Goal: Task Accomplishment & Management: Use online tool/utility

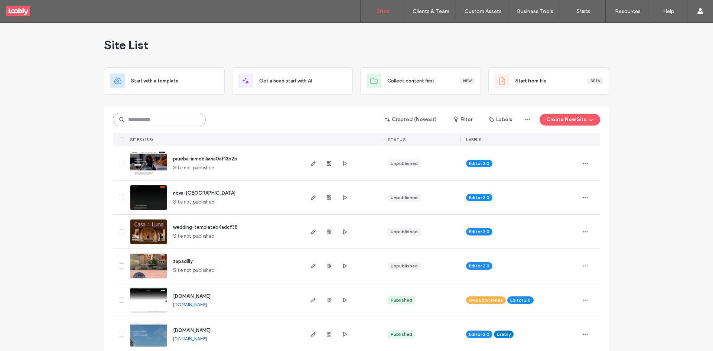
drag, startPoint x: 191, startPoint y: 120, endPoint x: 194, endPoint y: 124, distance: 4.0
click at [192, 124] on input at bounding box center [159, 119] width 93 height 13
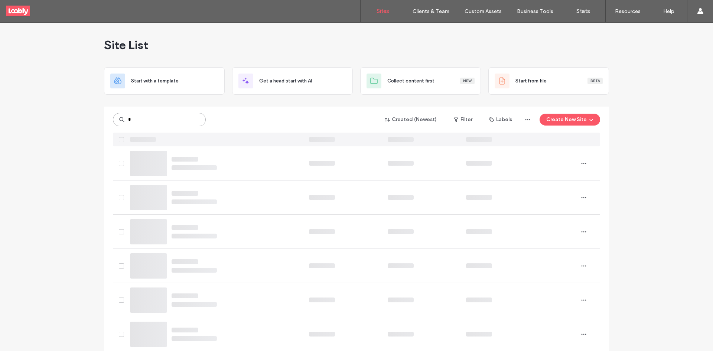
type input "*"
type input "*******"
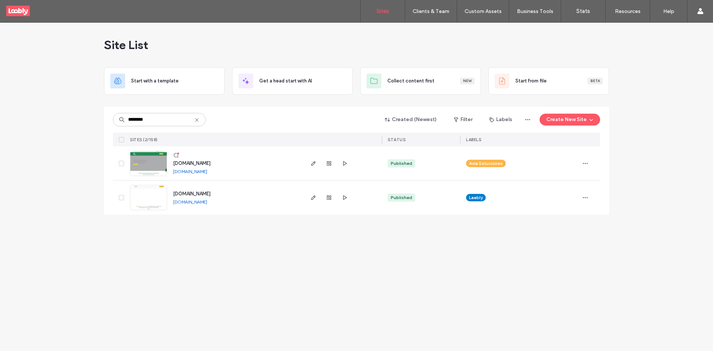
type input "********"
click at [176, 156] on icon at bounding box center [176, 155] width 6 height 6
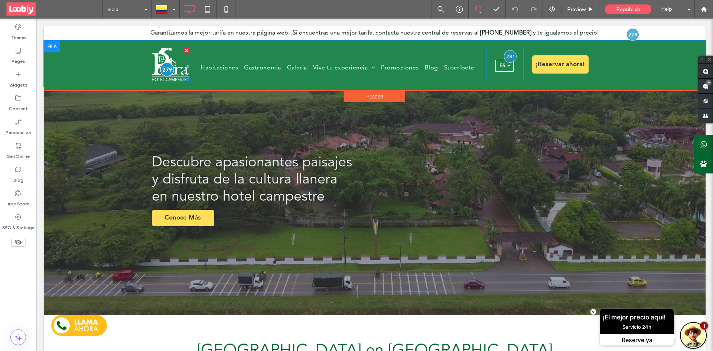
click at [165, 71] on div at bounding box center [167, 69] width 14 height 14
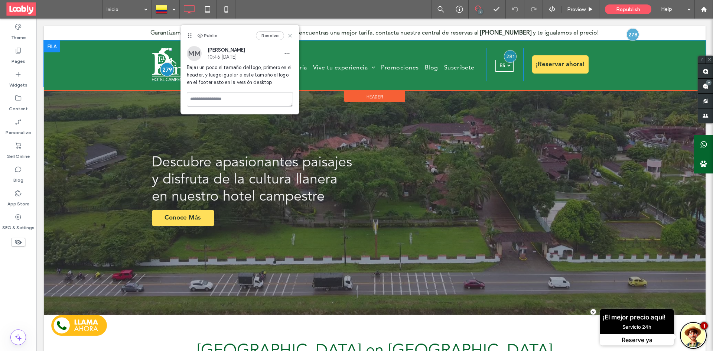
click at [165, 71] on div at bounding box center [167, 69] width 14 height 14
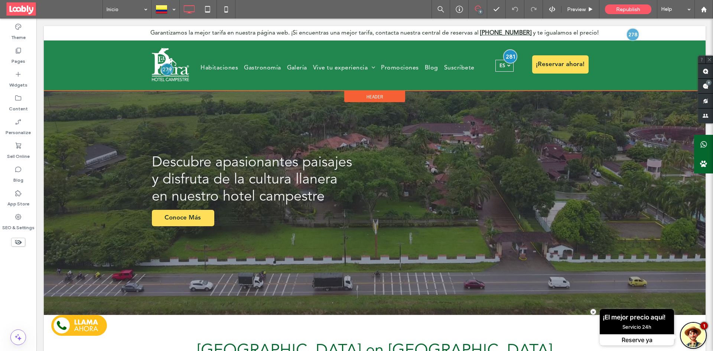
click at [506, 58] on div at bounding box center [510, 57] width 14 height 14
click at [629, 37] on div at bounding box center [633, 34] width 14 height 14
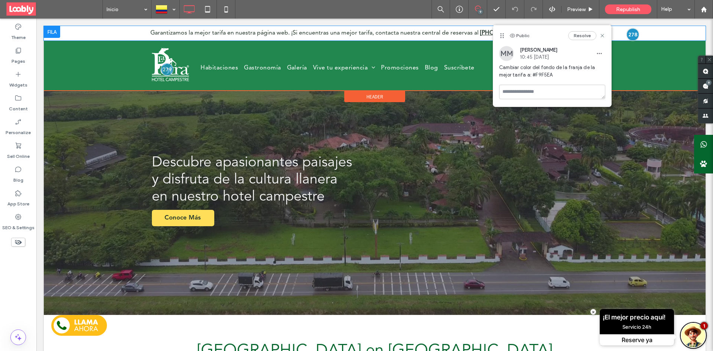
click at [59, 30] on div at bounding box center [52, 32] width 16 height 12
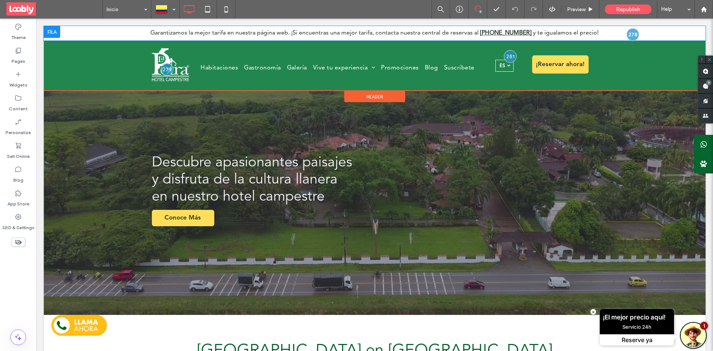
click at [59, 30] on div at bounding box center [52, 32] width 16 height 12
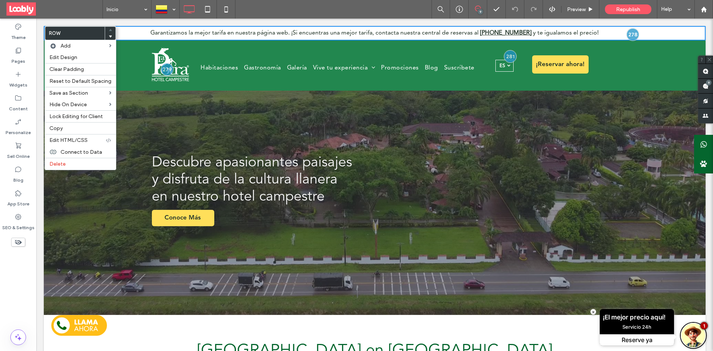
click at [621, 32] on div "Garantizamos la mejor tarifa en nuestra página web. ¡Si encuentras una mejor ta…" at bounding box center [375, 33] width 662 height 14
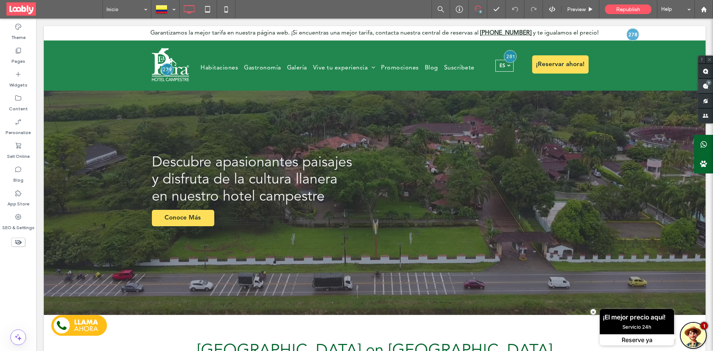
click at [710, 86] on span at bounding box center [706, 86] width 15 height 14
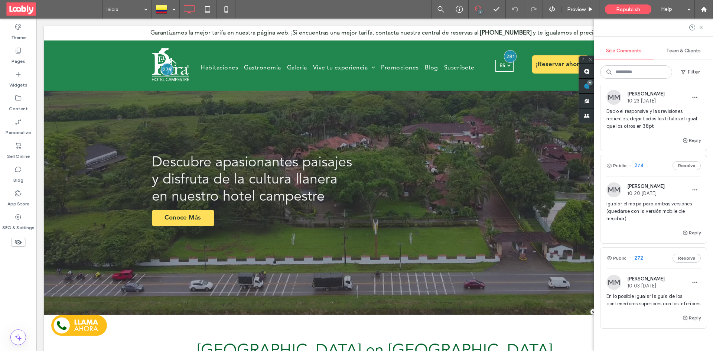
scroll to position [669, 0]
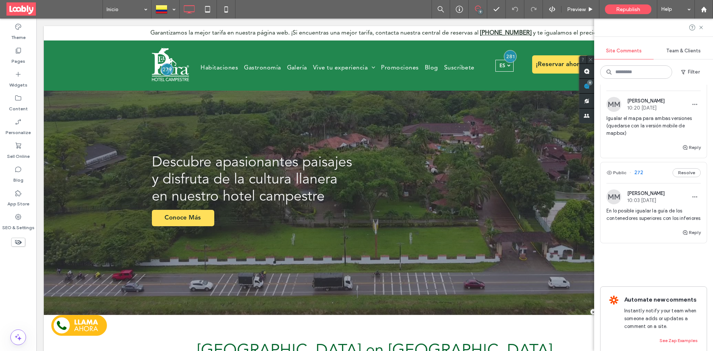
click at [656, 176] on div "Public 272 Resolve" at bounding box center [654, 172] width 106 height 21
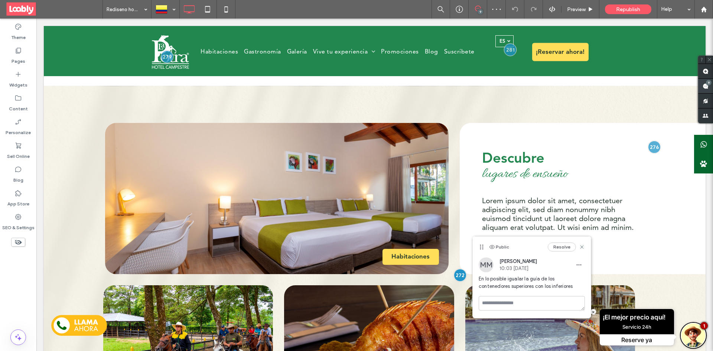
scroll to position [732, 0]
click at [712, 88] on span at bounding box center [706, 86] width 15 height 14
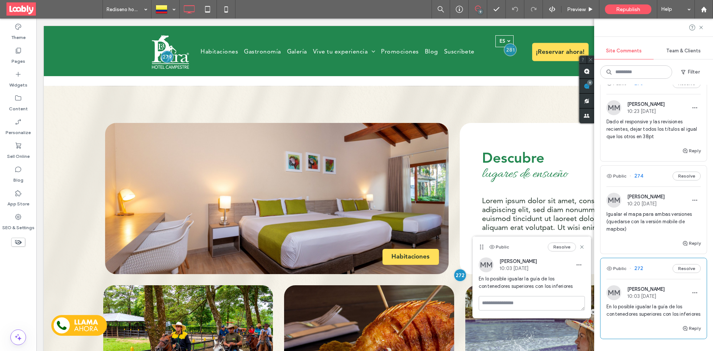
scroll to position [557, 0]
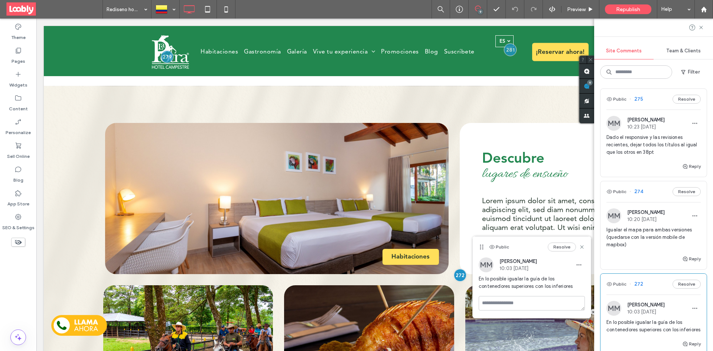
click at [648, 185] on div "Public 274 Resolve" at bounding box center [654, 191] width 106 height 21
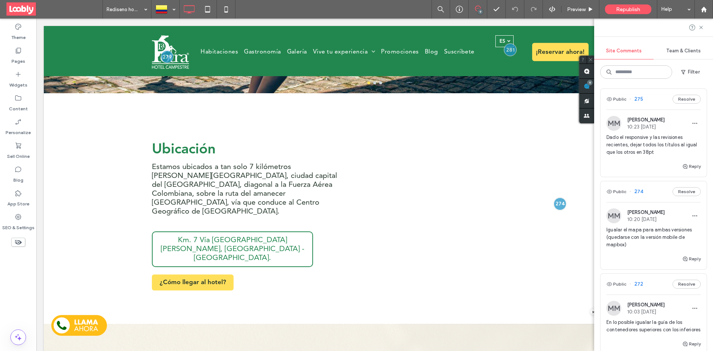
scroll to position [1313, 0]
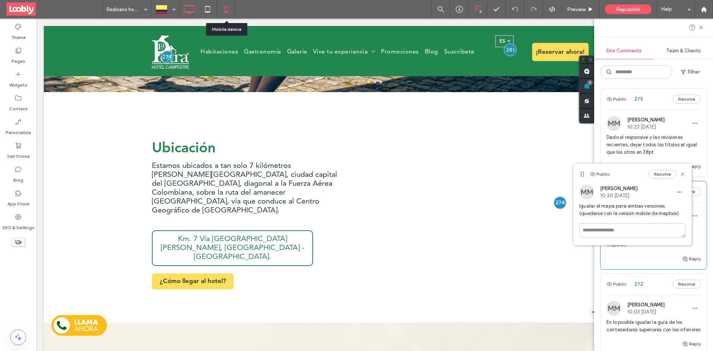
click at [226, 12] on use at bounding box center [225, 9] width 3 height 6
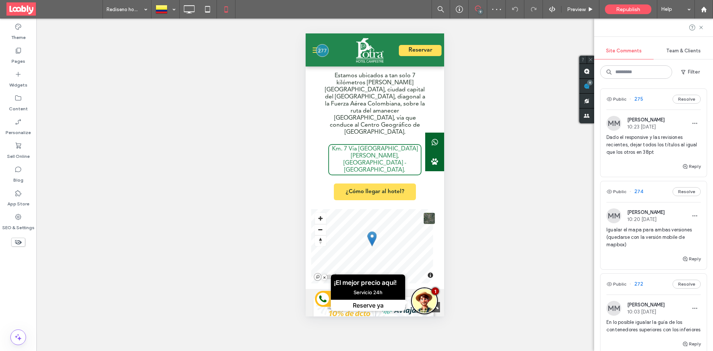
scroll to position [1179, 0]
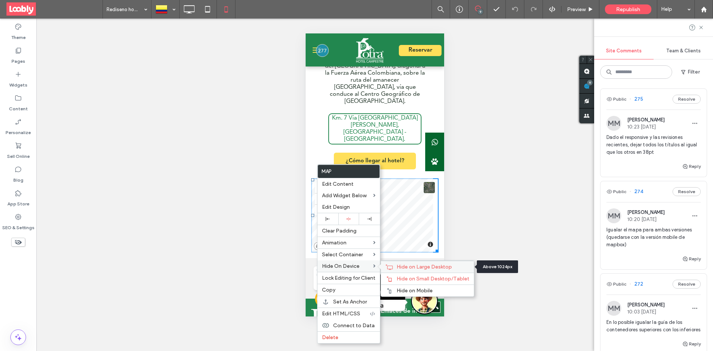
click at [421, 265] on span "Hide on Large Desktop" at bounding box center [424, 267] width 55 height 6
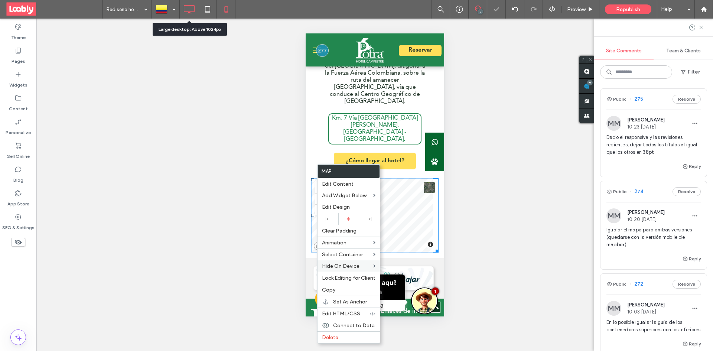
click at [191, 12] on use at bounding box center [189, 9] width 11 height 8
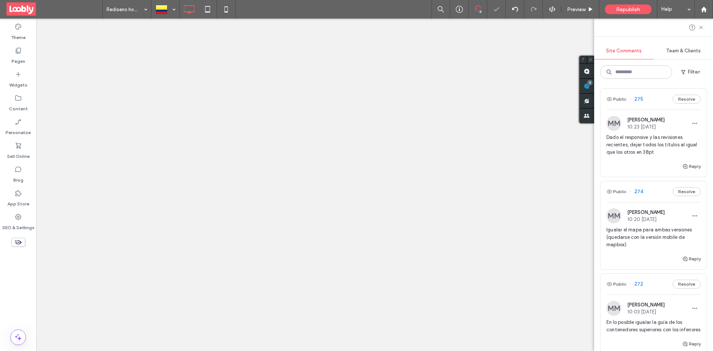
scroll to position [0, 0]
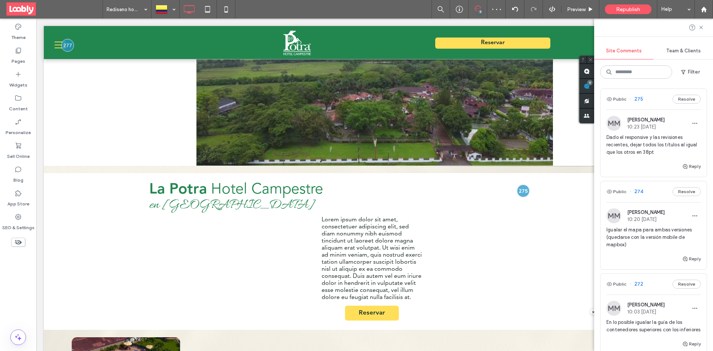
click at [588, 88] on use at bounding box center [587, 86] width 6 height 6
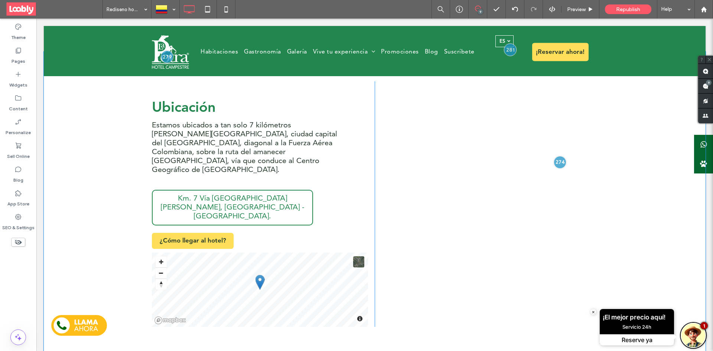
scroll to position [1354, 0]
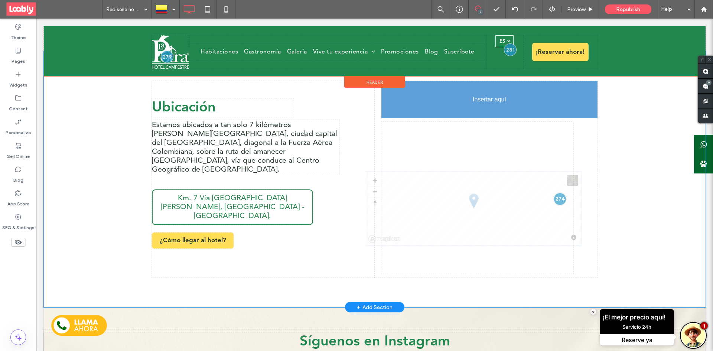
drag, startPoint x: 268, startPoint y: 265, endPoint x: 422, endPoint y: 210, distance: 163.9
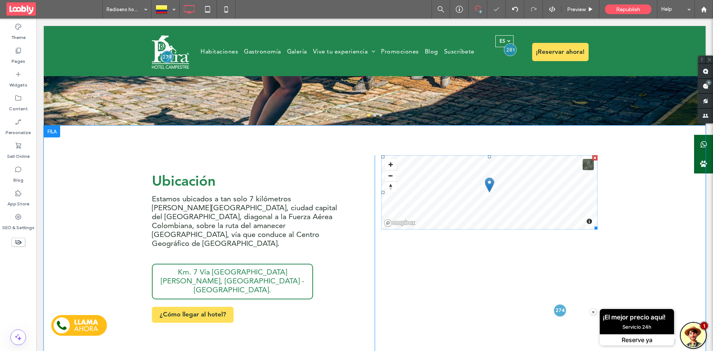
scroll to position [1317, 0]
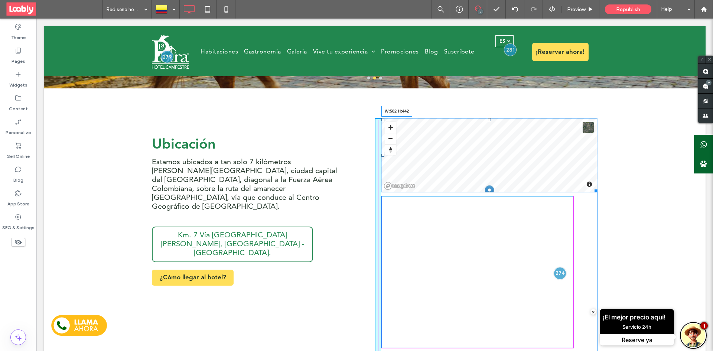
drag, startPoint x: 593, startPoint y: 193, endPoint x: 602, endPoint y: 283, distance: 90.4
click at [602, 283] on div "Ubicación Estamos ubicados a tan solo 7 kilómetros de Villavicencio, ciudad cap…" at bounding box center [375, 234] width 662 height 293
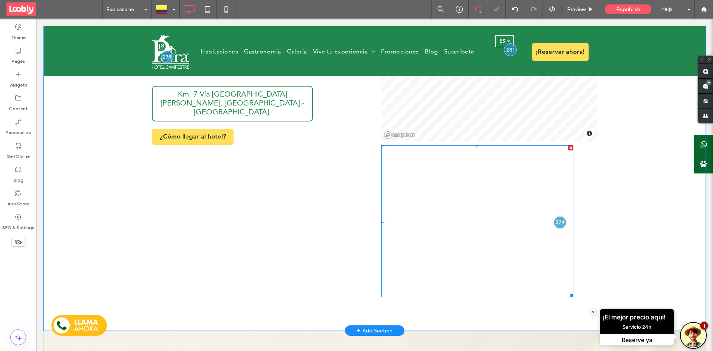
scroll to position [1466, 0]
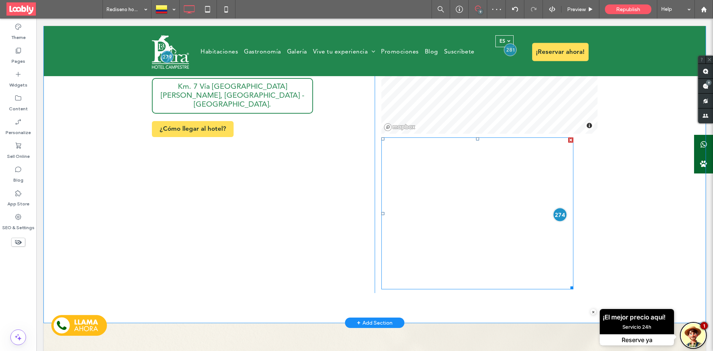
click at [554, 217] on div at bounding box center [561, 215] width 14 height 14
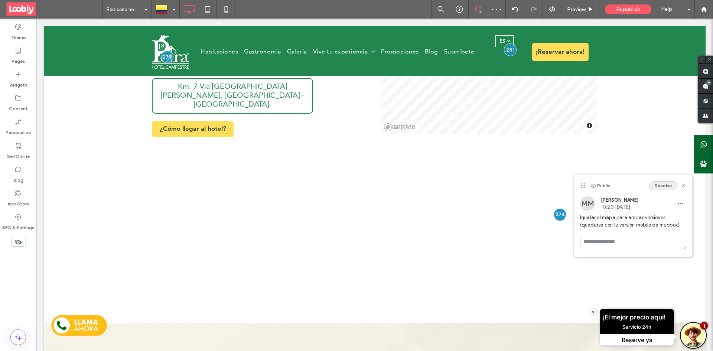
click at [657, 186] on button "Resolve" at bounding box center [663, 185] width 28 height 9
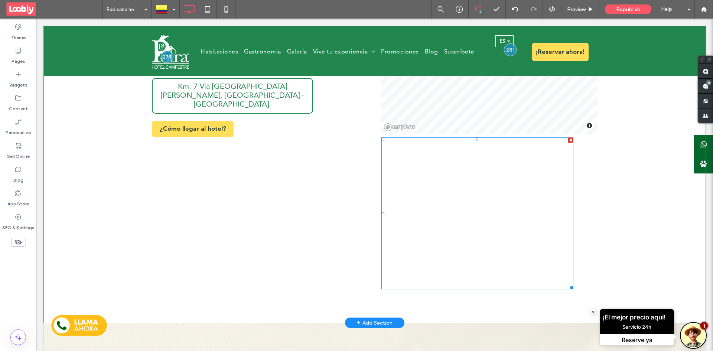
click at [568, 142] on div at bounding box center [570, 139] width 5 height 5
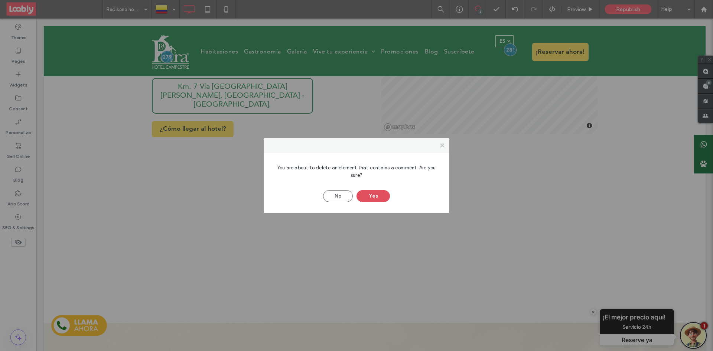
click at [361, 195] on button "Yes" at bounding box center [373, 196] width 33 height 12
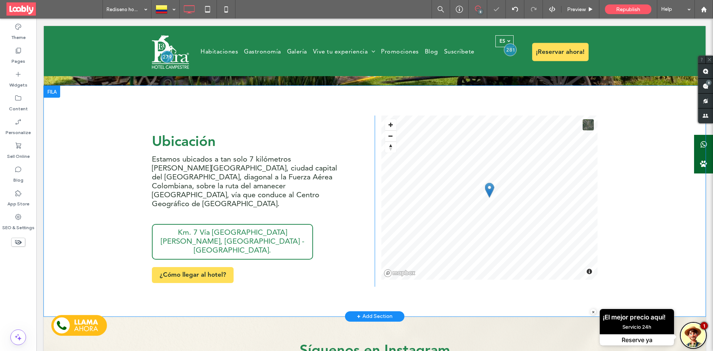
scroll to position [1317, 0]
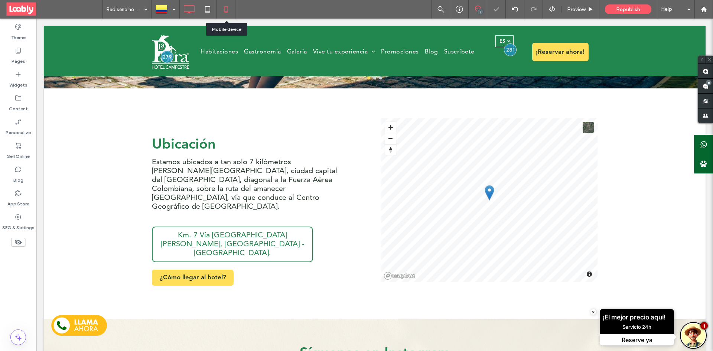
click at [224, 14] on icon at bounding box center [226, 9] width 15 height 15
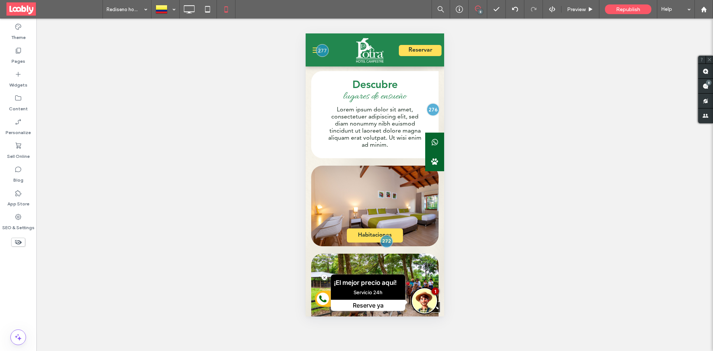
scroll to position [0, 0]
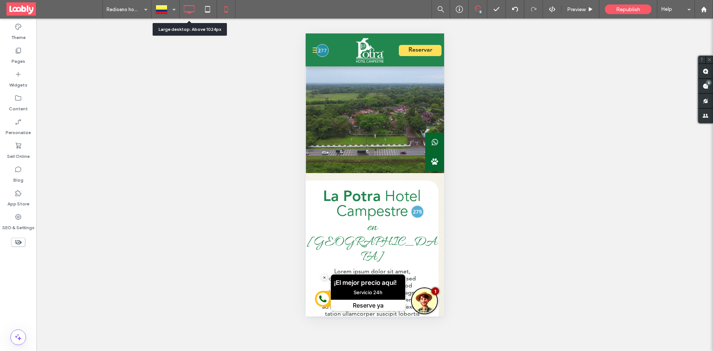
click at [184, 15] on icon at bounding box center [189, 9] width 15 height 15
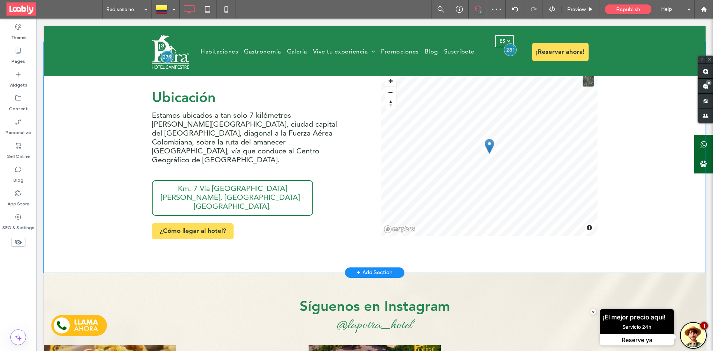
scroll to position [1330, 0]
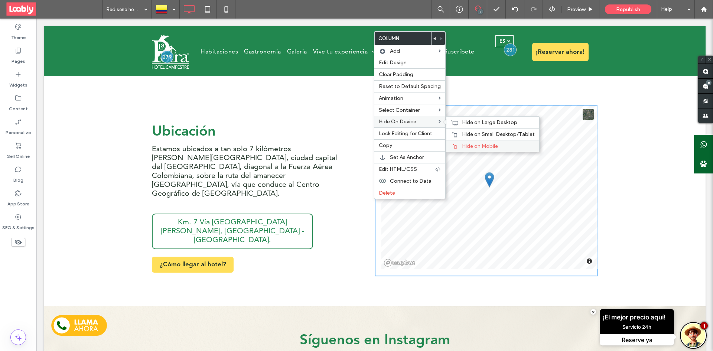
click at [490, 150] on div "Hide on Mobile" at bounding box center [493, 146] width 93 height 12
drag, startPoint x: 236, startPoint y: 13, endPoint x: 228, endPoint y: 12, distance: 7.6
click at [234, 13] on div at bounding box center [226, 9] width 19 height 19
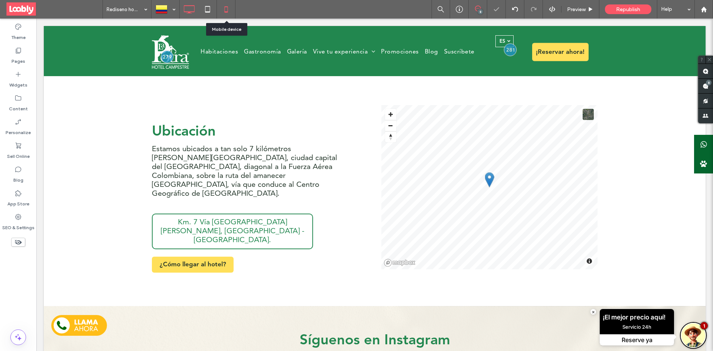
click at [228, 11] on use at bounding box center [225, 9] width 3 height 6
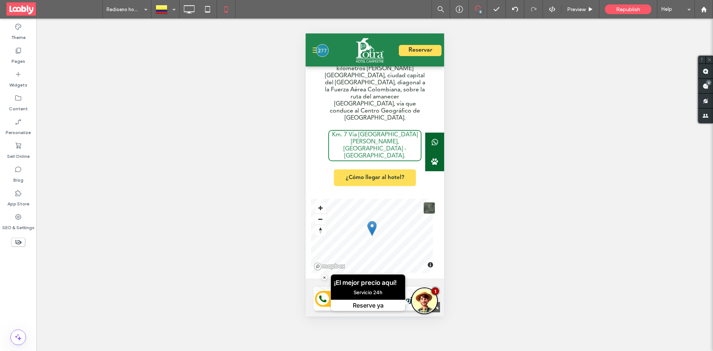
scroll to position [1164, 0]
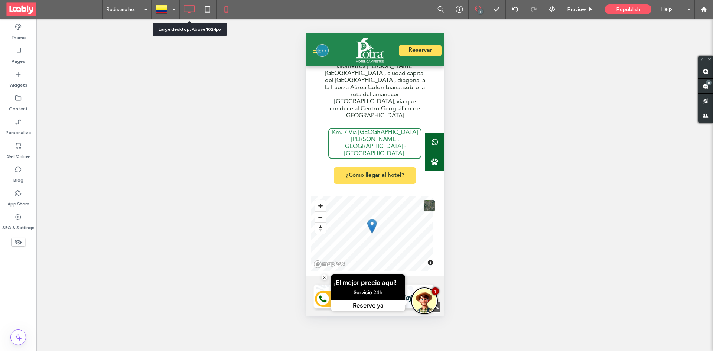
click at [184, 13] on icon at bounding box center [189, 9] width 15 height 15
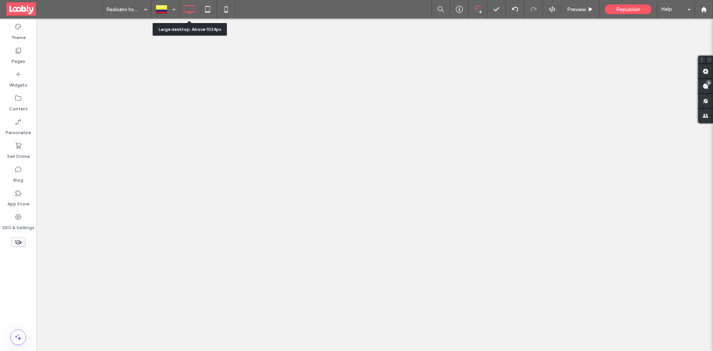
scroll to position [0, 0]
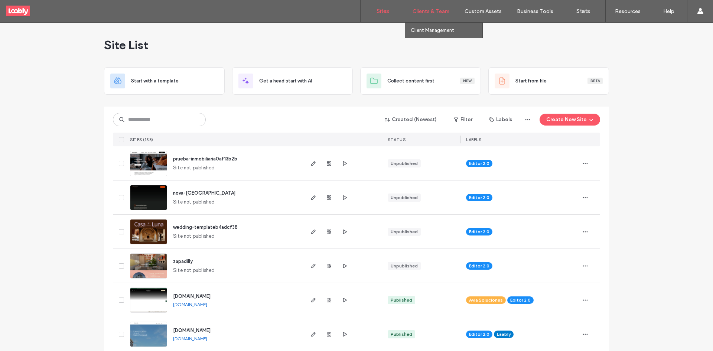
click at [446, 9] on label "Clients & Team" at bounding box center [431, 11] width 37 height 6
click at [440, 29] on label "Client Management" at bounding box center [432, 30] width 43 height 6
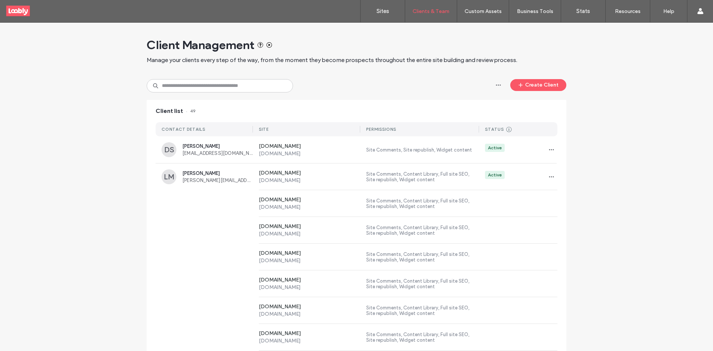
click at [229, 74] on div "Client Management Manage your clients every step of the way, from the moment th…" at bounding box center [357, 51] width 420 height 56
click at [233, 83] on input at bounding box center [220, 85] width 146 height 13
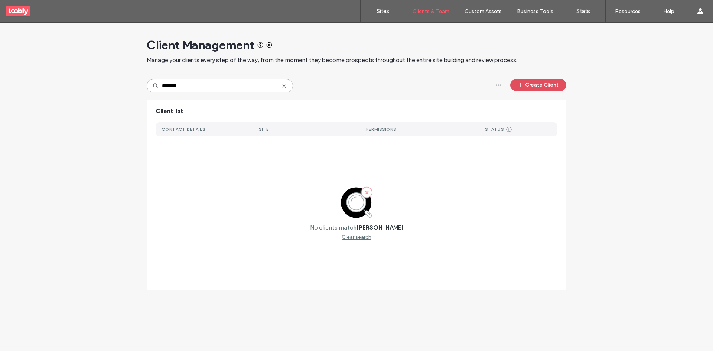
type input "********"
click at [553, 90] on button "Create Client" at bounding box center [539, 85] width 56 height 12
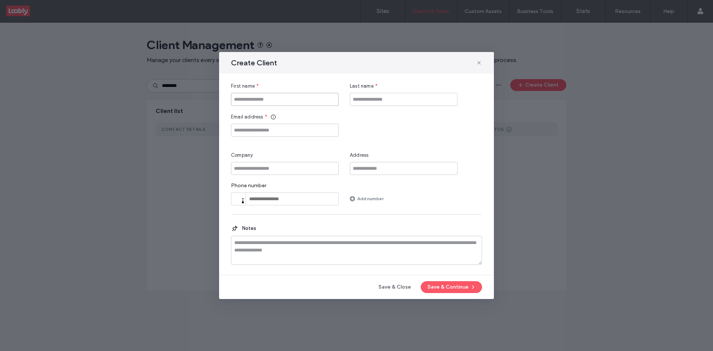
drag, startPoint x: 285, startPoint y: 97, endPoint x: 288, endPoint y: 98, distance: 3.9
click at [285, 98] on input "First name" at bounding box center [285, 99] width 108 height 13
type input "*****"
click at [365, 101] on input "Last name" at bounding box center [404, 99] width 108 height 13
type input "******"
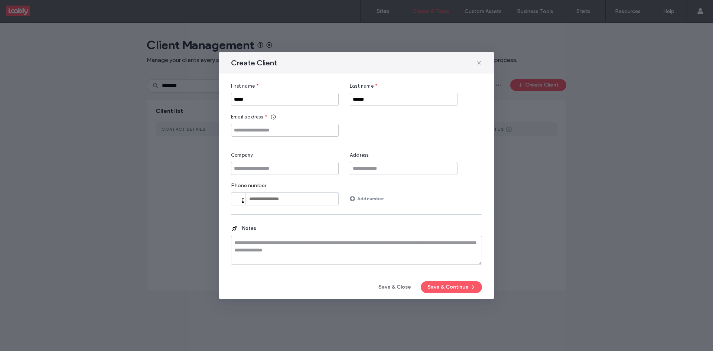
click at [264, 122] on div "Email address *" at bounding box center [285, 124] width 108 height 23
click at [301, 137] on div "First name * ***** Last name * ****** Email address * Company Address Phone num…" at bounding box center [356, 143] width 251 height 123
click at [310, 130] on input "Email address" at bounding box center [285, 130] width 108 height 13
paste input "**********"
type input "**********"
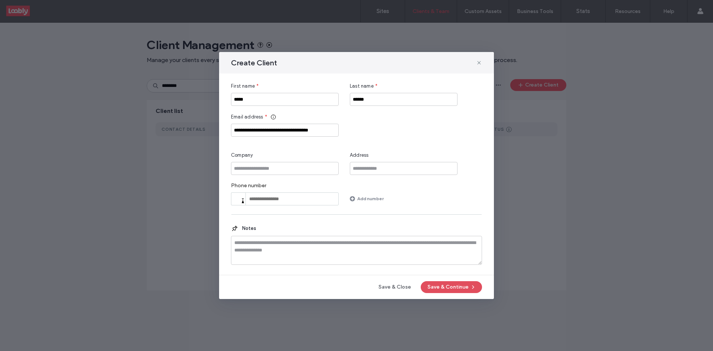
click at [453, 291] on button "Save & Continue" at bounding box center [451, 287] width 61 height 12
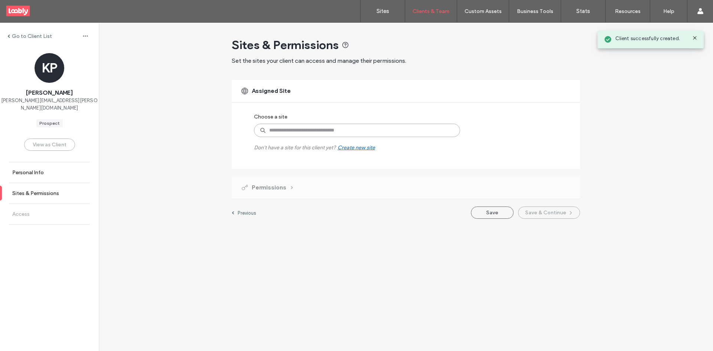
click at [327, 135] on input at bounding box center [357, 130] width 206 height 13
type input "******"
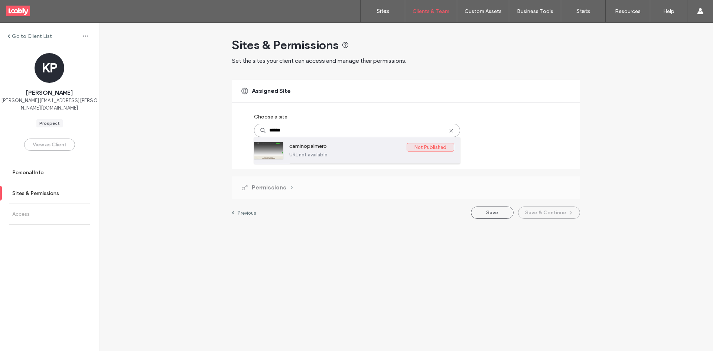
click at [310, 154] on label "URL not available" at bounding box center [371, 155] width 165 height 6
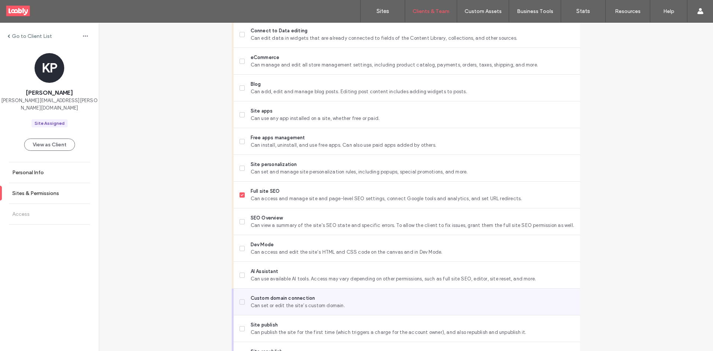
scroll to position [557, 0]
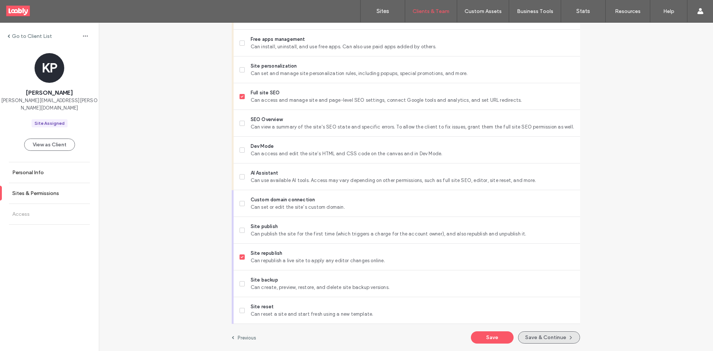
click at [540, 338] on button "Save & Continue" at bounding box center [549, 337] width 62 height 12
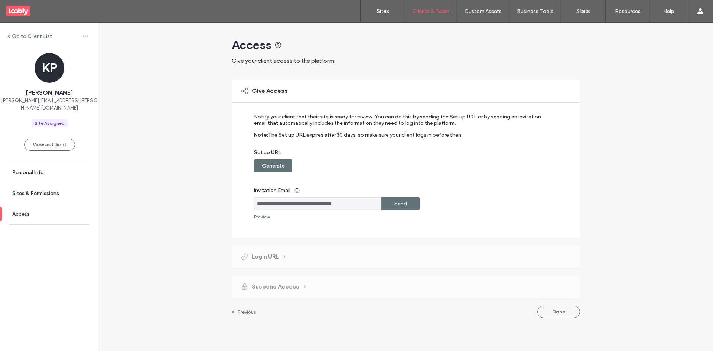
click at [403, 207] on label "Send" at bounding box center [401, 204] width 13 height 14
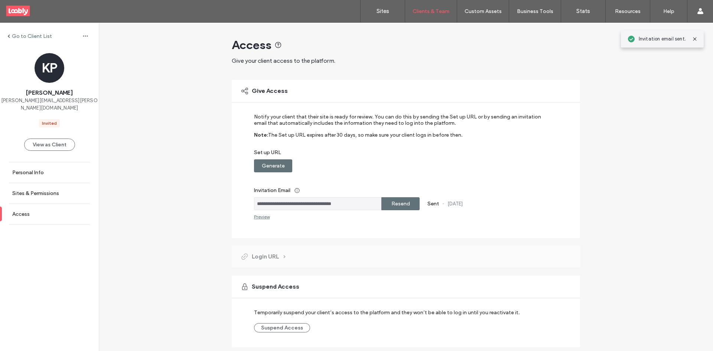
scroll to position [23, 0]
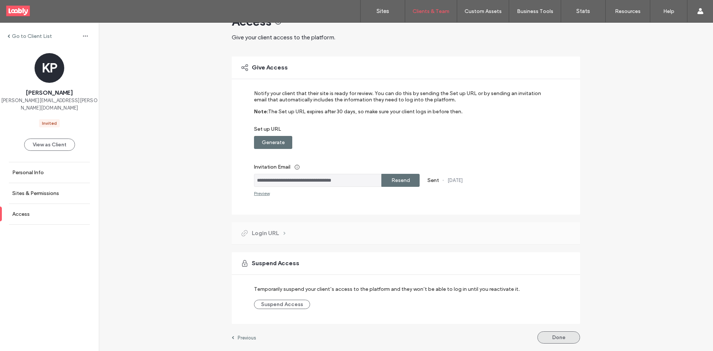
click at [554, 337] on button "Done" at bounding box center [559, 337] width 43 height 12
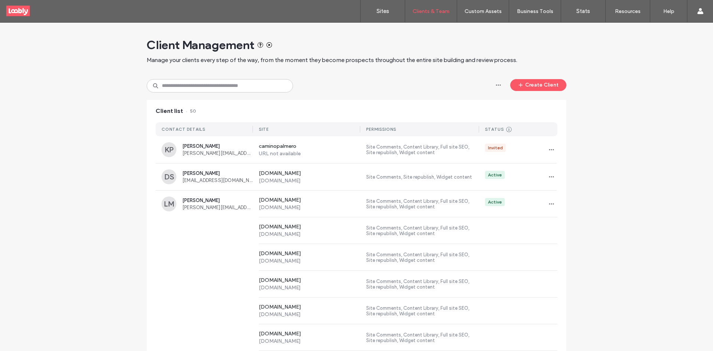
drag, startPoint x: 225, startPoint y: 74, endPoint x: 234, endPoint y: 79, distance: 10.0
click at [227, 77] on div "Client Management Manage your clients every step of the way, from the moment th…" at bounding box center [357, 51] width 420 height 56
click at [242, 87] on input at bounding box center [220, 85] width 146 height 13
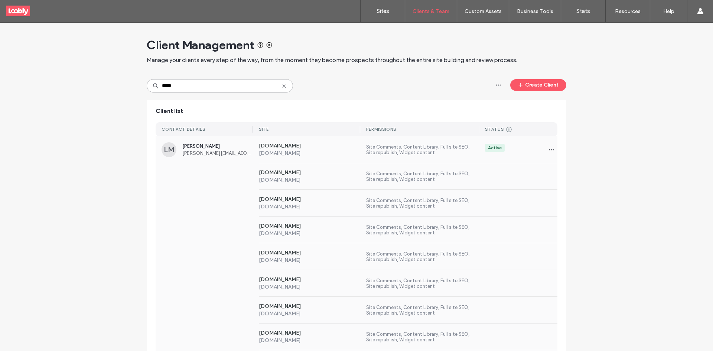
type input "*****"
click at [206, 201] on div "www.hotelvirreycentral.com www.hotelvirreycentral.com Site Comments, Content Li…" at bounding box center [357, 203] width 402 height 27
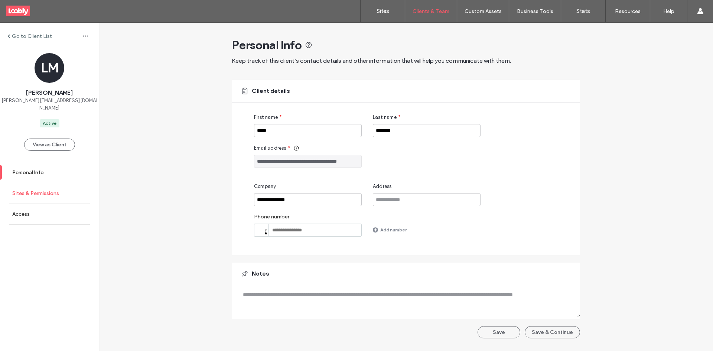
click at [69, 185] on link "Sites & Permissions" at bounding box center [49, 193] width 99 height 20
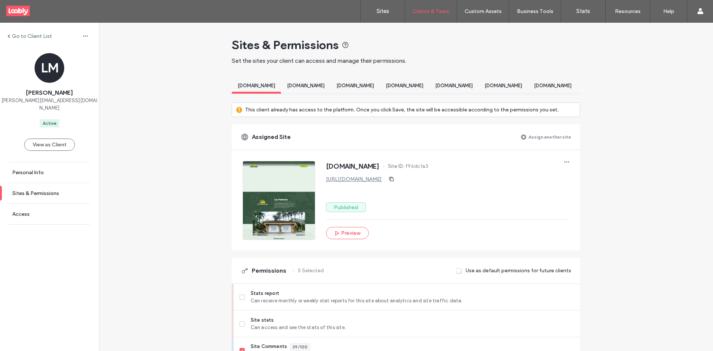
click at [535, 142] on label "Assign another site" at bounding box center [550, 136] width 43 height 13
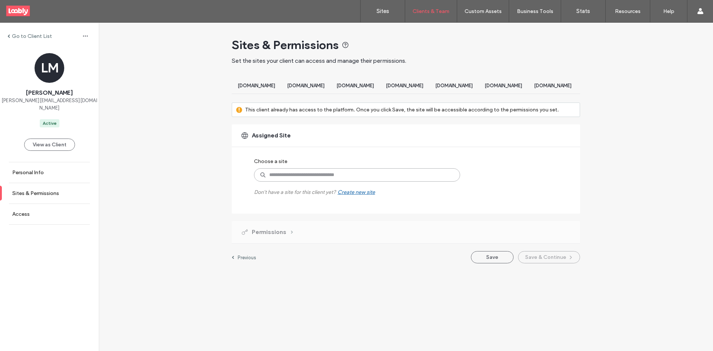
click at [355, 182] on input at bounding box center [357, 174] width 206 height 13
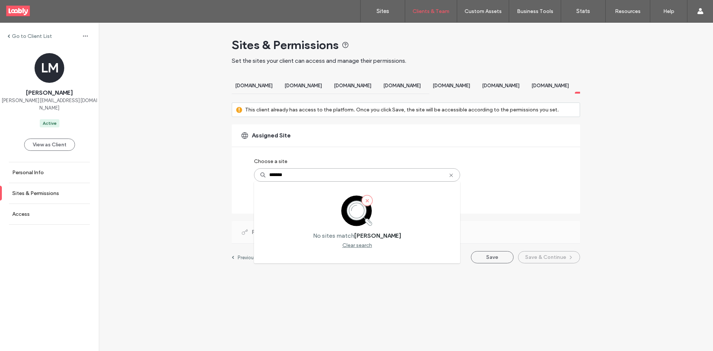
scroll to position [0, 166]
type input "*******"
click at [691, 230] on div "Go to Client List LM Laura Martinez laura.martinezr@aviasolucioneshoteleras.com…" at bounding box center [406, 147] width 615 height 248
click at [19, 34] on label "Go to Client List" at bounding box center [32, 36] width 40 height 6
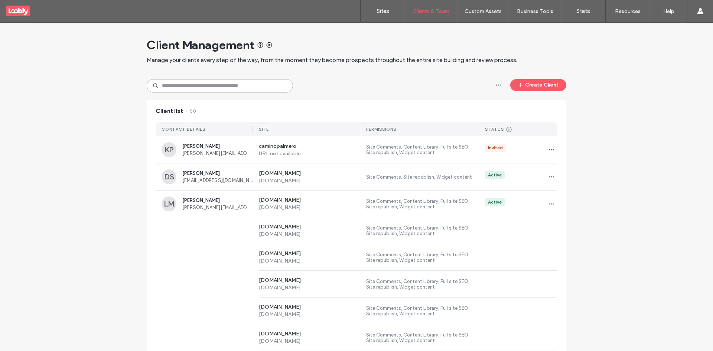
click at [202, 81] on input at bounding box center [220, 85] width 146 height 13
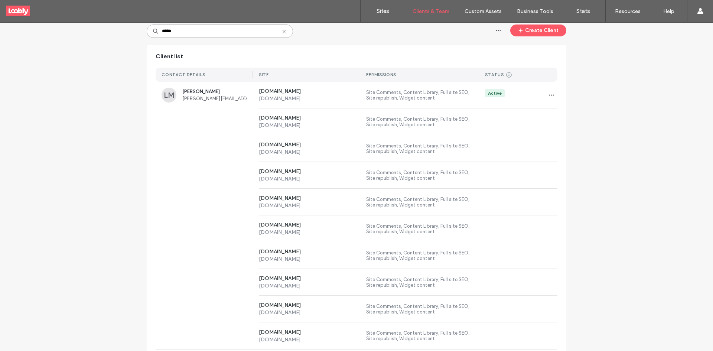
scroll to position [37, 0]
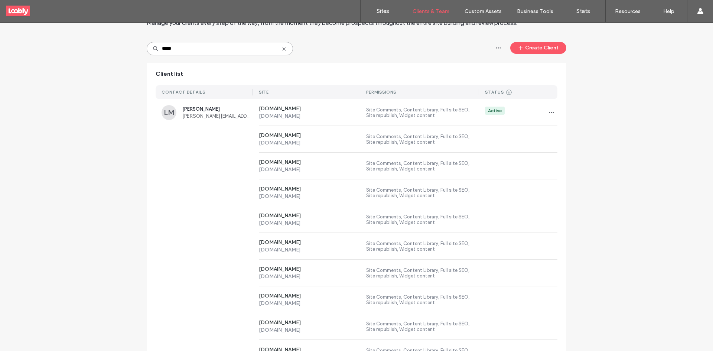
type input "*****"
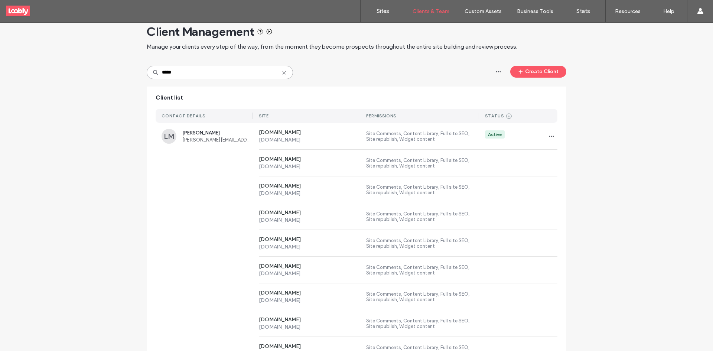
scroll to position [0, 0]
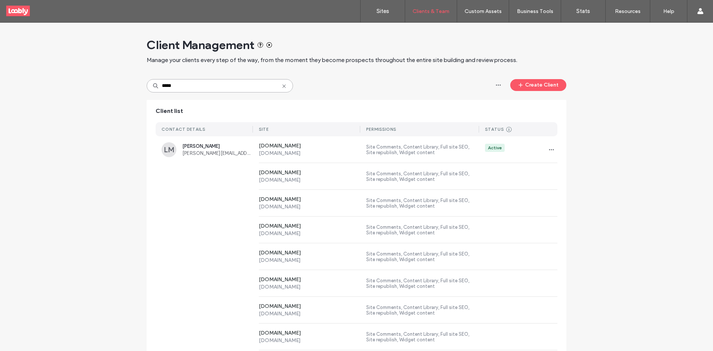
drag, startPoint x: 274, startPoint y: 88, endPoint x: 282, endPoint y: 88, distance: 7.4
click at [275, 89] on input "*****" at bounding box center [220, 85] width 146 height 13
click at [287, 86] on input "*****" at bounding box center [220, 85] width 146 height 13
drag, startPoint x: 279, startPoint y: 82, endPoint x: 287, endPoint y: 82, distance: 8.2
click at [280, 82] on input "*****" at bounding box center [220, 85] width 146 height 13
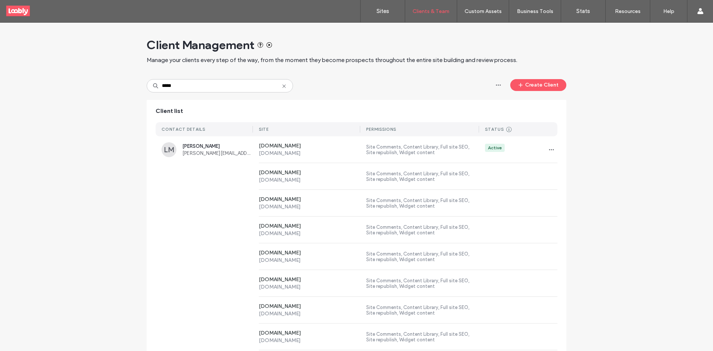
click at [282, 87] on icon at bounding box center [284, 86] width 6 height 6
click at [373, 21] on link "Sites" at bounding box center [383, 11] width 44 height 22
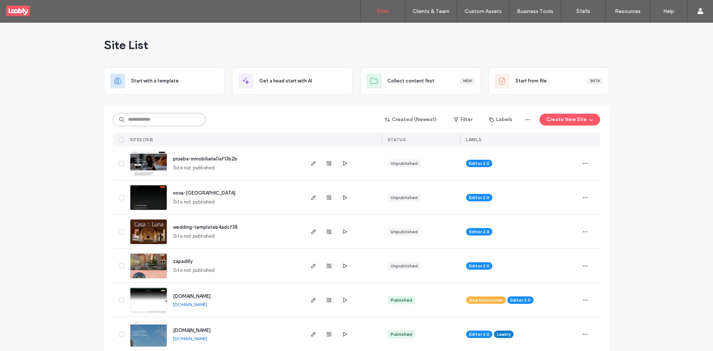
click at [176, 119] on input at bounding box center [159, 119] width 93 height 13
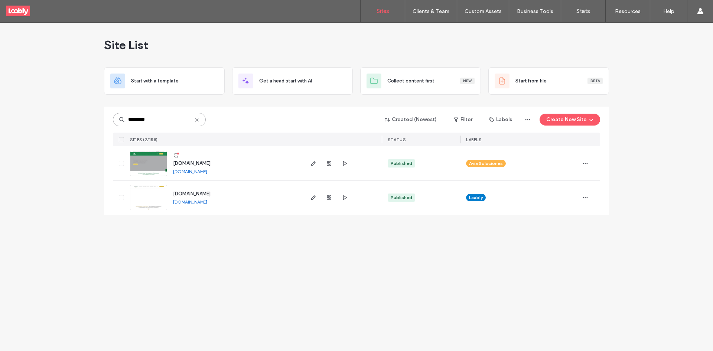
type input "*********"
click at [176, 155] on icon at bounding box center [176, 155] width 6 height 6
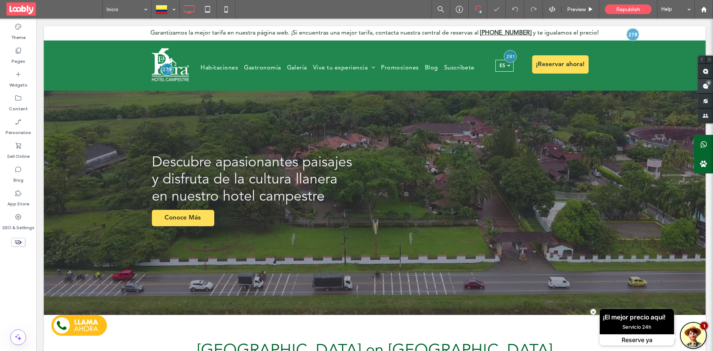
click at [702, 86] on span at bounding box center [706, 86] width 15 height 14
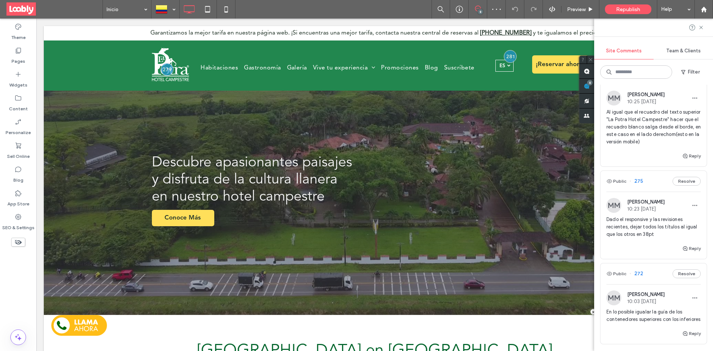
scroll to position [462, 0]
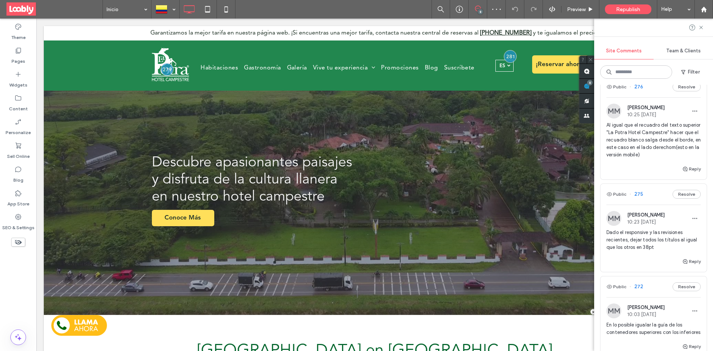
click at [650, 197] on div "Public 275 Resolve" at bounding box center [654, 194] width 106 height 21
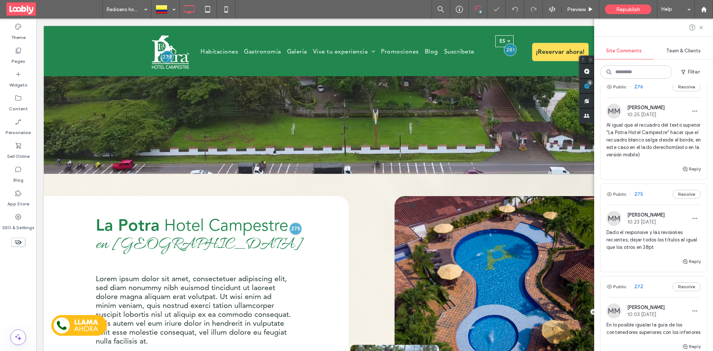
scroll to position [177, 0]
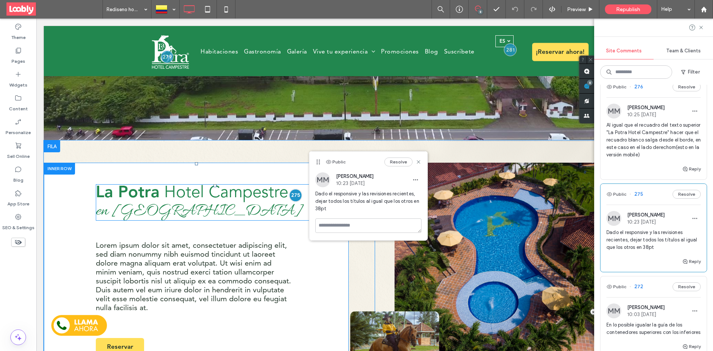
click at [257, 197] on span "Hotel Campestre" at bounding box center [226, 193] width 124 height 16
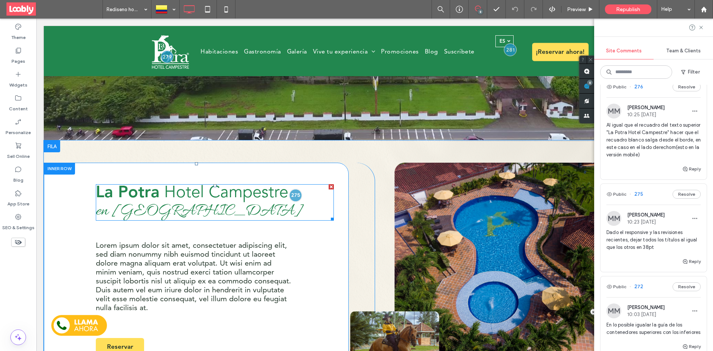
click at [285, 194] on span "Hotel Campestre" at bounding box center [226, 193] width 124 height 16
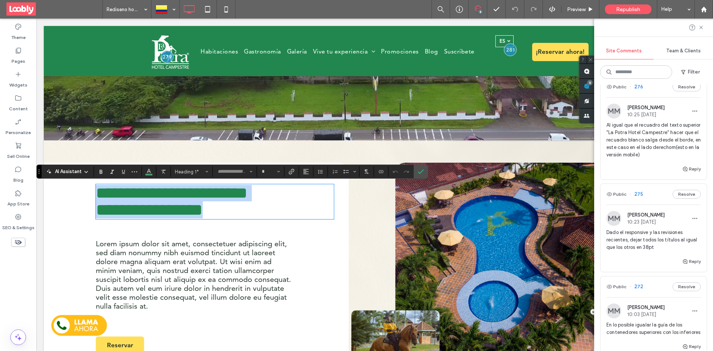
click at [247, 191] on span "**********" at bounding box center [196, 193] width 101 height 16
type input "**********"
type input "**"
drag, startPoint x: 287, startPoint y: 193, endPoint x: 71, endPoint y: 189, distance: 215.5
click at [69, 191] on div "**********" at bounding box center [196, 270] width 305 height 214
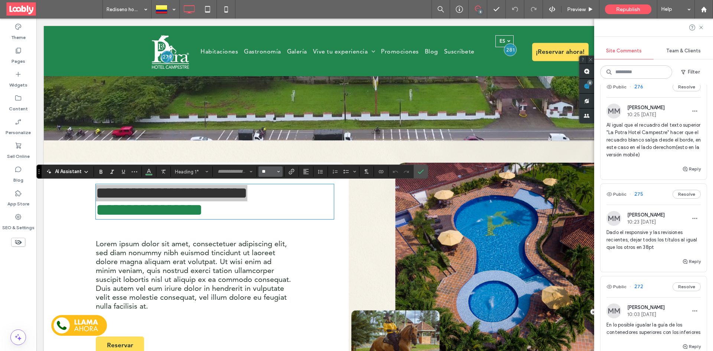
click at [265, 169] on input "**" at bounding box center [268, 172] width 14 height 6
type input "**"
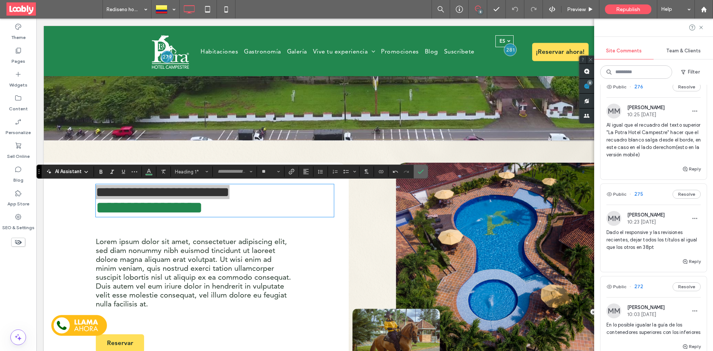
drag, startPoint x: 421, startPoint y: 173, endPoint x: 383, endPoint y: 155, distance: 41.4
click at [421, 173] on use "Confirm" at bounding box center [421, 172] width 6 height 4
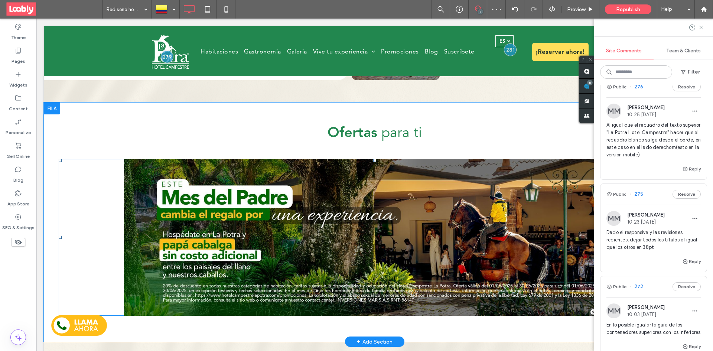
scroll to position [437, 0]
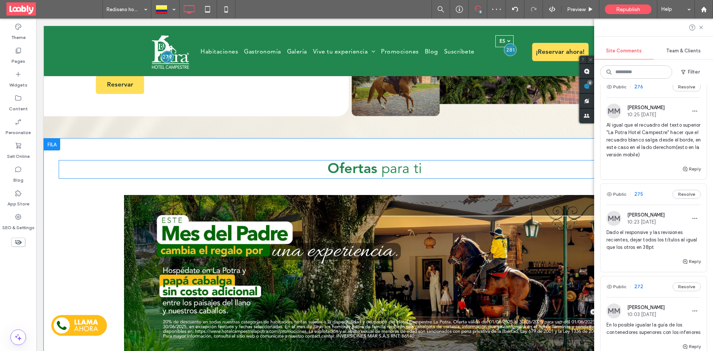
click at [420, 168] on h2 "Ofertas para ti" at bounding box center [375, 169] width 632 height 17
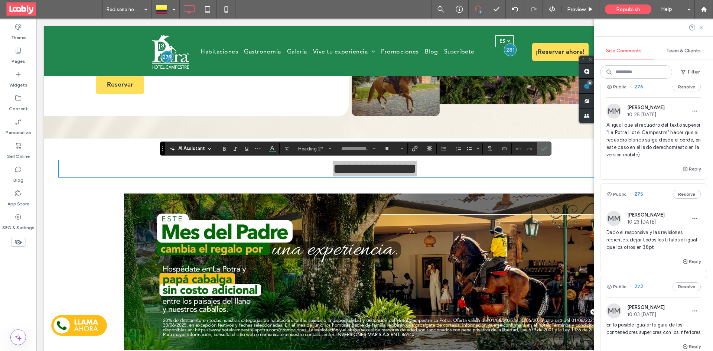
click at [545, 146] on icon "Confirm" at bounding box center [544, 149] width 6 height 6
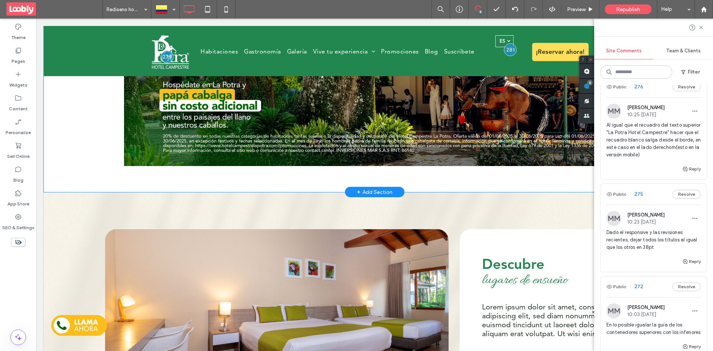
scroll to position [697, 0]
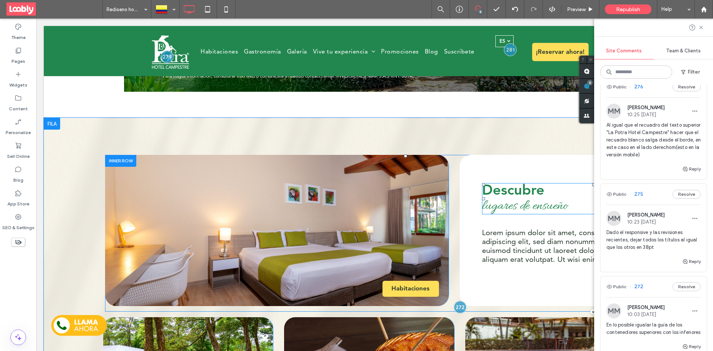
click at [510, 191] on span "Descubre" at bounding box center [513, 191] width 62 height 14
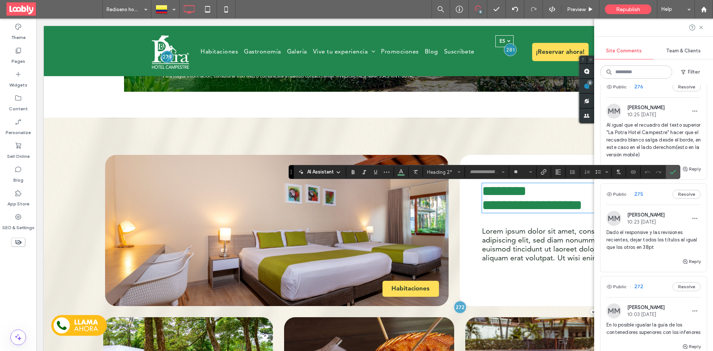
click at [527, 194] on span "********" at bounding box center [504, 191] width 45 height 14
type input "**********"
click at [673, 170] on icon "Confirm" at bounding box center [673, 172] width 6 height 6
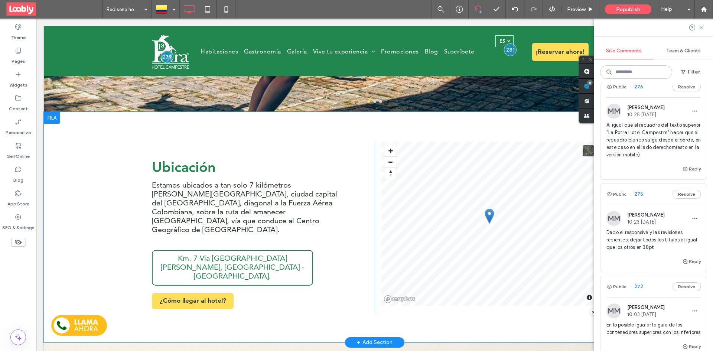
scroll to position [1292, 0]
click at [205, 164] on span "Ubicación" at bounding box center [184, 168] width 64 height 14
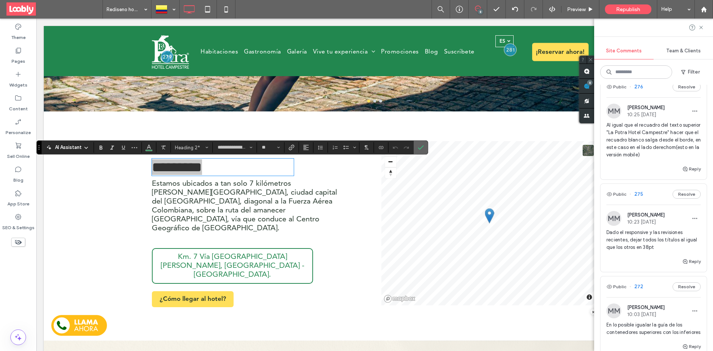
drag, startPoint x: 423, startPoint y: 151, endPoint x: 336, endPoint y: 172, distance: 90.1
click at [423, 151] on span "Confirm" at bounding box center [421, 147] width 6 height 13
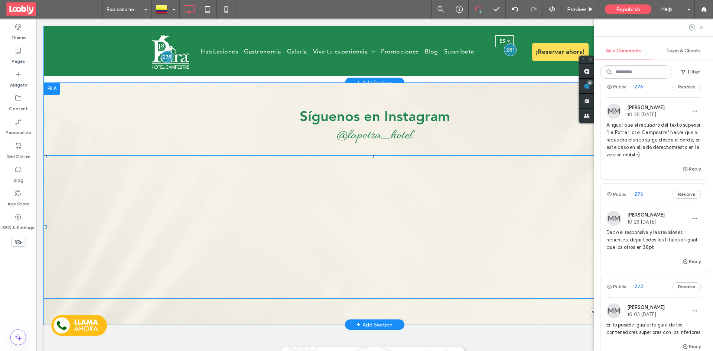
scroll to position [1515, 0]
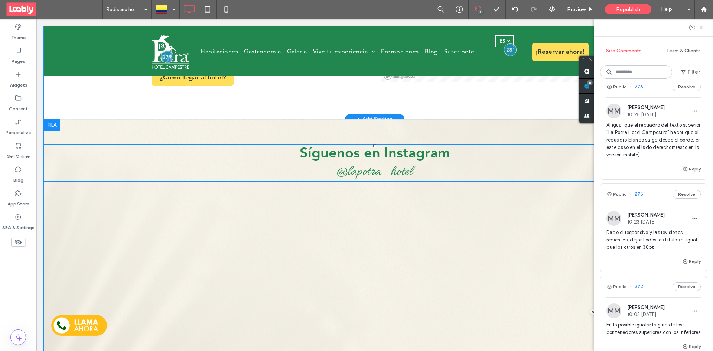
click at [416, 150] on span "Síguenos en Instagram" at bounding box center [375, 154] width 150 height 14
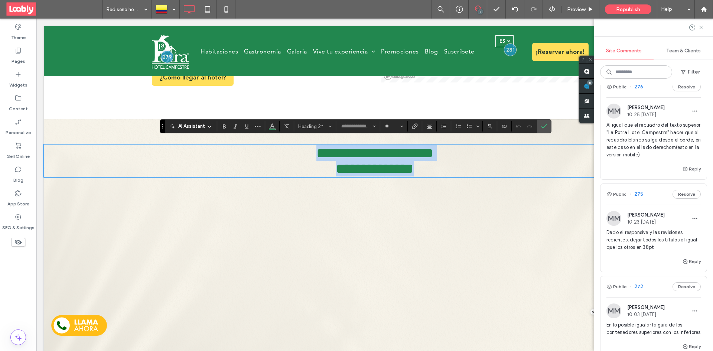
click at [434, 148] on span "**********" at bounding box center [375, 153] width 117 height 14
type input "**********"
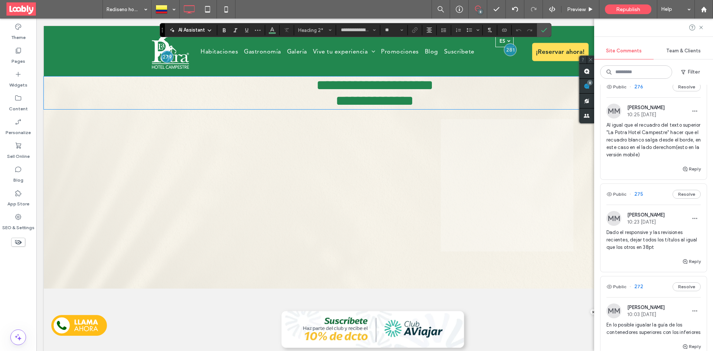
scroll to position [1567, 0]
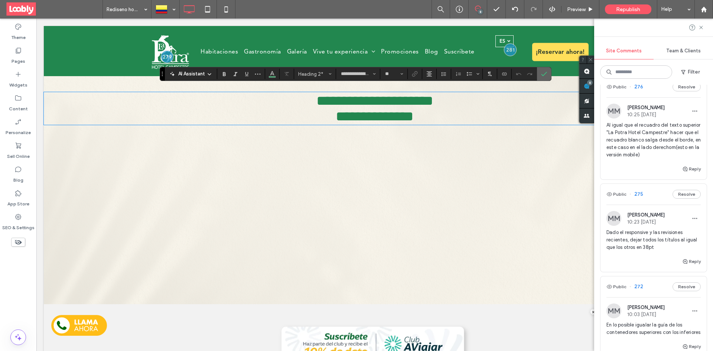
click at [547, 72] on icon "Confirm" at bounding box center [544, 74] width 6 height 6
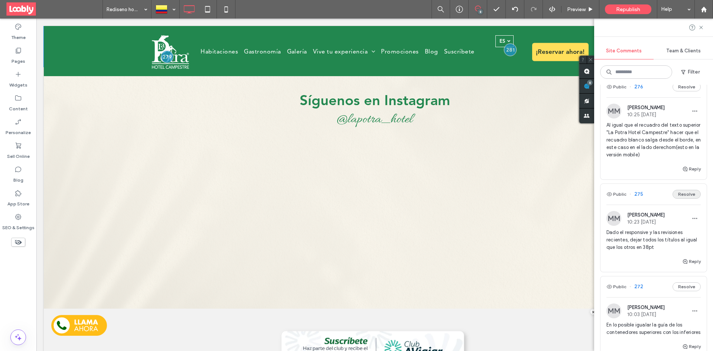
click at [682, 198] on button "Resolve" at bounding box center [687, 194] width 28 height 9
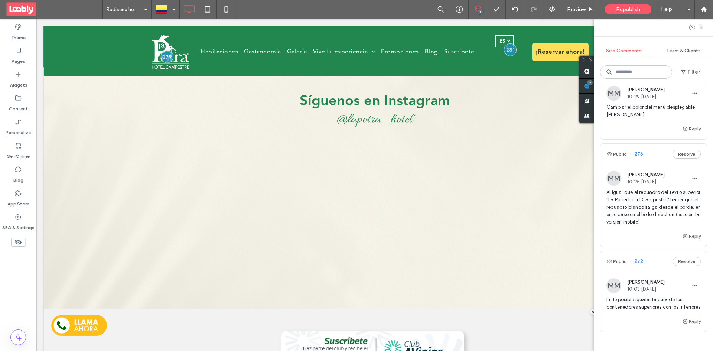
scroll to position [388, 0]
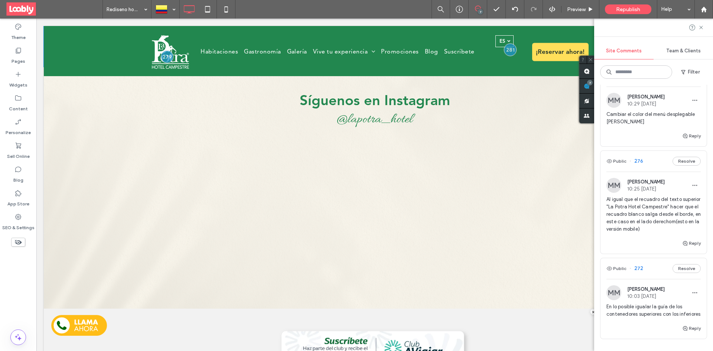
click at [654, 169] on div "Public 276 Resolve" at bounding box center [654, 161] width 106 height 21
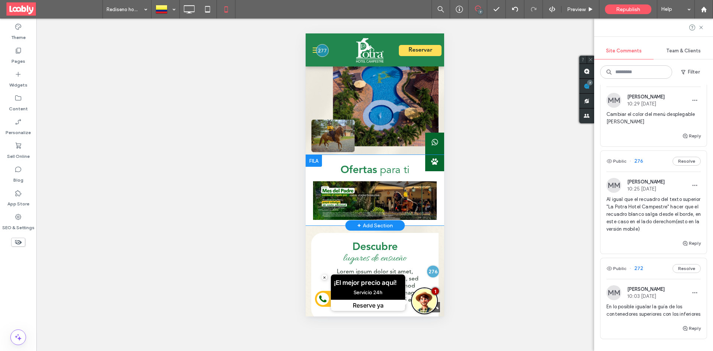
scroll to position [360, 0]
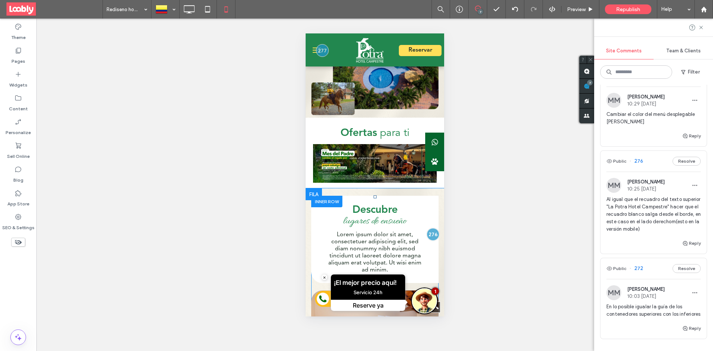
click at [427, 196] on div "Descubre lugares de ensueño Lorem ipsum dolor sit amet, consectetuer adipiscing…" at bounding box center [374, 239] width 127 height 87
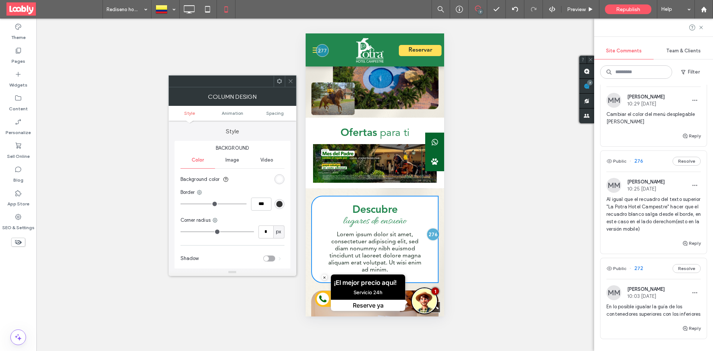
type input "**"
click at [279, 113] on span "Spacing" at bounding box center [274, 113] width 17 height 6
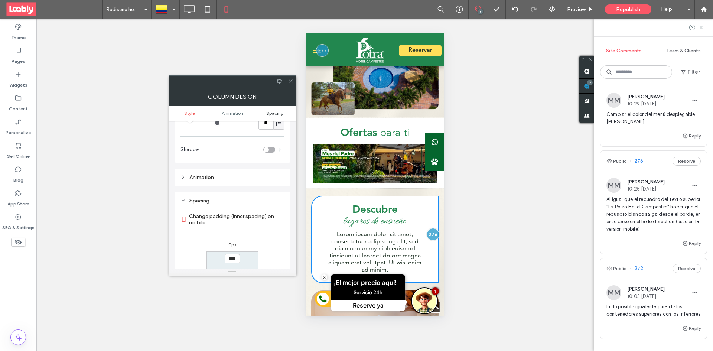
scroll to position [174, 0]
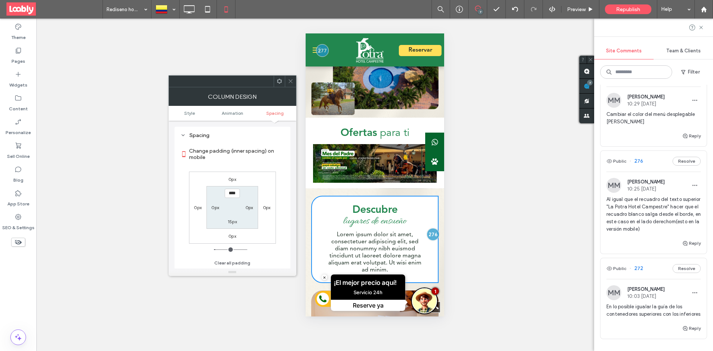
click at [292, 83] on icon at bounding box center [291, 81] width 6 height 6
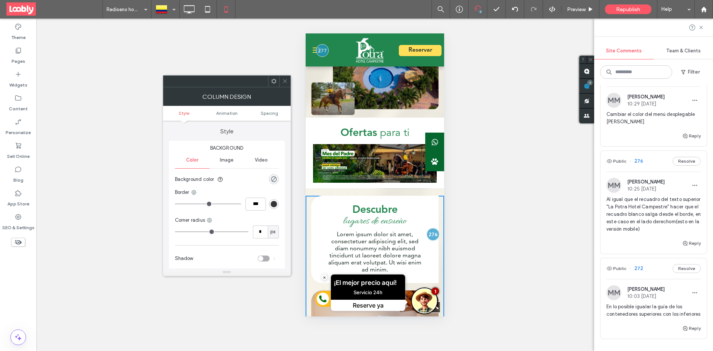
click at [273, 116] on ul "Style Animation Spacing" at bounding box center [227, 113] width 128 height 15
click at [273, 114] on span "Spacing" at bounding box center [269, 113] width 17 height 6
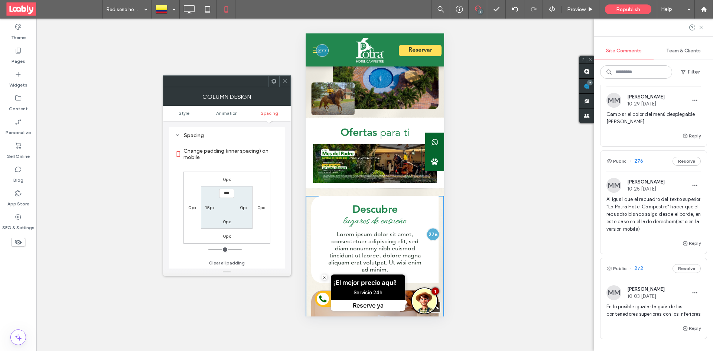
click at [286, 82] on icon at bounding box center [285, 81] width 6 height 6
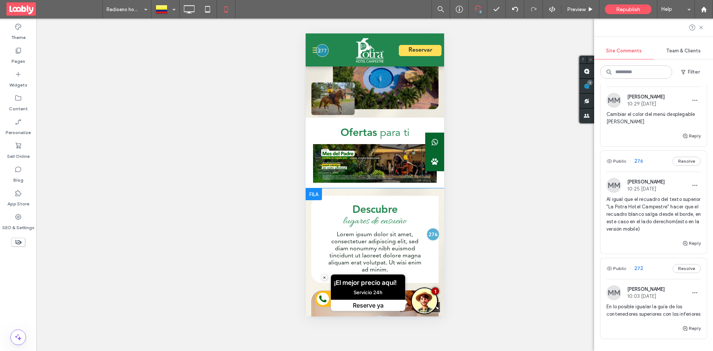
click at [309, 188] on div at bounding box center [313, 194] width 16 height 12
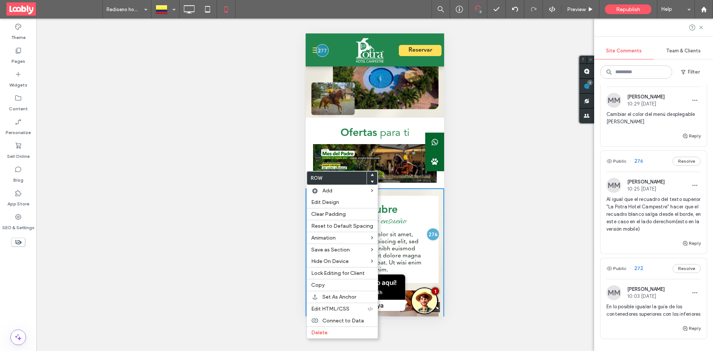
click at [406, 196] on div "Descubre lugares de ensueño Lorem ipsum dolor sit amet, consectetuer adipiscing…" at bounding box center [374, 239] width 127 height 87
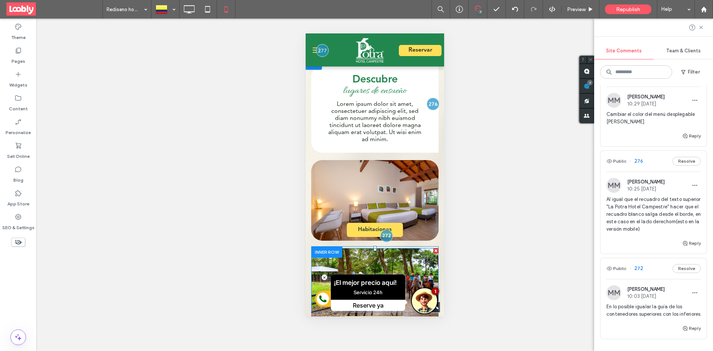
scroll to position [509, 0]
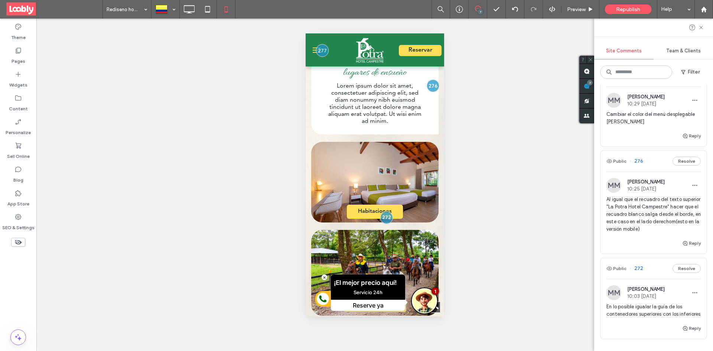
click at [309, 203] on div "Habitaciones Click To Paste Descubre lugares de ensueño Lorem ipsum dolor sit a…" at bounding box center [374, 283] width 139 height 472
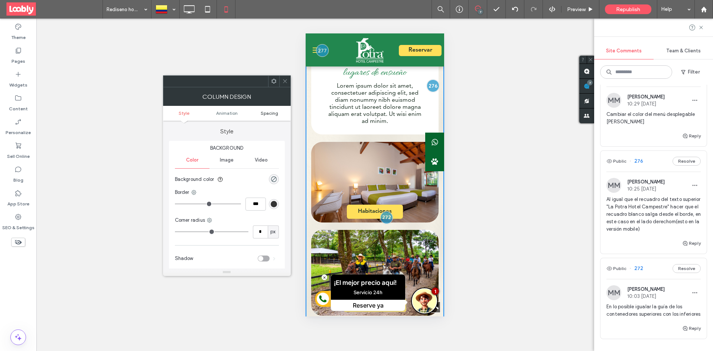
click at [274, 115] on span "Spacing" at bounding box center [269, 113] width 17 height 6
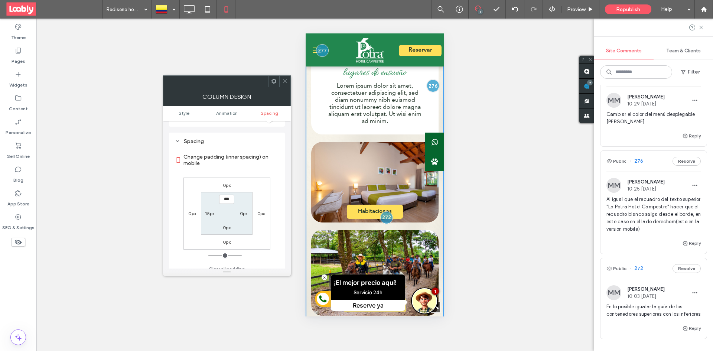
scroll to position [174, 0]
click at [283, 86] on span at bounding box center [285, 81] width 6 height 11
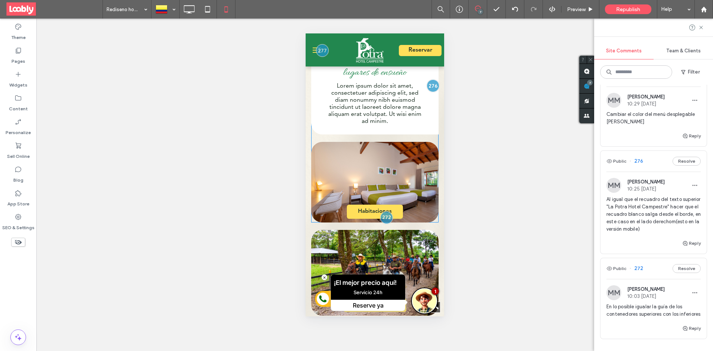
click at [315, 116] on div "Habitaciones Click To Paste Descubre lugares de ensueño Lorem ipsum dolor sit a…" at bounding box center [374, 134] width 127 height 175
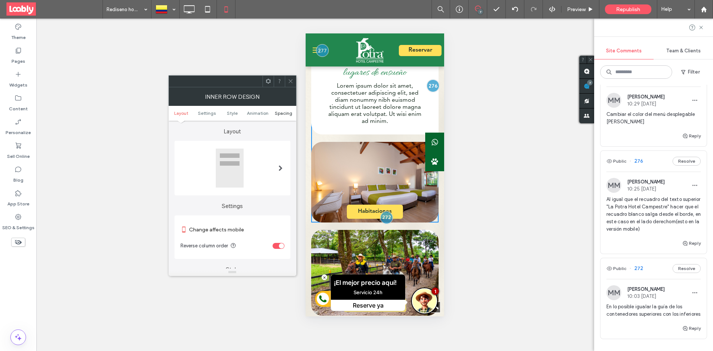
click at [281, 112] on span "Spacing" at bounding box center [283, 113] width 17 height 6
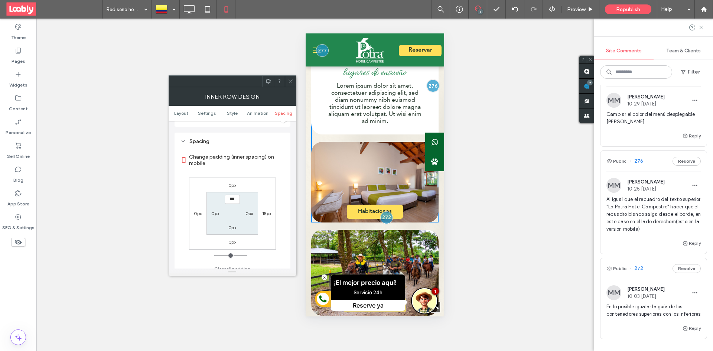
scroll to position [312, 0]
click at [268, 209] on label "15px" at bounding box center [266, 208] width 9 height 6
type input "**"
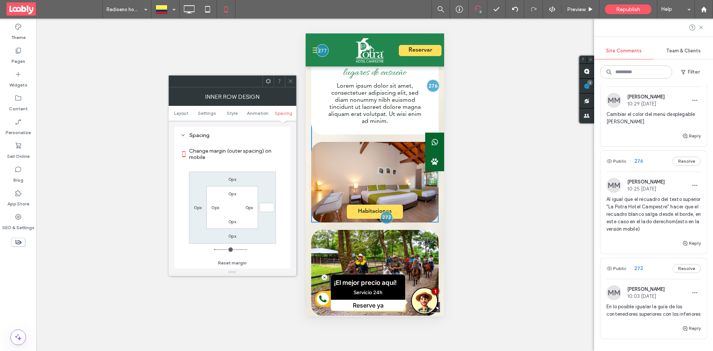
type input "*"
type input "***"
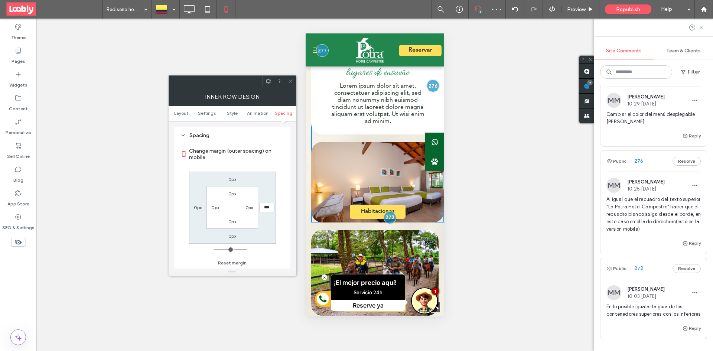
click at [290, 85] on span at bounding box center [291, 81] width 6 height 11
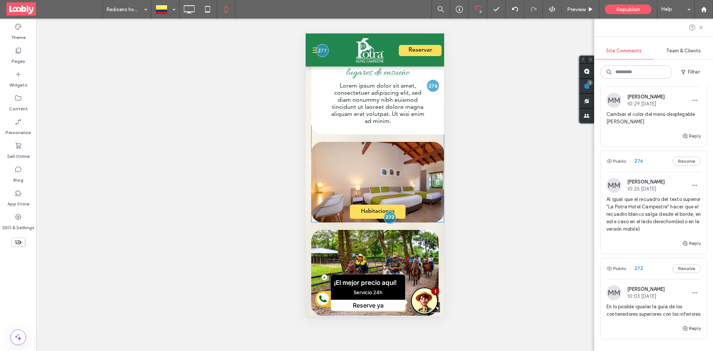
click at [432, 194] on div "Habitaciones Click To Paste" at bounding box center [377, 182] width 133 height 81
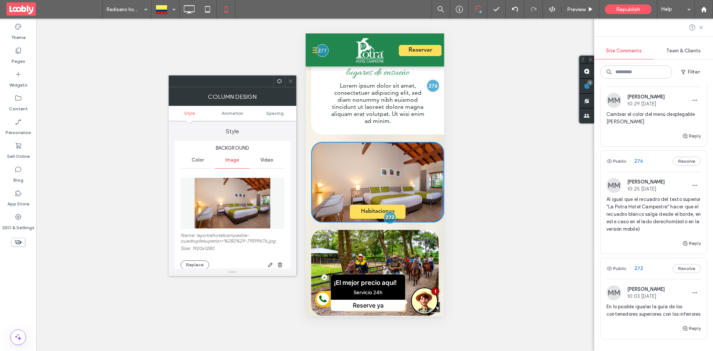
type input "**"
click at [278, 112] on span "Spacing" at bounding box center [274, 113] width 17 height 6
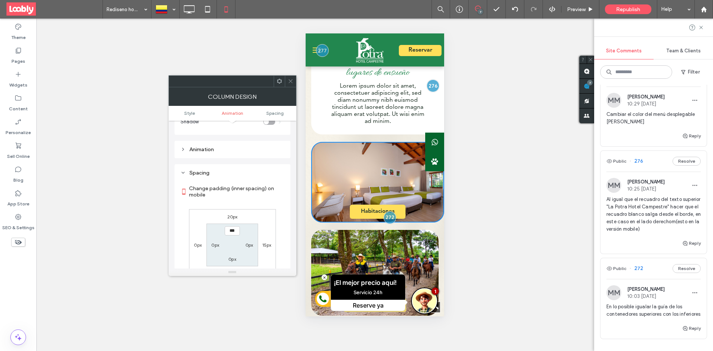
scroll to position [387, 0]
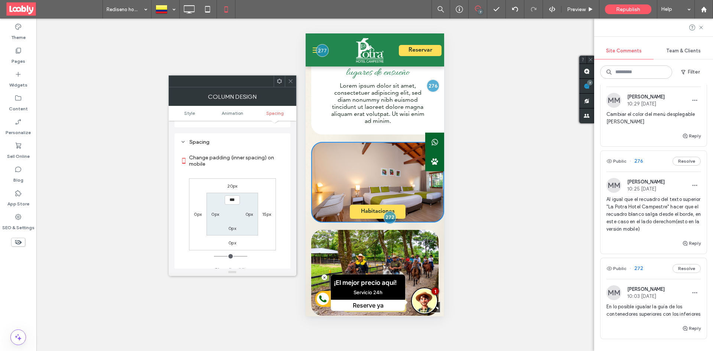
click at [291, 81] on icon at bounding box center [291, 81] width 6 height 6
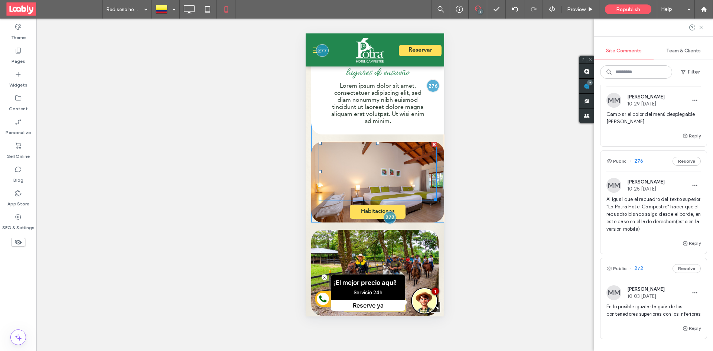
click at [325, 161] on div at bounding box center [377, 171] width 118 height 59
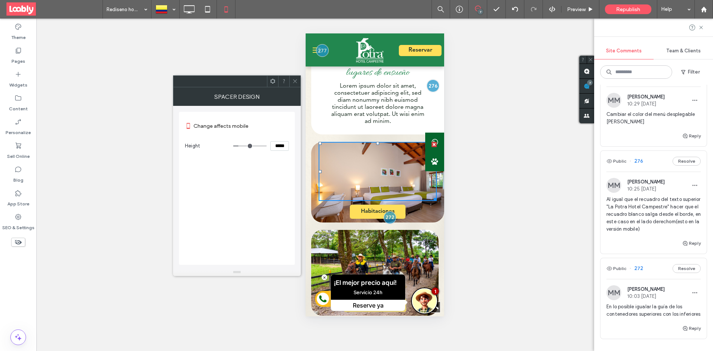
click at [296, 86] on span at bounding box center [295, 81] width 6 height 11
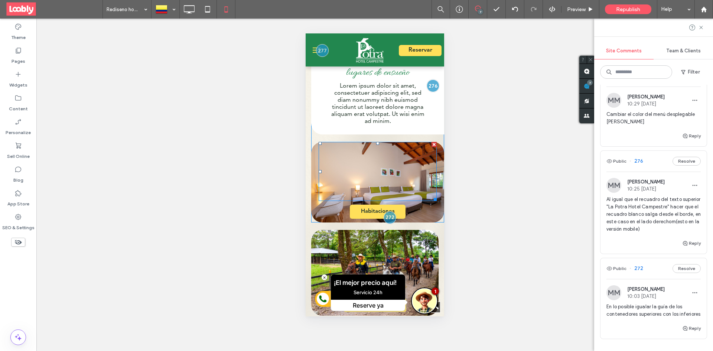
click at [318, 174] on div at bounding box center [377, 171] width 118 height 59
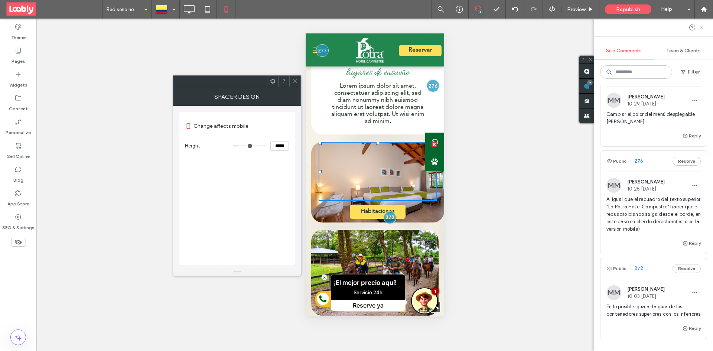
click at [289, 82] on div at bounding box center [294, 81] width 11 height 11
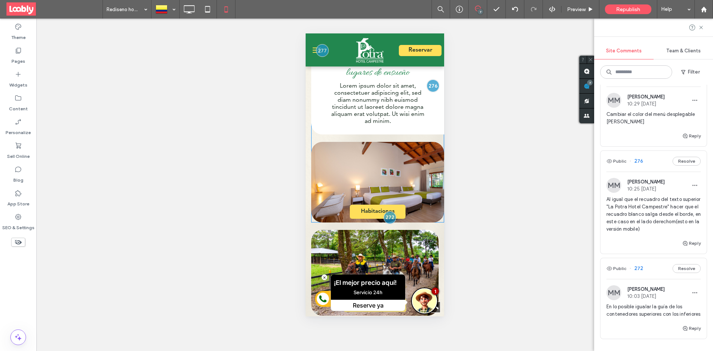
click at [312, 142] on div "Habitaciones Click To Paste" at bounding box center [377, 182] width 133 height 81
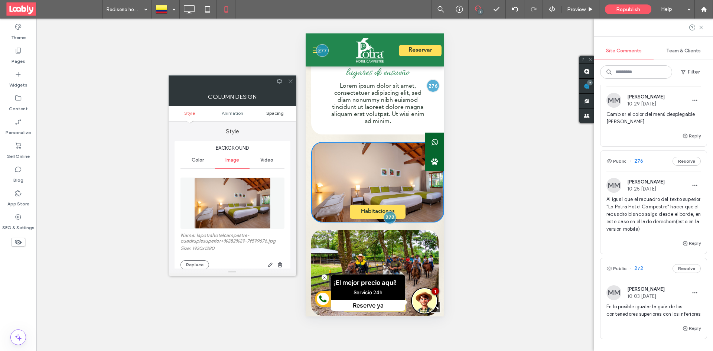
click at [281, 112] on span "Spacing" at bounding box center [274, 113] width 17 height 6
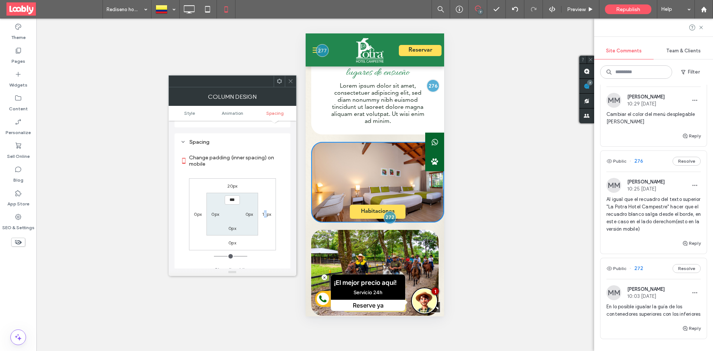
click at [266, 211] on label "15px" at bounding box center [266, 214] width 9 height 6
type input "**"
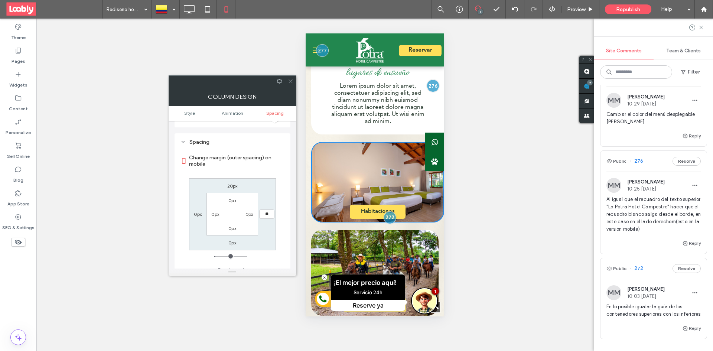
type input "**"
type input "*"
type input "***"
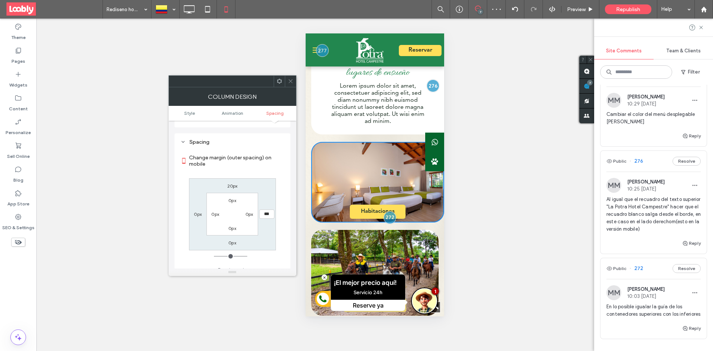
click at [289, 85] on span at bounding box center [291, 81] width 6 height 11
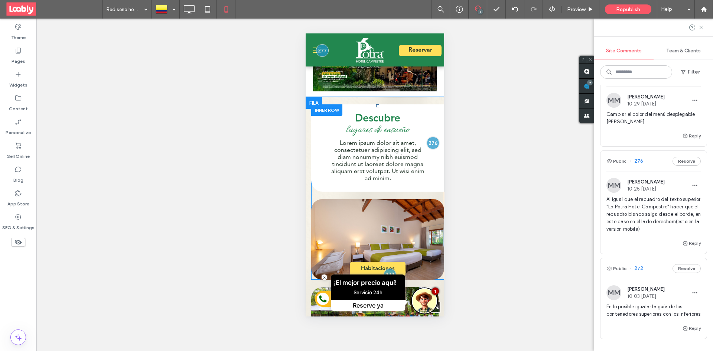
scroll to position [434, 0]
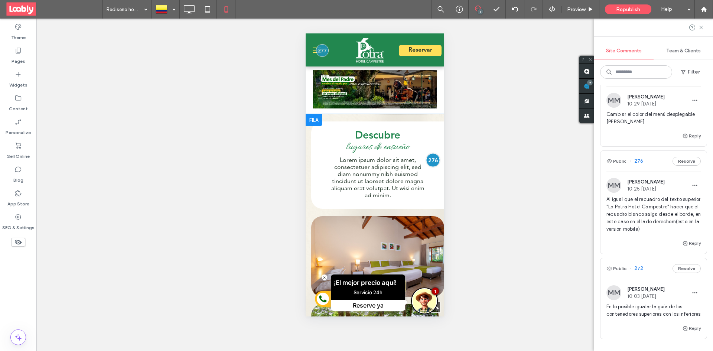
click at [427, 153] on div at bounding box center [433, 160] width 14 height 14
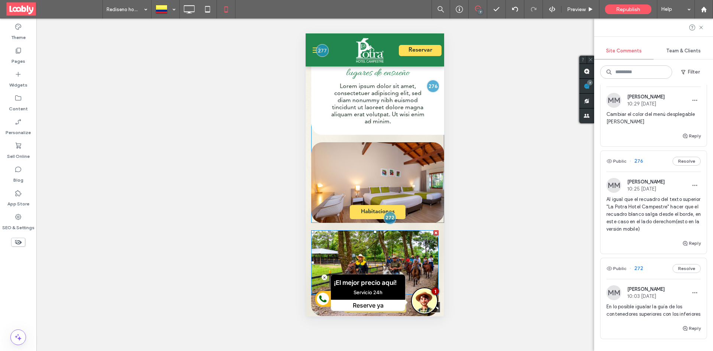
scroll to position [509, 0]
click at [437, 193] on div "Habitaciones Click To Paste" at bounding box center [377, 182] width 133 height 81
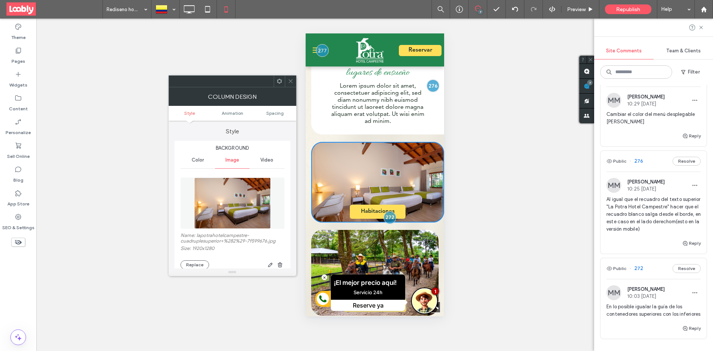
type input "**"
click at [276, 117] on ul "Style Animation Spacing" at bounding box center [233, 113] width 128 height 15
click at [275, 114] on span "Spacing" at bounding box center [274, 113] width 17 height 6
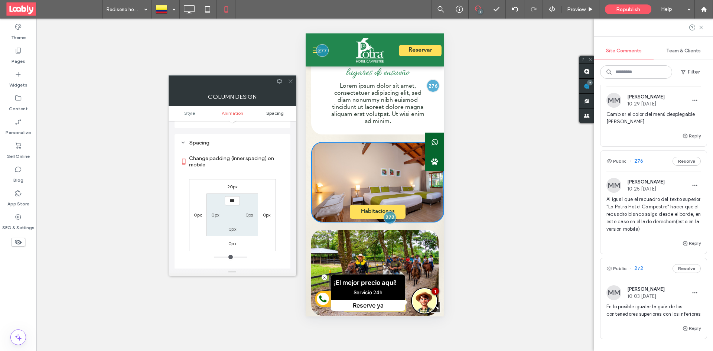
scroll to position [387, 0]
click at [266, 211] on label "0px" at bounding box center [267, 214] width 8 height 6
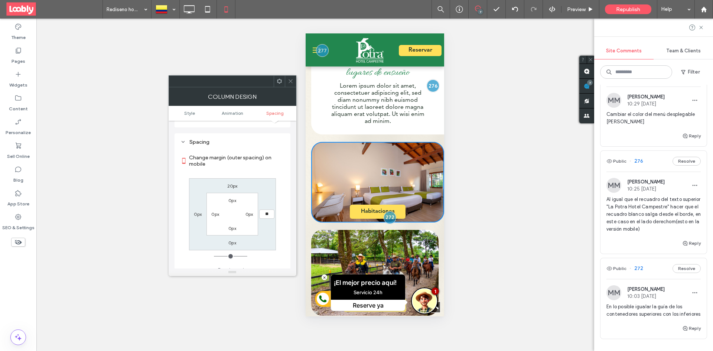
type input "**"
type input "****"
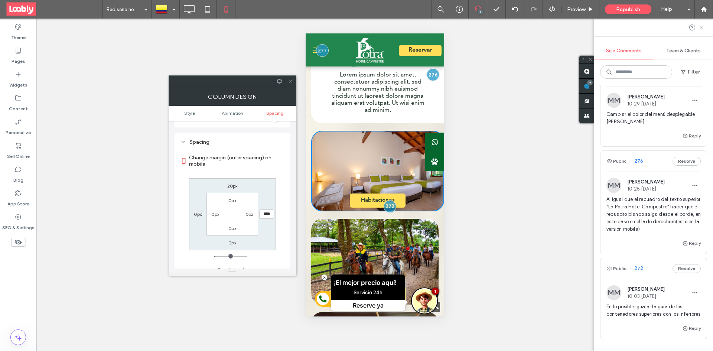
scroll to position [513, 0]
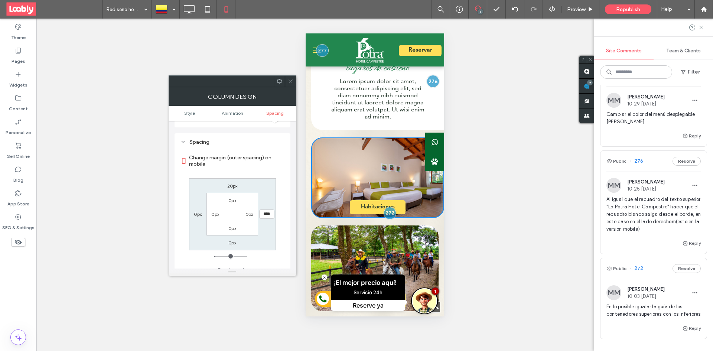
drag, startPoint x: 442, startPoint y: 145, endPoint x: 751, endPoint y: 190, distance: 312.4
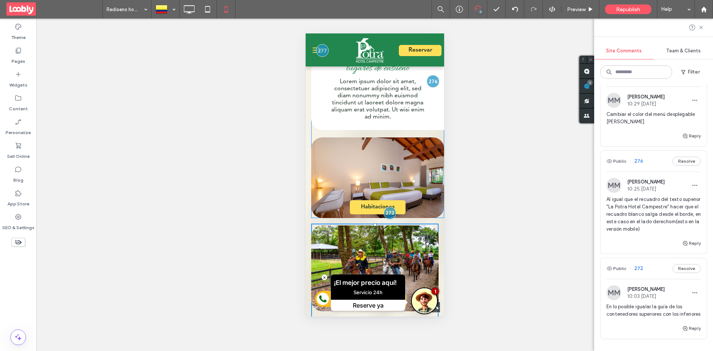
click at [429, 187] on div "Habitaciones Click To Paste" at bounding box center [377, 177] width 133 height 81
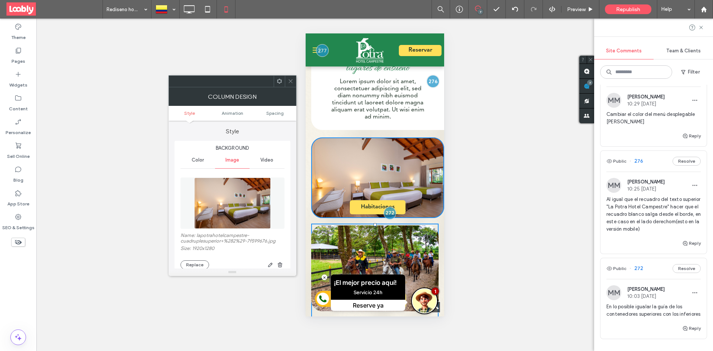
type input "**"
click at [278, 114] on span "Spacing" at bounding box center [274, 113] width 17 height 6
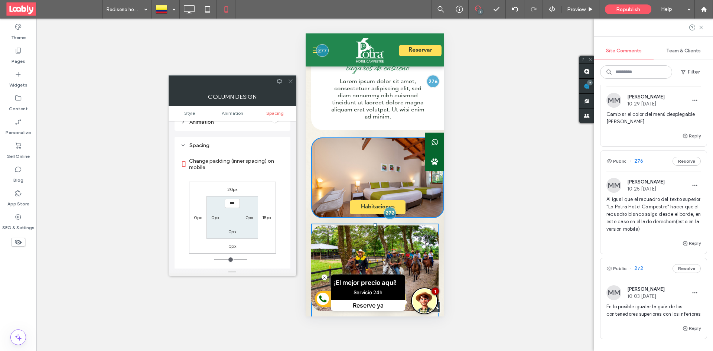
scroll to position [387, 0]
click at [248, 211] on label "0px" at bounding box center [250, 214] width 8 height 6
type input "**"
type input "****"
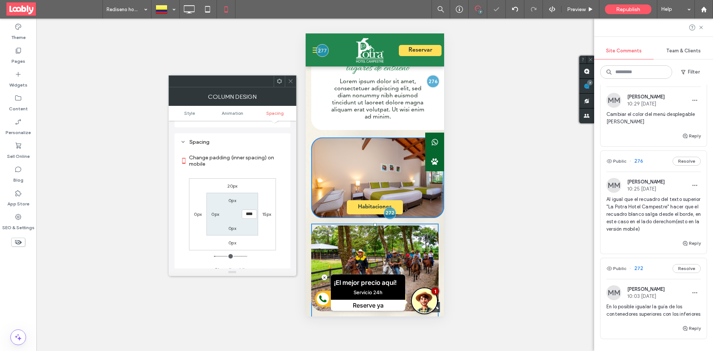
click at [254, 210] on input "****" at bounding box center [249, 214] width 15 height 9
type input "*"
type input "***"
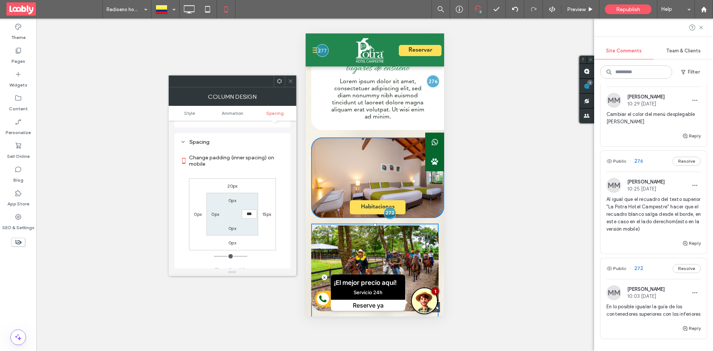
click at [290, 82] on icon at bounding box center [291, 81] width 6 height 6
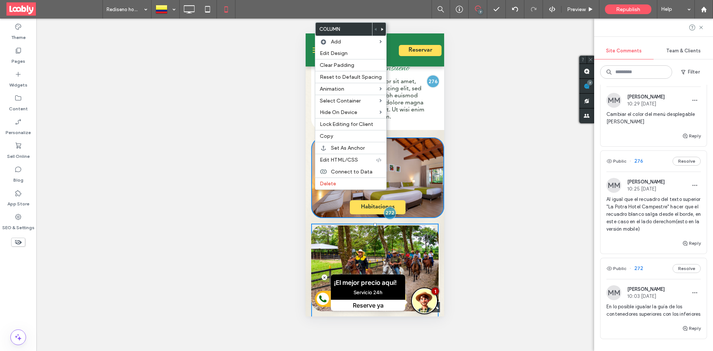
click at [309, 117] on div "Habitaciones Click To Paste Descubre lugares de ensueño Lorem ipsum dolor sit a…" at bounding box center [374, 279] width 139 height 472
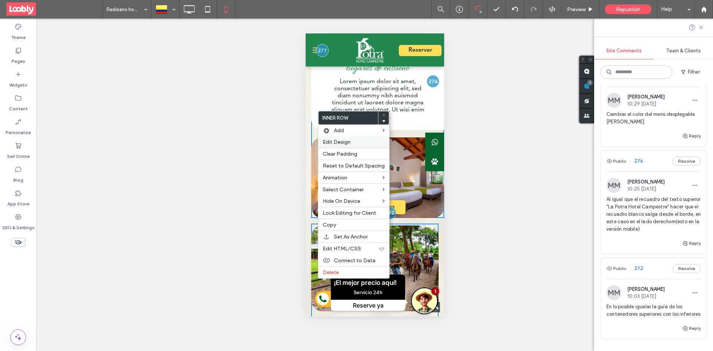
click at [360, 142] on label "Edit Design" at bounding box center [354, 142] width 62 height 6
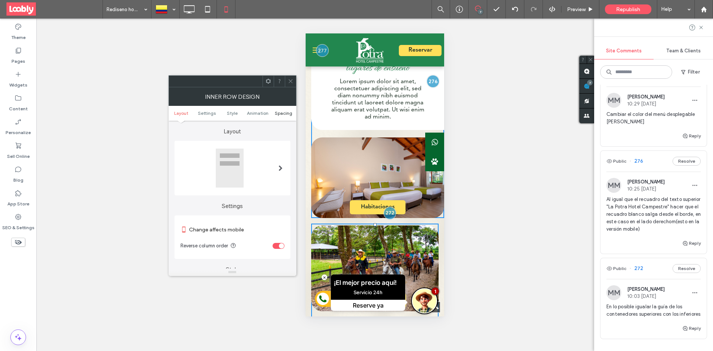
click at [285, 111] on span "Spacing" at bounding box center [283, 113] width 17 height 6
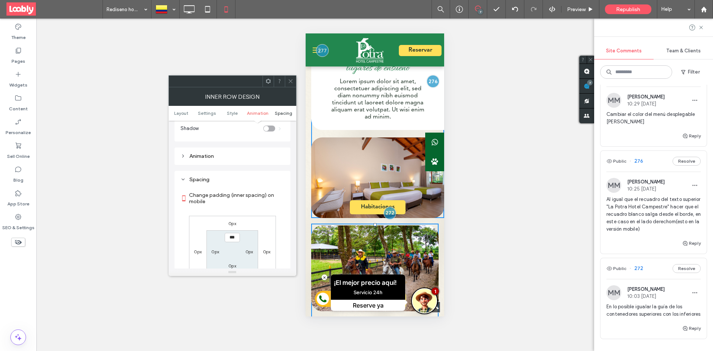
scroll to position [312, 0]
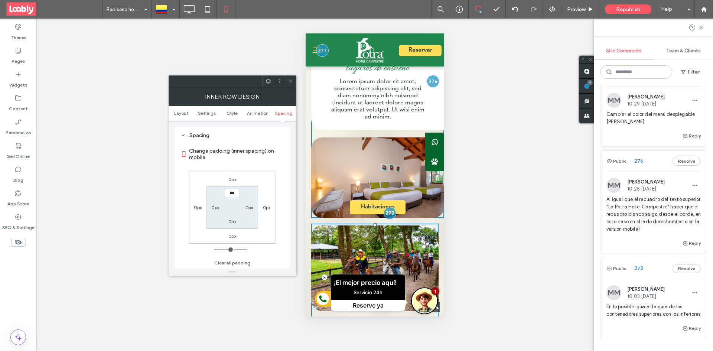
click at [264, 207] on label "0px" at bounding box center [267, 208] width 8 height 6
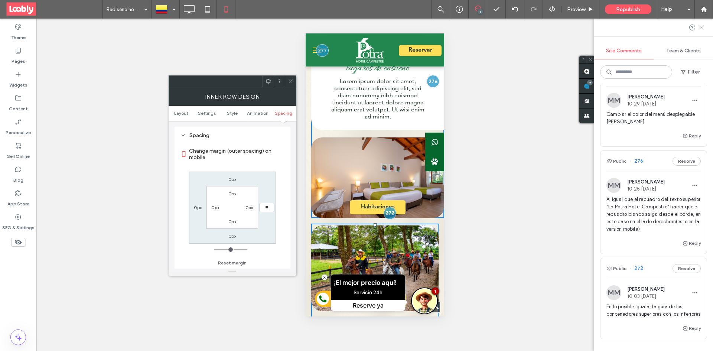
type input "**"
type input "****"
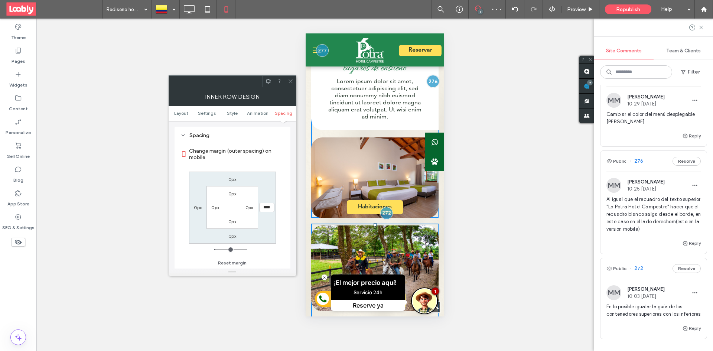
click at [294, 84] on div at bounding box center [290, 81] width 11 height 11
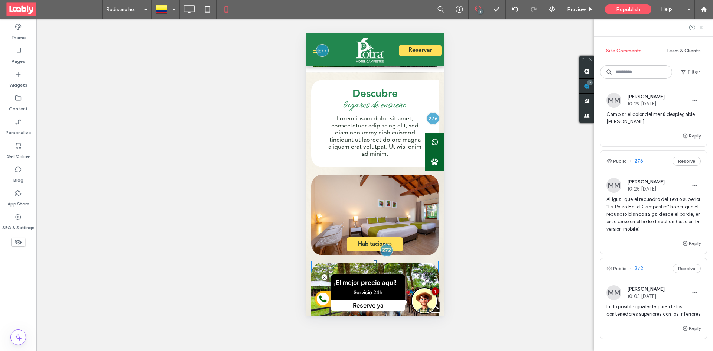
scroll to position [351, 0]
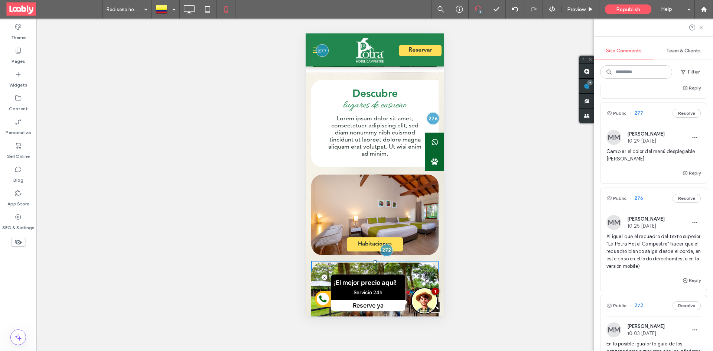
click at [655, 119] on div "Public 277 Resolve" at bounding box center [654, 113] width 106 height 21
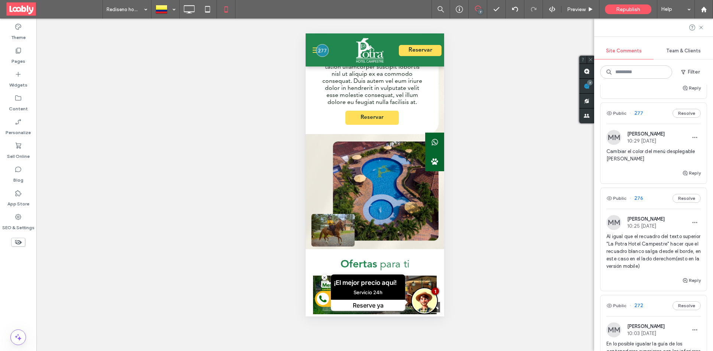
scroll to position [0, 0]
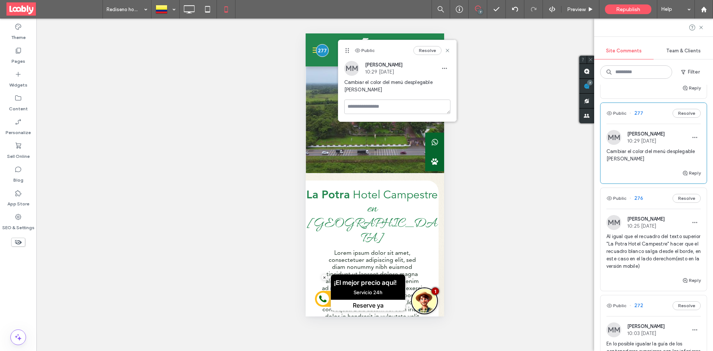
click at [312, 51] on button "menu" at bounding box center [316, 50] width 15 height 15
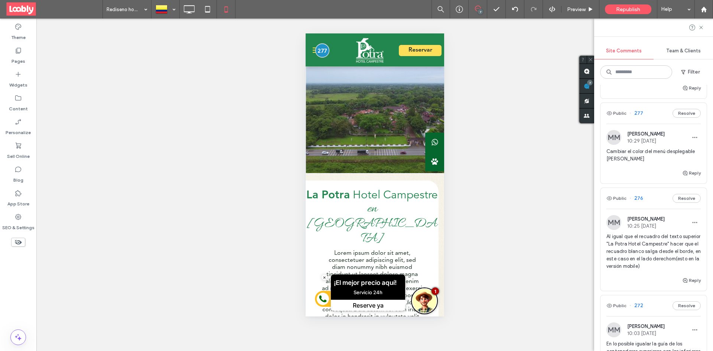
click at [327, 52] on div "menu" at bounding box center [322, 50] width 14 height 14
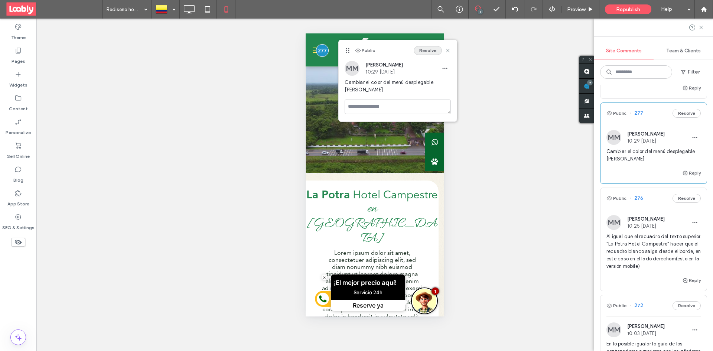
click at [430, 51] on button "Resolve" at bounding box center [428, 50] width 28 height 9
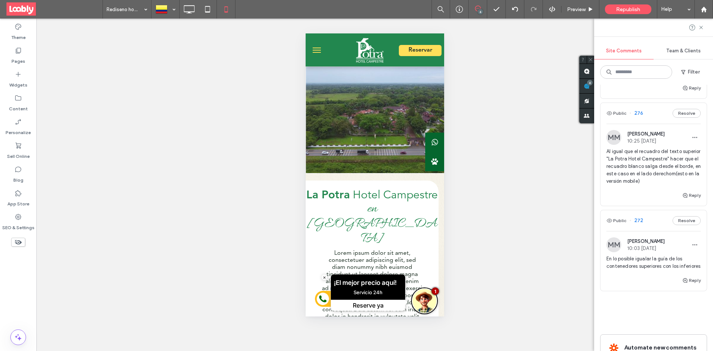
click at [316, 52] on span "menu" at bounding box center [316, 52] width 8 height 1
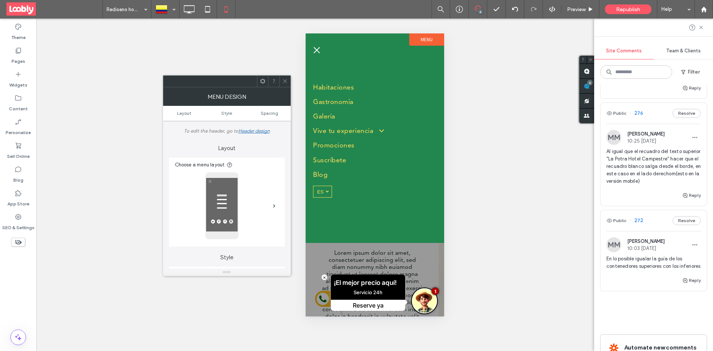
click at [321, 49] on button "menu" at bounding box center [316, 50] width 15 height 15
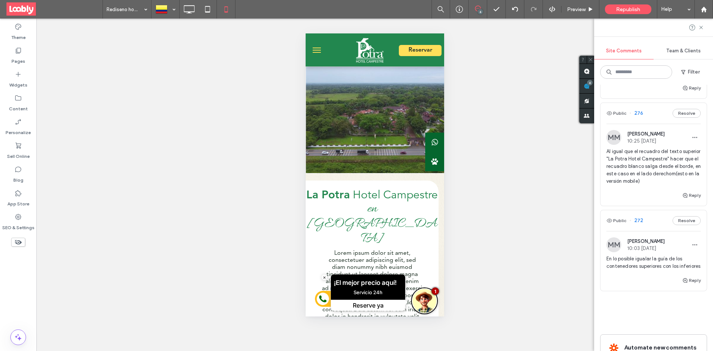
click at [318, 51] on button "menu" at bounding box center [316, 50] width 15 height 15
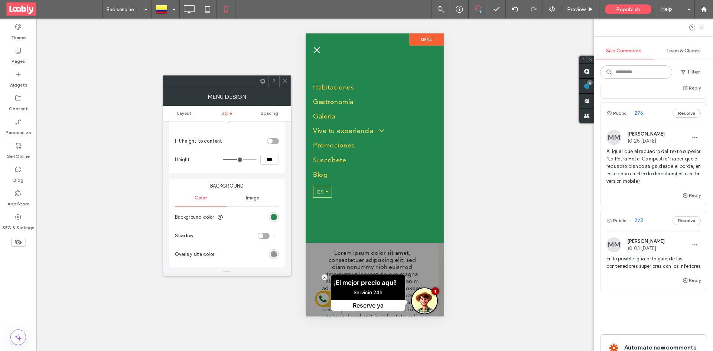
scroll to position [186, 0]
click at [275, 219] on div "rgb(34, 135, 79)" at bounding box center [274, 217] width 6 height 6
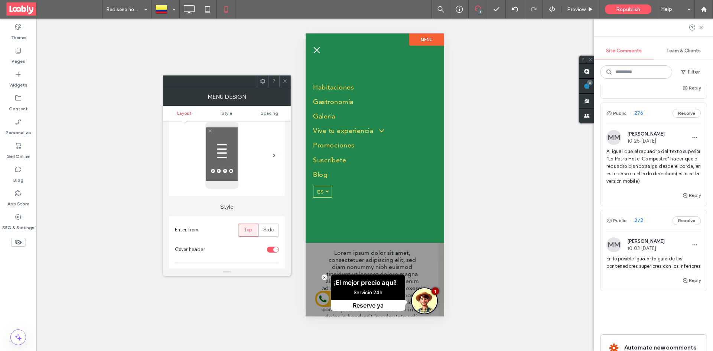
scroll to position [74, 0]
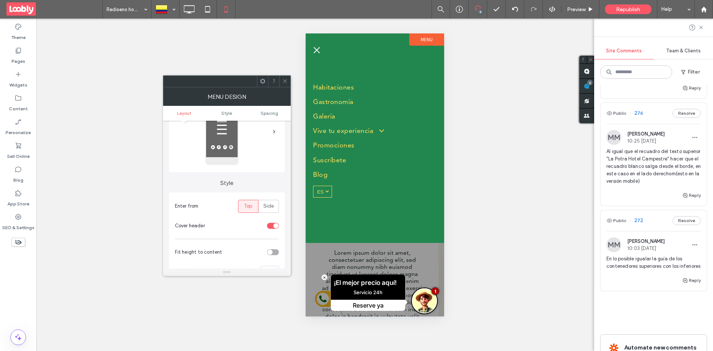
click at [319, 50] on span "menu" at bounding box center [316, 50] width 8 height 1
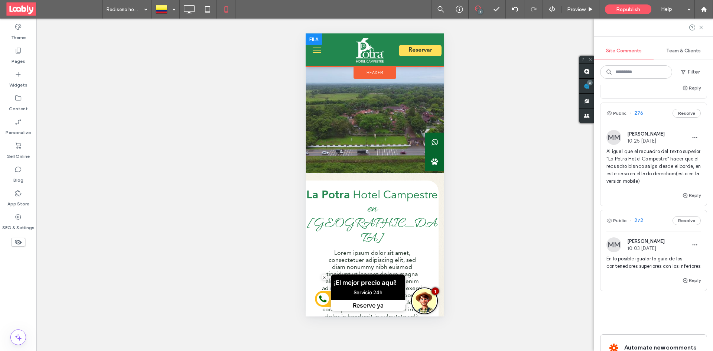
drag, startPoint x: 316, startPoint y: 49, endPoint x: 329, endPoint y: 50, distance: 13.4
click at [330, 50] on div at bounding box center [363, 50] width 67 height 26
click at [333, 63] on div "Reservar" at bounding box center [374, 49] width 139 height 33
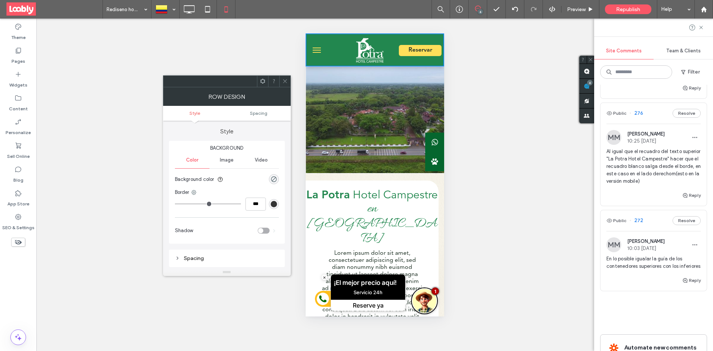
drag, startPoint x: 318, startPoint y: 48, endPoint x: 330, endPoint y: 46, distance: 11.7
click at [330, 46] on div at bounding box center [363, 50] width 67 height 26
click at [318, 51] on button "menu" at bounding box center [316, 50] width 15 height 15
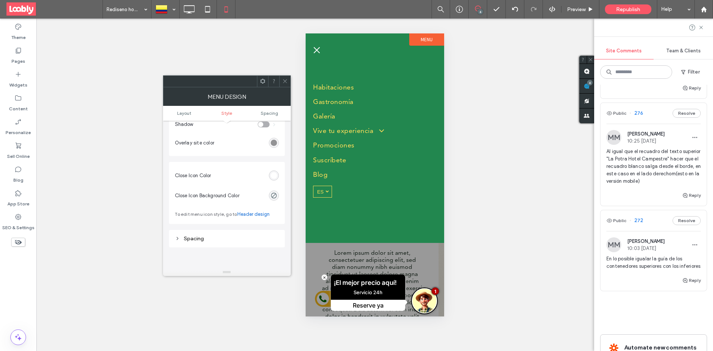
scroll to position [297, 0]
click at [262, 215] on link "Header design" at bounding box center [253, 213] width 32 height 7
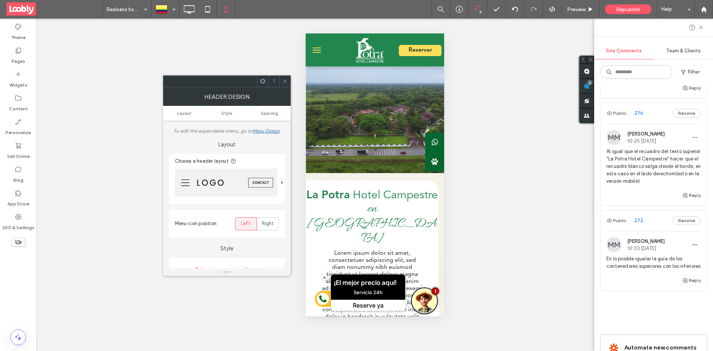
click at [317, 51] on button "menu" at bounding box center [316, 50] width 15 height 15
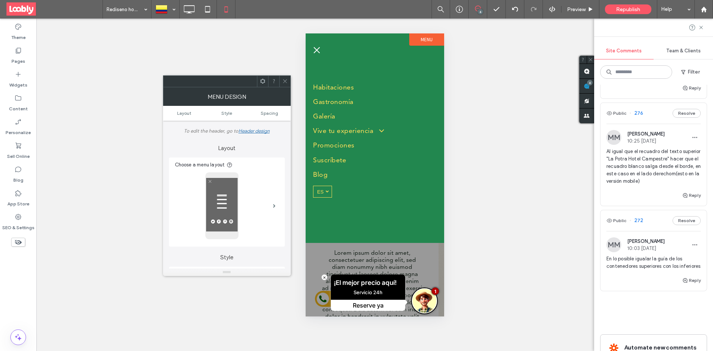
click at [318, 51] on button "menu" at bounding box center [316, 50] width 15 height 15
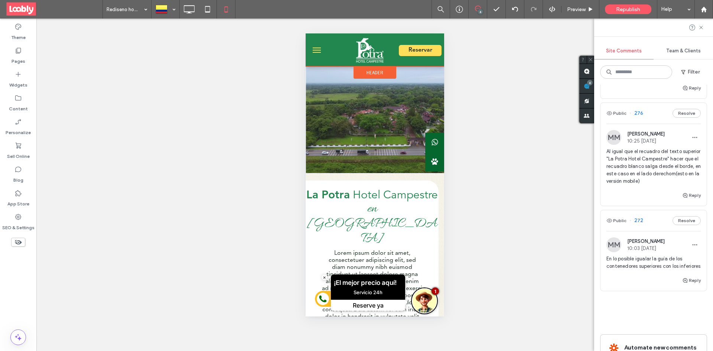
click at [374, 72] on span "Header" at bounding box center [374, 72] width 17 height 6
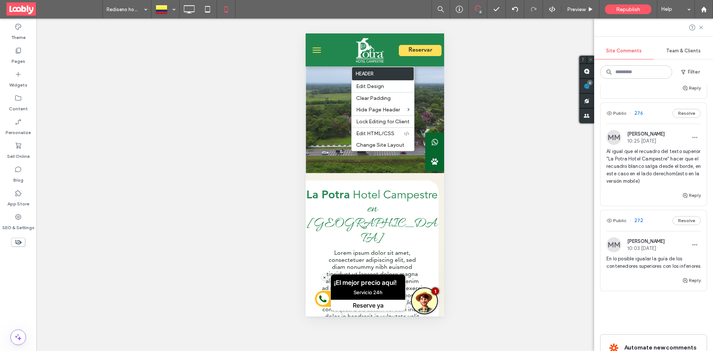
click at [362, 54] on img at bounding box center [369, 50] width 27 height 25
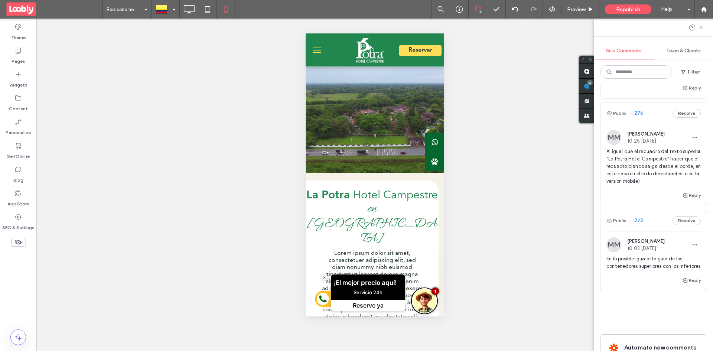
click at [317, 50] on span "menu" at bounding box center [316, 50] width 8 height 1
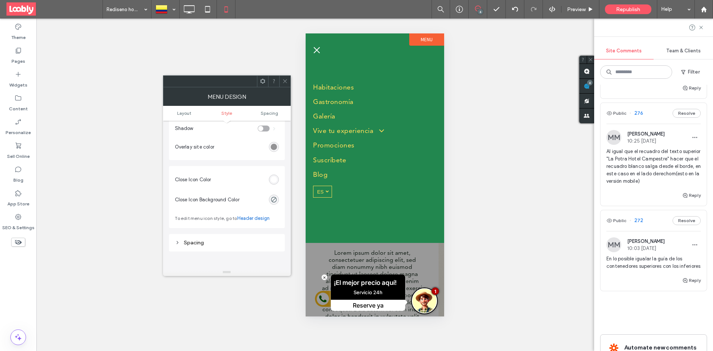
scroll to position [289, 0]
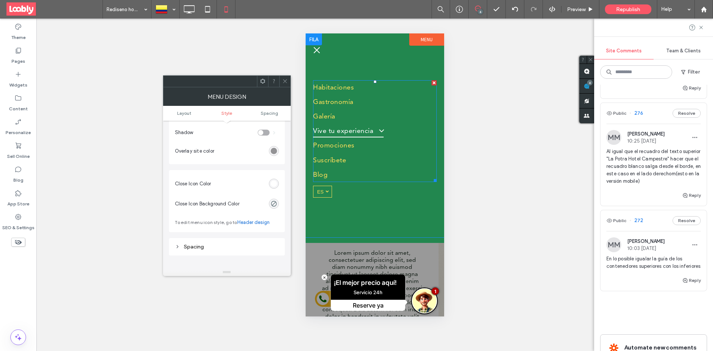
click at [366, 126] on span "Vive tu experiencia" at bounding box center [348, 131] width 71 height 12
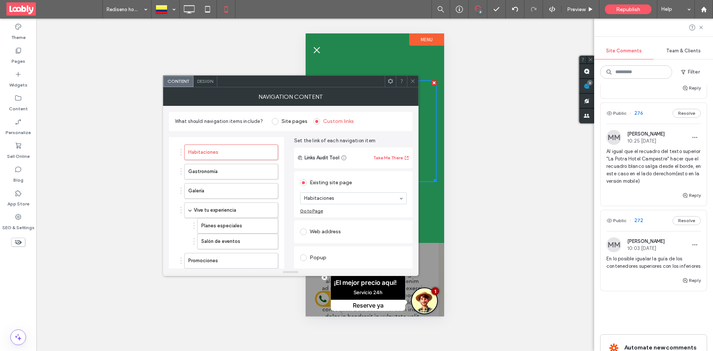
click at [411, 82] on icon at bounding box center [413, 81] width 6 height 6
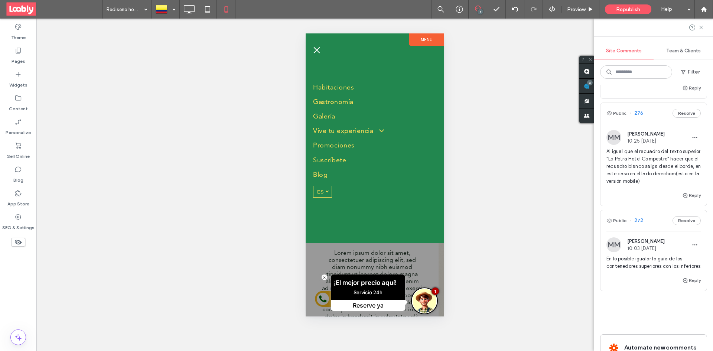
click at [319, 51] on button "menu" at bounding box center [316, 50] width 15 height 15
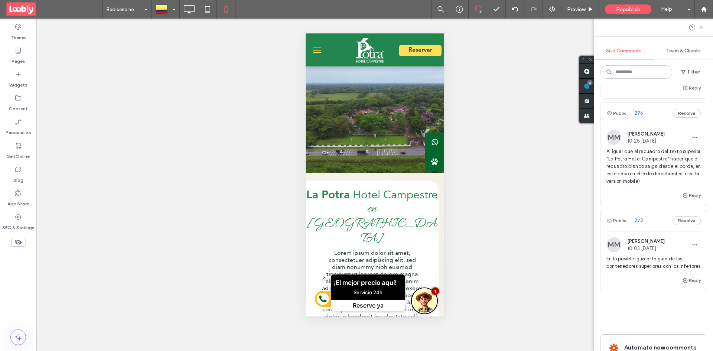
click at [314, 50] on span "menu" at bounding box center [316, 50] width 8 height 1
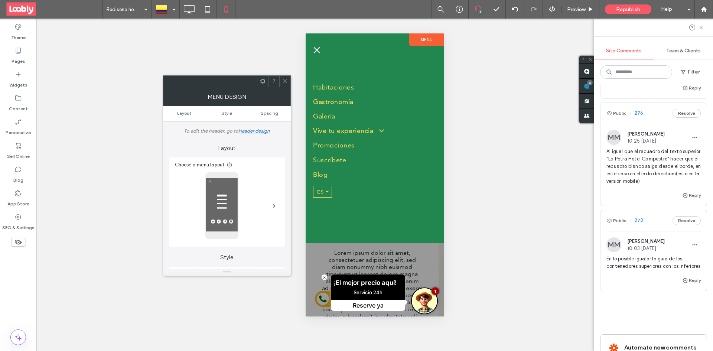
click at [320, 54] on button "menu" at bounding box center [316, 50] width 15 height 15
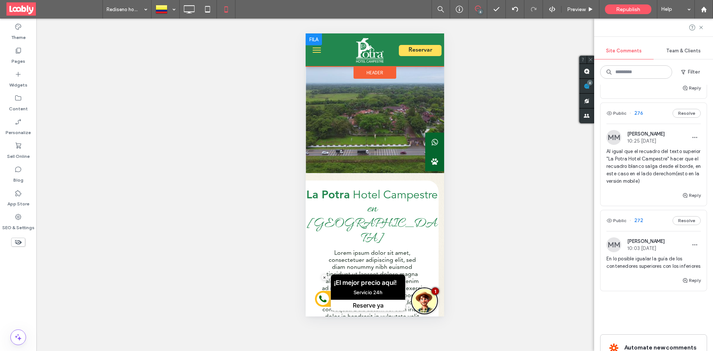
drag, startPoint x: 317, startPoint y: 48, endPoint x: 339, endPoint y: 48, distance: 22.3
click at [343, 50] on div at bounding box center [363, 50] width 67 height 26
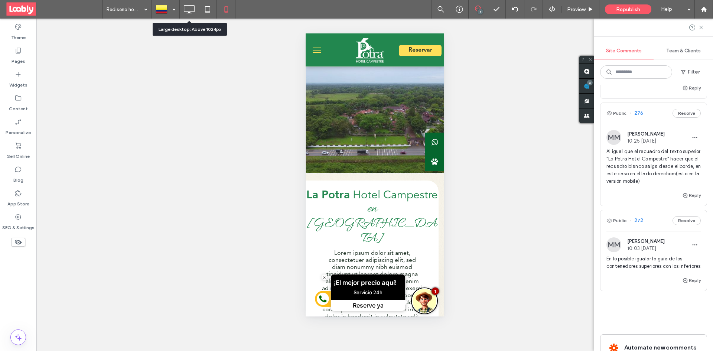
click at [191, 10] on icon at bounding box center [189, 9] width 15 height 15
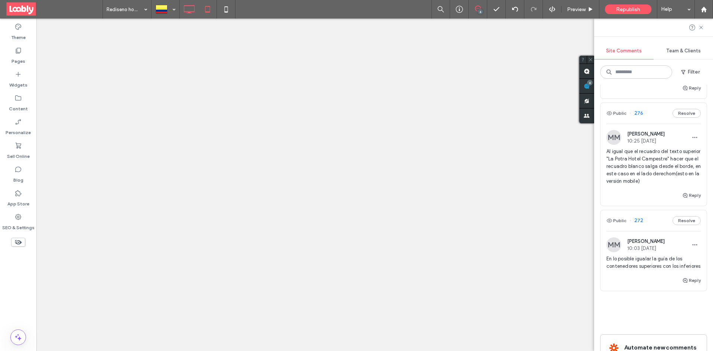
click at [208, 14] on icon at bounding box center [207, 9] width 15 height 15
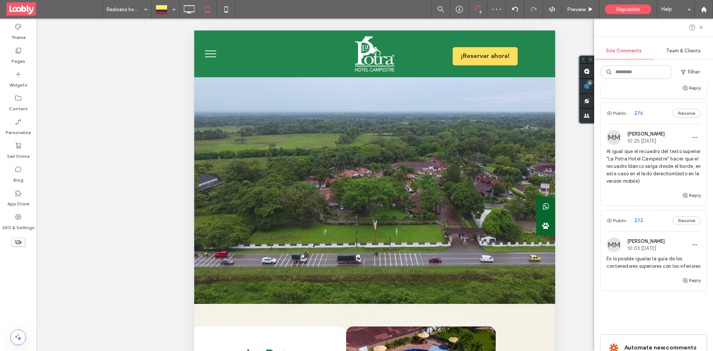
scroll to position [0, 0]
drag, startPoint x: 15, startPoint y: 25, endPoint x: 221, endPoint y: 36, distance: 206.9
click at [226, 5] on icon at bounding box center [226, 9] width 15 height 15
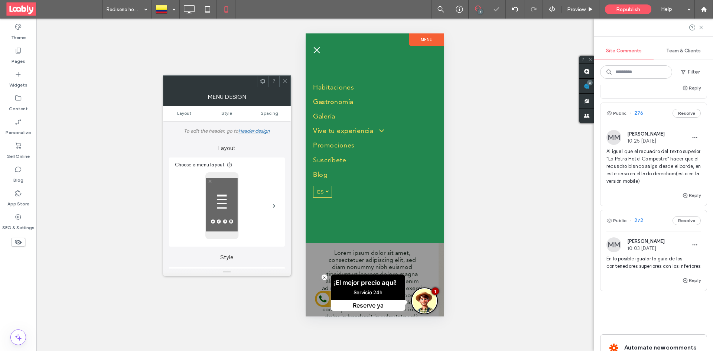
click at [317, 49] on button "menu" at bounding box center [316, 50] width 15 height 15
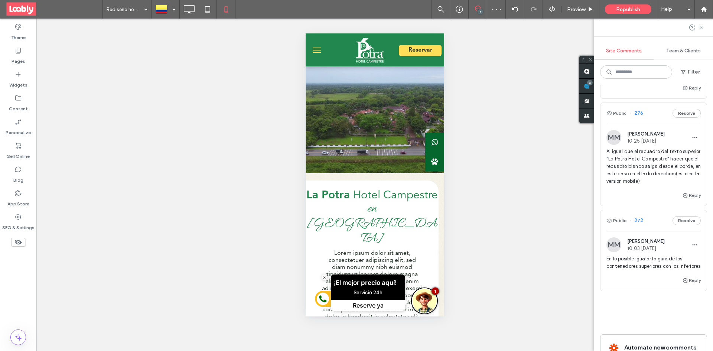
click at [317, 50] on span "menu" at bounding box center [316, 50] width 8 height 1
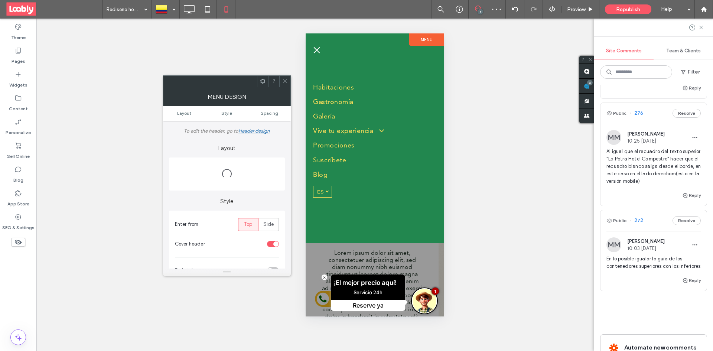
click at [317, 49] on span "menu" at bounding box center [317, 50] width 6 height 6
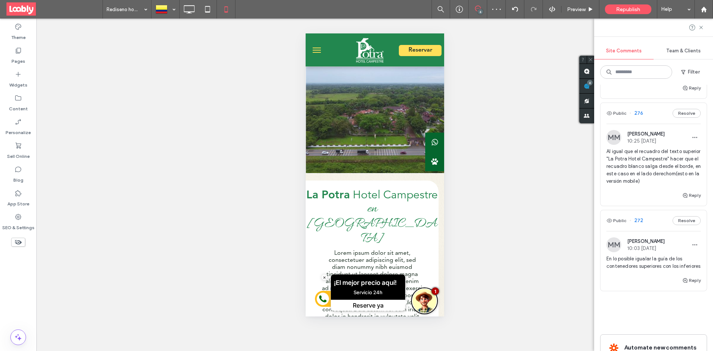
click at [317, 50] on span "menu" at bounding box center [316, 50] width 8 height 1
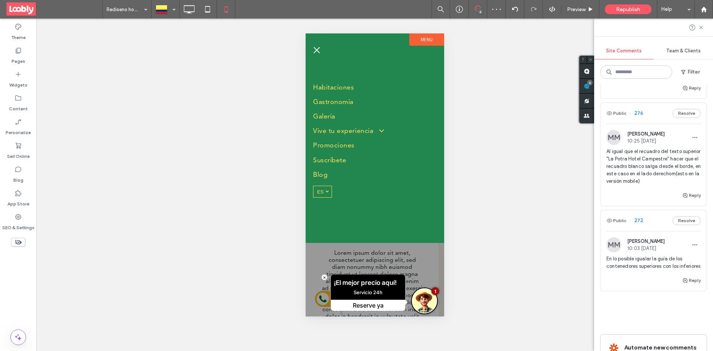
click at [317, 50] on span "menu" at bounding box center [316, 50] width 8 height 1
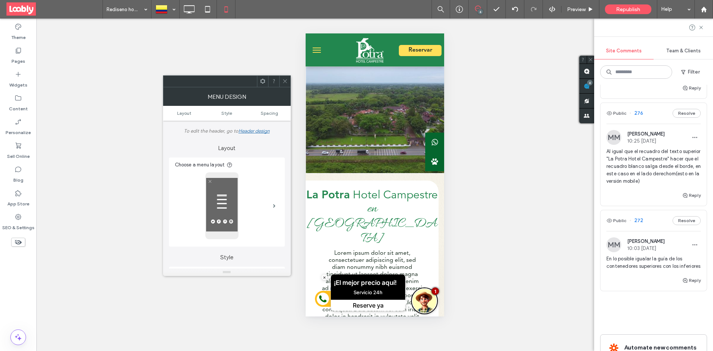
drag, startPoint x: 14, startPoint y: 16, endPoint x: 262, endPoint y: 190, distance: 303.0
click at [260, 190] on div at bounding box center [222, 205] width 95 height 67
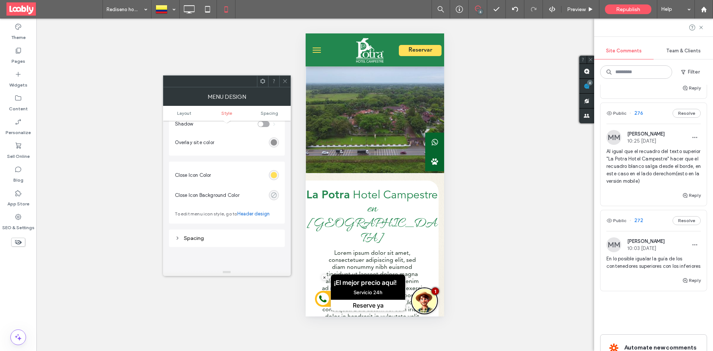
scroll to position [260, 0]
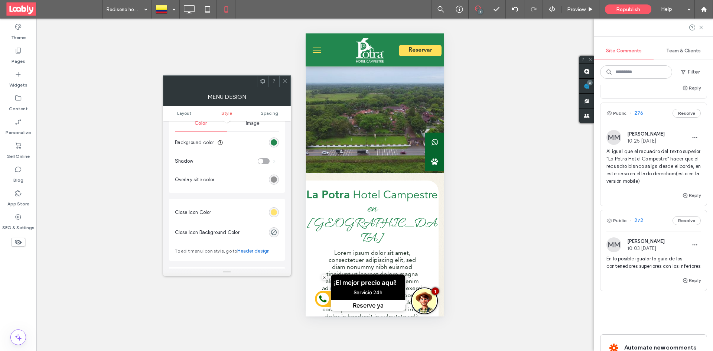
click at [274, 210] on div "rgb(255, 223, 90)" at bounding box center [274, 212] width 6 height 6
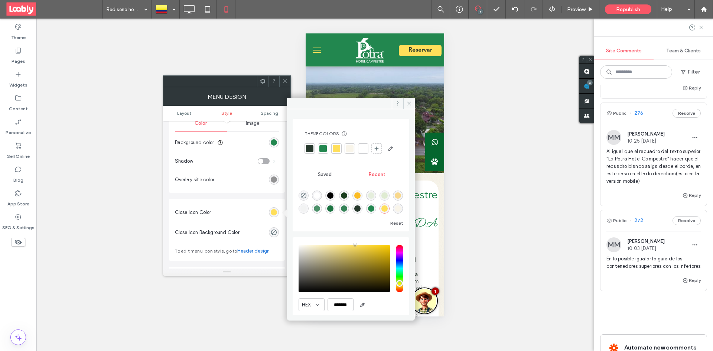
click at [320, 199] on div "rgba(255, 255, 255, 1)" at bounding box center [317, 195] width 6 height 6
type input "*******"
click at [405, 104] on span at bounding box center [410, 103] width 12 height 11
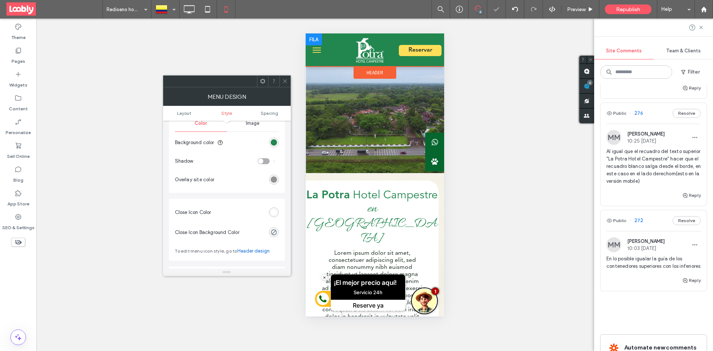
click at [330, 52] on div at bounding box center [363, 50] width 67 height 26
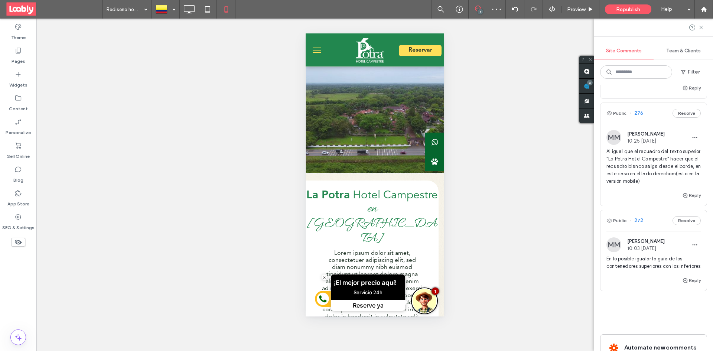
click at [315, 51] on button "menu" at bounding box center [316, 50] width 15 height 15
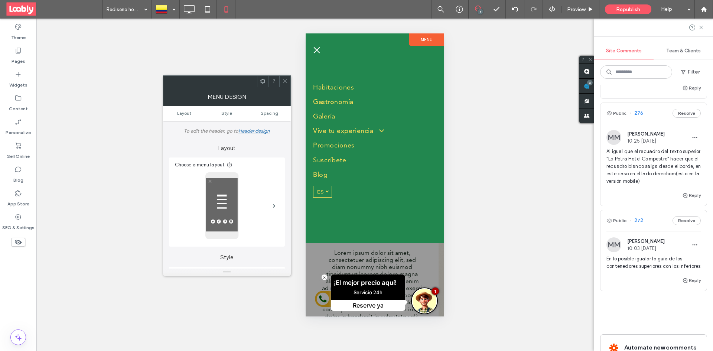
click at [319, 52] on button "menu" at bounding box center [316, 50] width 15 height 15
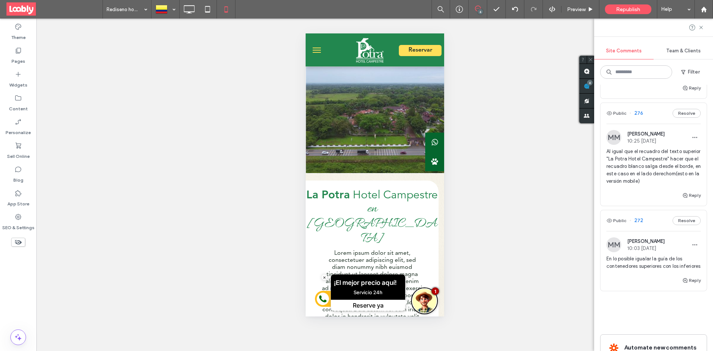
click at [319, 52] on span "menu" at bounding box center [316, 52] width 8 height 1
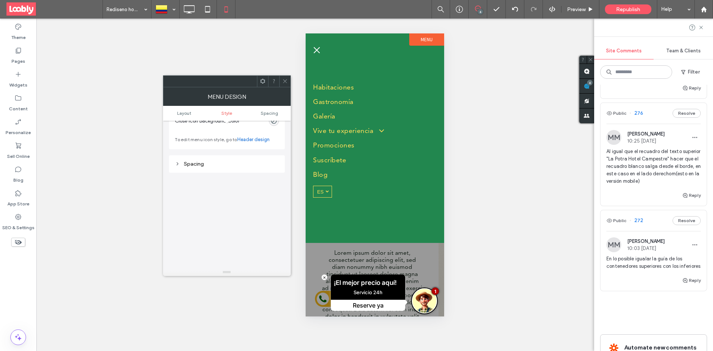
scroll to position [400, 0]
click at [284, 82] on use at bounding box center [285, 82] width 4 height 4
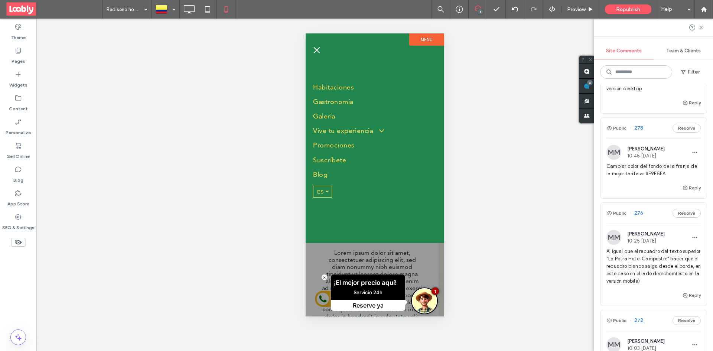
scroll to position [165, 0]
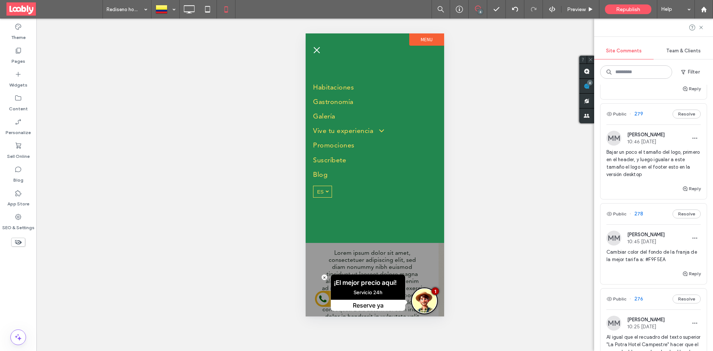
click at [654, 212] on div "Public 278 Resolve" at bounding box center [654, 214] width 106 height 21
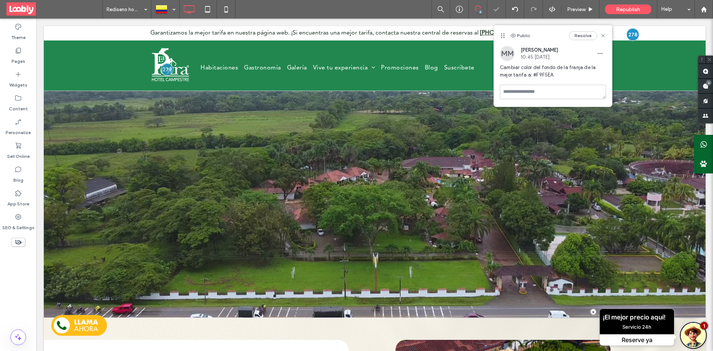
scroll to position [0, 0]
drag, startPoint x: 543, startPoint y: 78, endPoint x: 521, endPoint y: 80, distance: 22.7
click at [521, 80] on div "Cambiar color del fondo de la franja de la mejor tarifa a: #F9F5EA" at bounding box center [553, 74] width 106 height 21
copy span "F9F5EA"
click at [55, 36] on div at bounding box center [52, 32] width 16 height 12
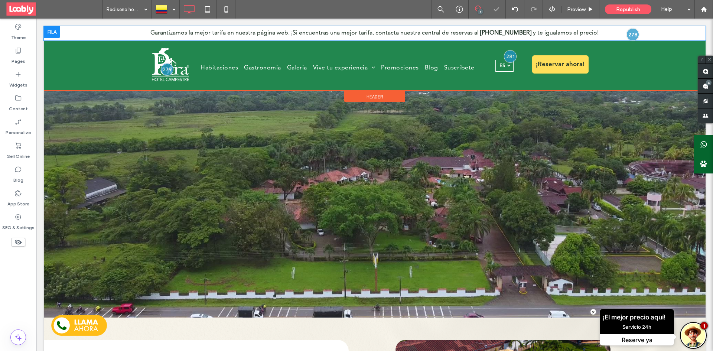
click at [59, 34] on div at bounding box center [52, 32] width 16 height 12
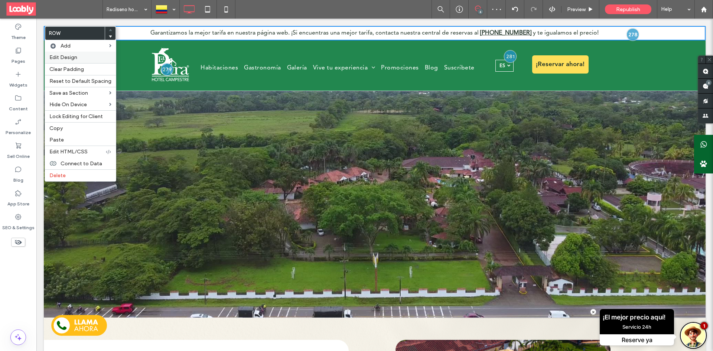
click at [90, 55] on label "Edit Design" at bounding box center [80, 57] width 62 height 6
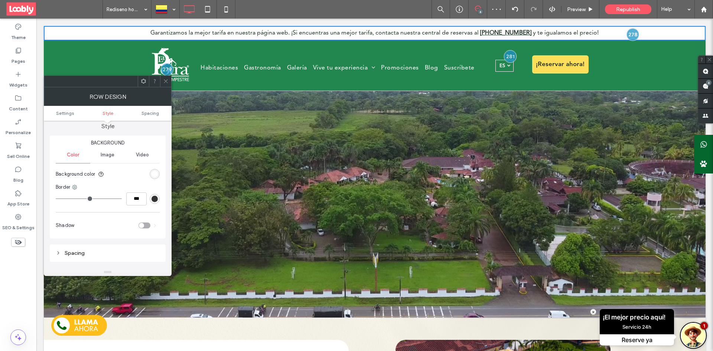
scroll to position [74, 0]
click at [159, 174] on section "Background color" at bounding box center [108, 168] width 104 height 19
click at [153, 168] on div "rgb(255, 255, 255)" at bounding box center [155, 168] width 6 height 6
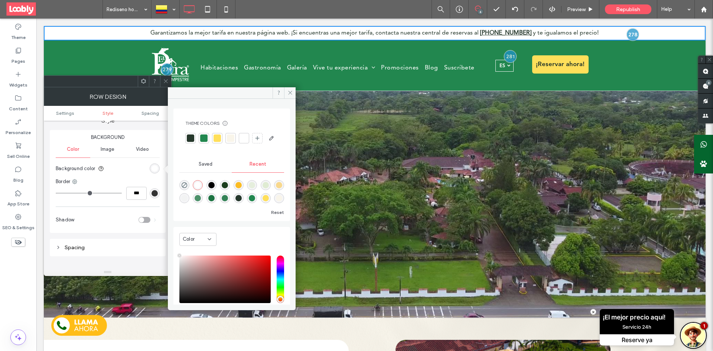
scroll to position [59, 0]
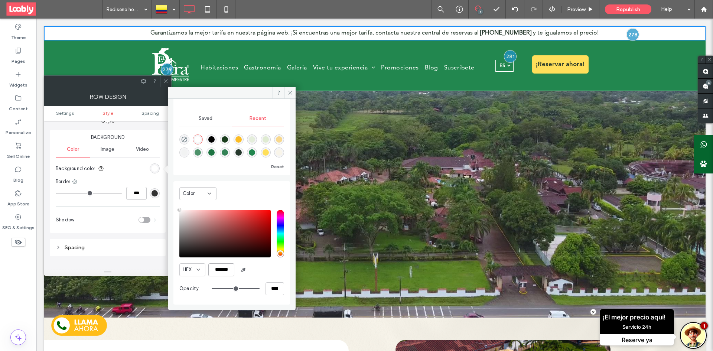
click at [229, 268] on input "*******" at bounding box center [221, 269] width 26 height 13
click at [228, 266] on input "*******" at bounding box center [221, 269] width 26 height 13
paste input "color picker textbox"
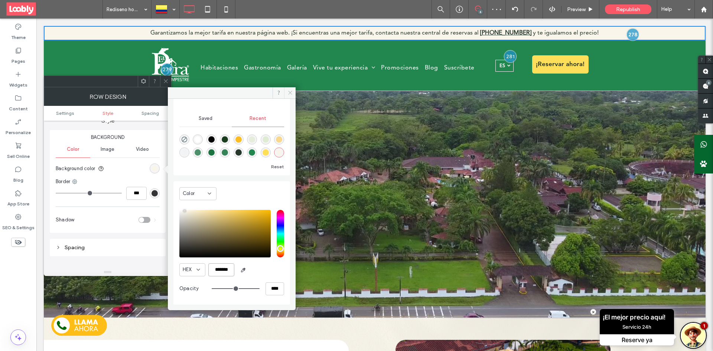
type input "*******"
click at [288, 93] on icon at bounding box center [291, 93] width 6 height 6
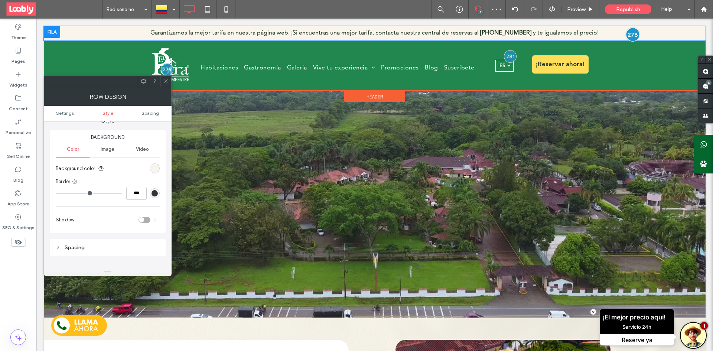
click at [626, 36] on div at bounding box center [633, 34] width 14 height 14
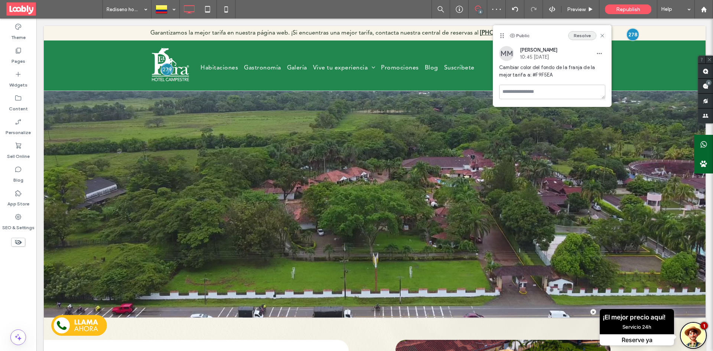
click at [581, 36] on button "Resolve" at bounding box center [582, 35] width 28 height 9
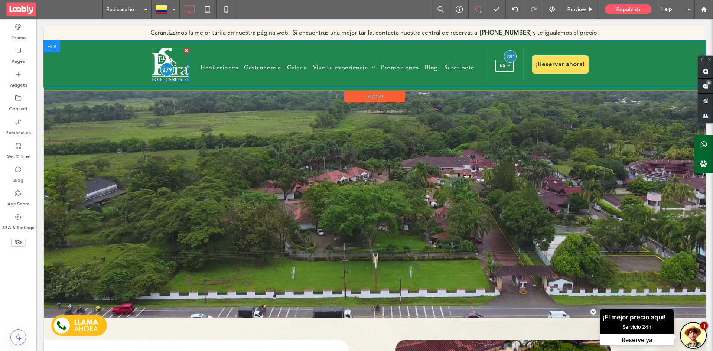
click at [164, 69] on div at bounding box center [167, 69] width 14 height 14
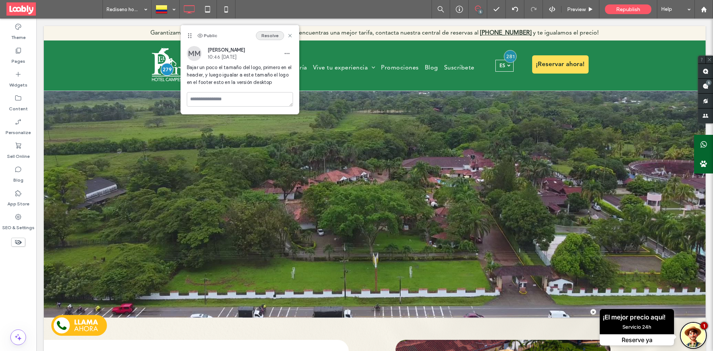
click at [267, 36] on button "Resolve" at bounding box center [270, 35] width 28 height 9
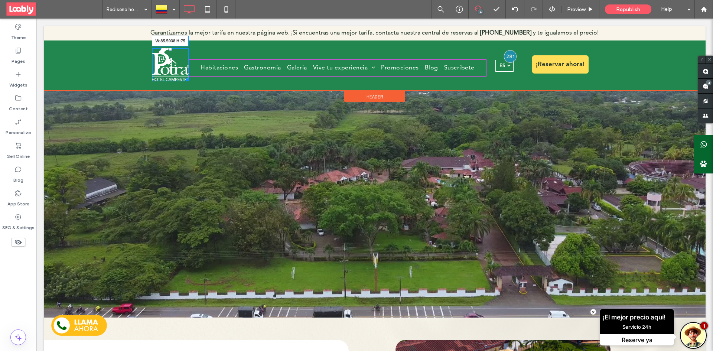
drag, startPoint x: 184, startPoint y: 78, endPoint x: 216, endPoint y: 91, distance: 34.8
click at [184, 76] on div at bounding box center [187, 79] width 6 height 6
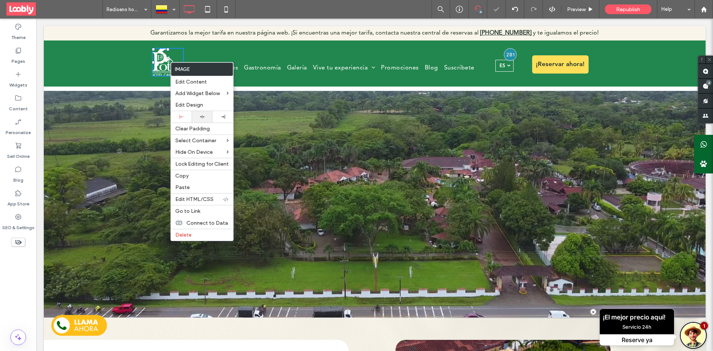
click at [196, 115] on div at bounding box center [201, 116] width 13 height 5
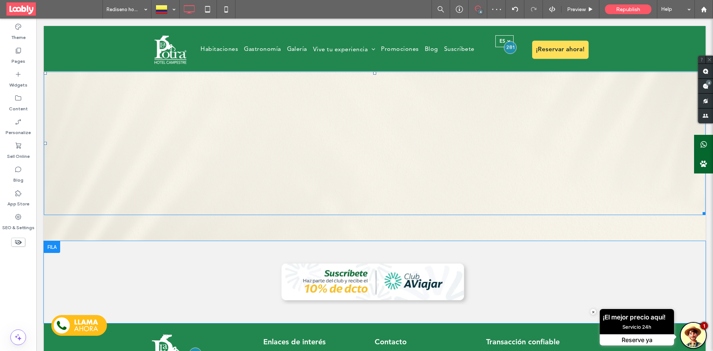
scroll to position [1753, 0]
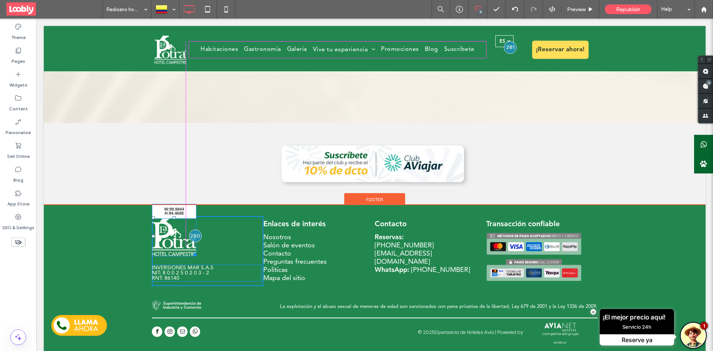
drag, startPoint x: 192, startPoint y: 250, endPoint x: 218, endPoint y: 261, distance: 28.0
click at [180, 244] on div "W:99.9844 H:94.4688" at bounding box center [174, 236] width 45 height 40
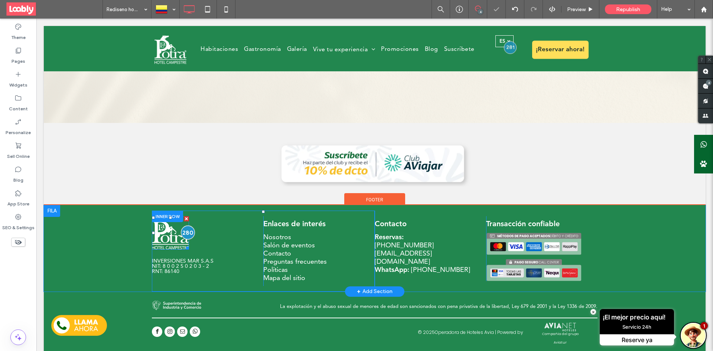
click at [184, 230] on div at bounding box center [188, 233] width 14 height 14
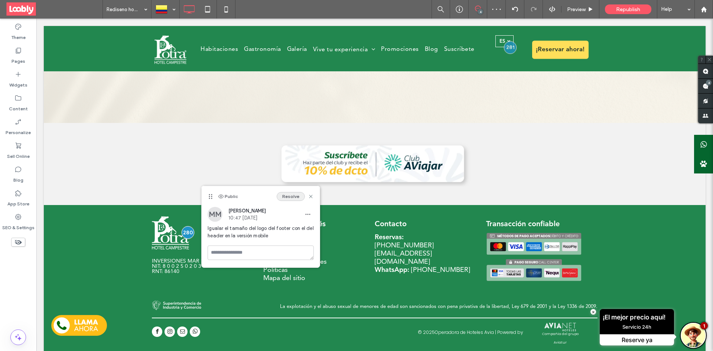
click at [283, 193] on button "Resolve" at bounding box center [291, 196] width 28 height 9
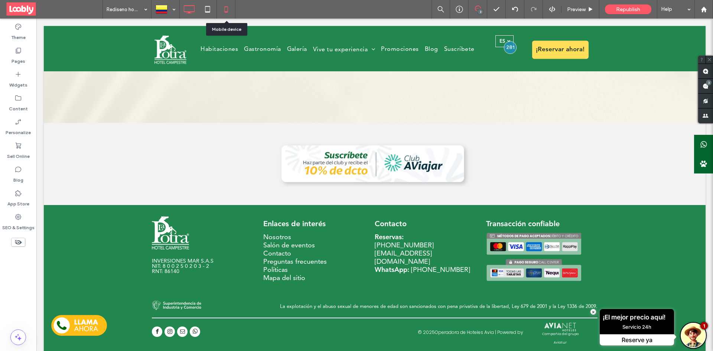
click at [220, 8] on icon at bounding box center [226, 9] width 15 height 15
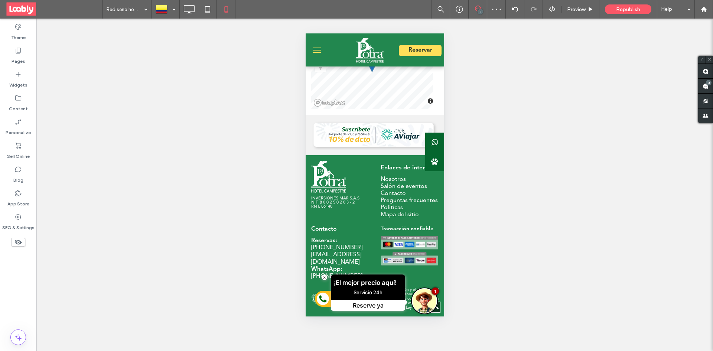
scroll to position [1323, 0]
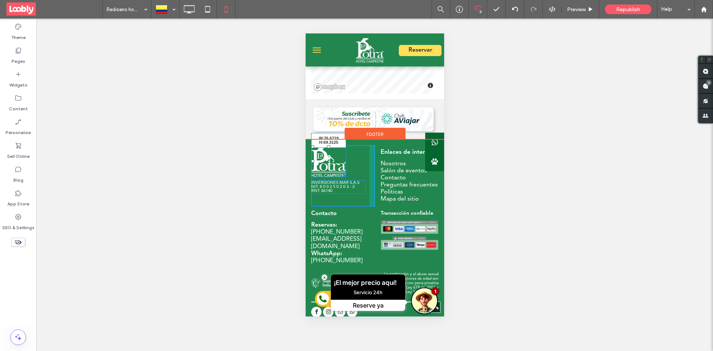
drag, startPoint x: 343, startPoint y: 121, endPoint x: 328, endPoint y: 115, distance: 16.0
click at [328, 145] on div "W:76.6719 H:69.3125" at bounding box center [328, 161] width 35 height 32
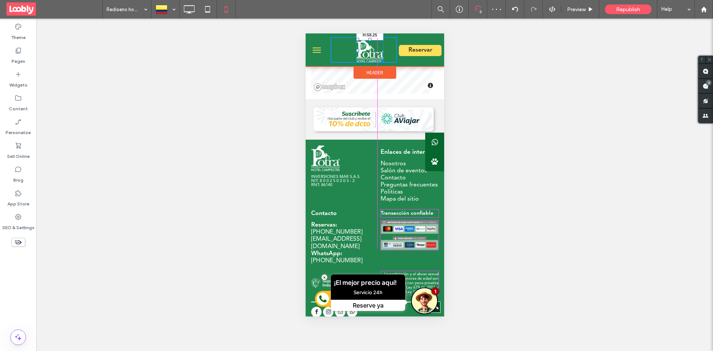
drag, startPoint x: 380, startPoint y: 61, endPoint x: 370, endPoint y: 57, distance: 9.9
click at [370, 57] on div "W:60.6719 H:58.25" at bounding box center [369, 50] width 27 height 25
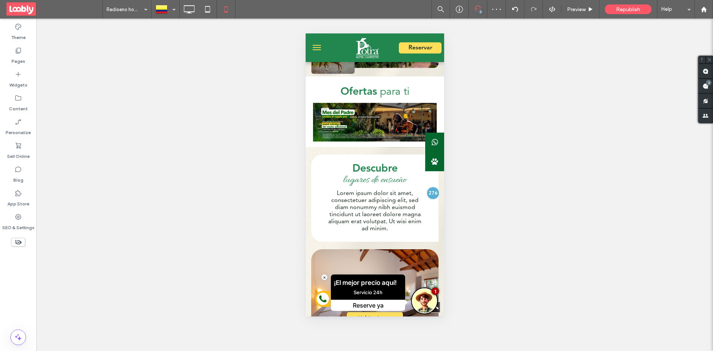
scroll to position [0, 0]
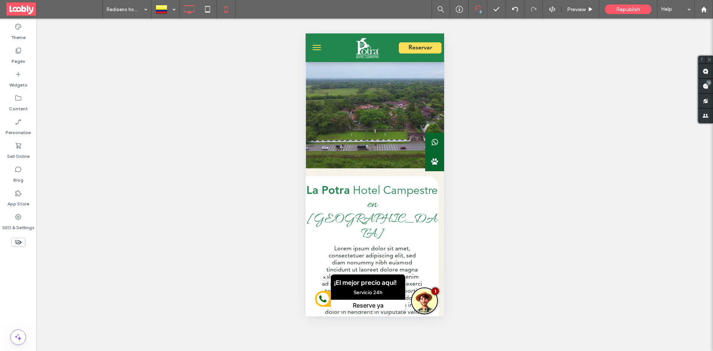
click at [184, 12] on icon at bounding box center [189, 9] width 15 height 15
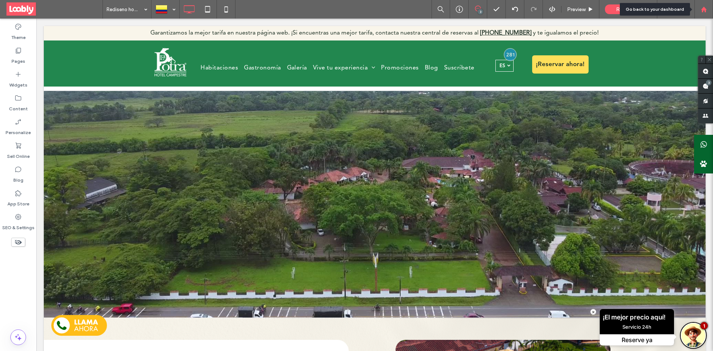
click at [702, 11] on icon at bounding box center [704, 9] width 6 height 6
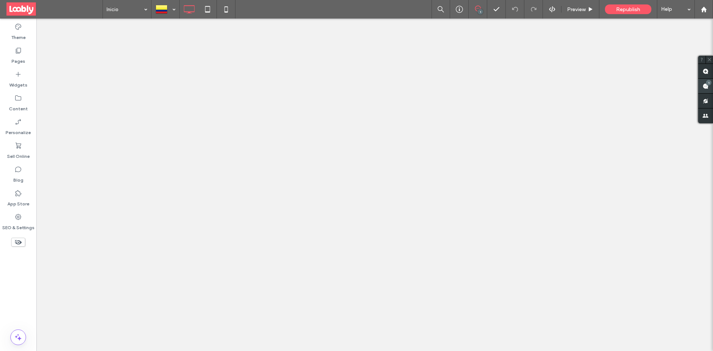
click at [709, 88] on use at bounding box center [706, 86] width 6 height 6
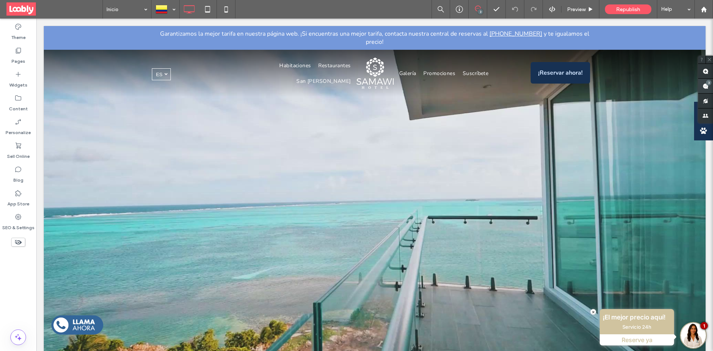
click at [711, 88] on span at bounding box center [706, 86] width 15 height 14
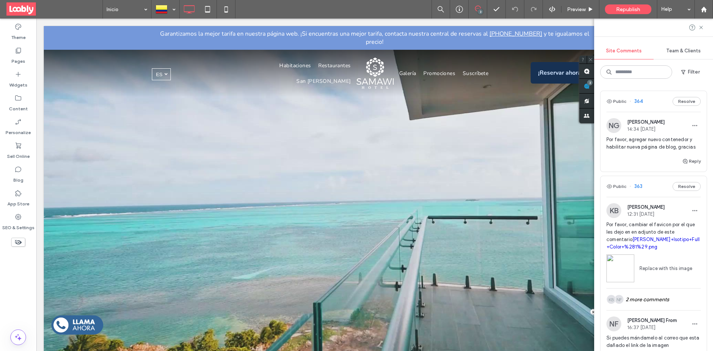
click at [652, 100] on div "Public 364 Resolve" at bounding box center [654, 101] width 106 height 21
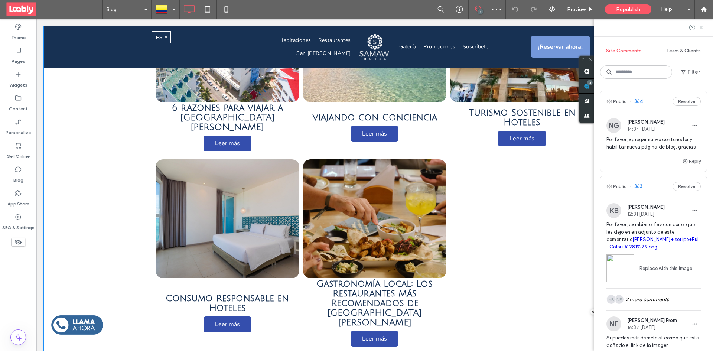
scroll to position [548, 0]
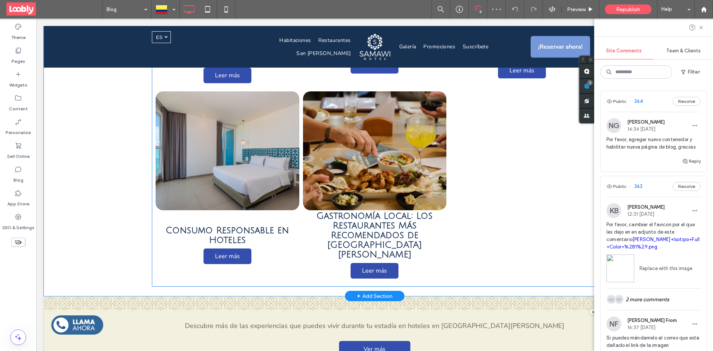
click at [441, 227] on span "Gastronomía Local: Los Restaurantes Más Recomendados de San Andrés Leer más" at bounding box center [375, 246] width 144 height 73
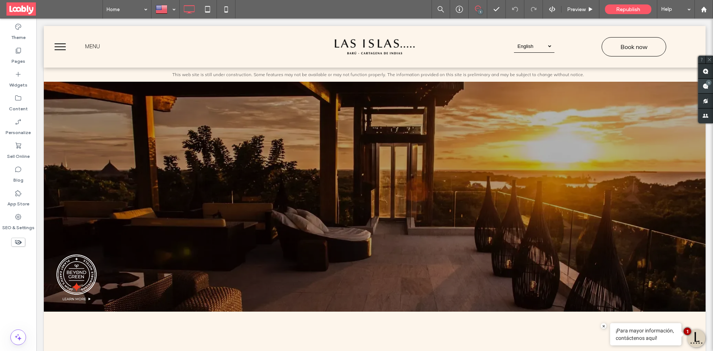
click at [703, 84] on span at bounding box center [706, 86] width 15 height 14
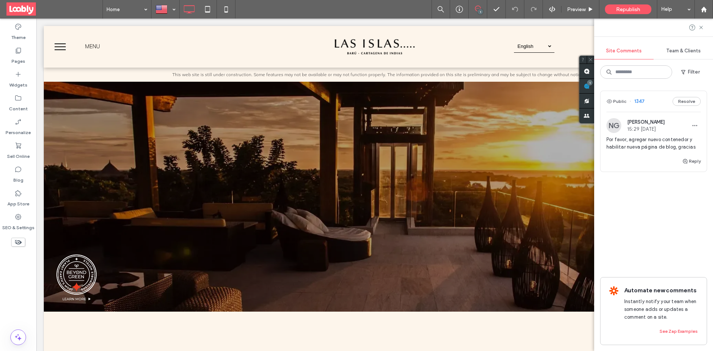
click at [662, 104] on div "Public 1347 Resolve" at bounding box center [654, 101] width 106 height 21
click at [23, 54] on div "Pages" at bounding box center [18, 56] width 36 height 24
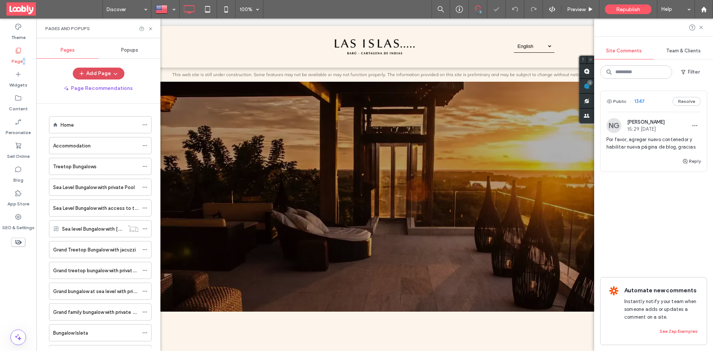
click at [112, 77] on span "button" at bounding box center [114, 73] width 7 height 11
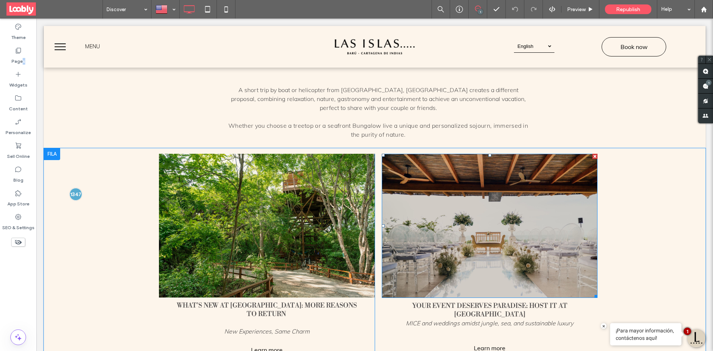
scroll to position [507, 0]
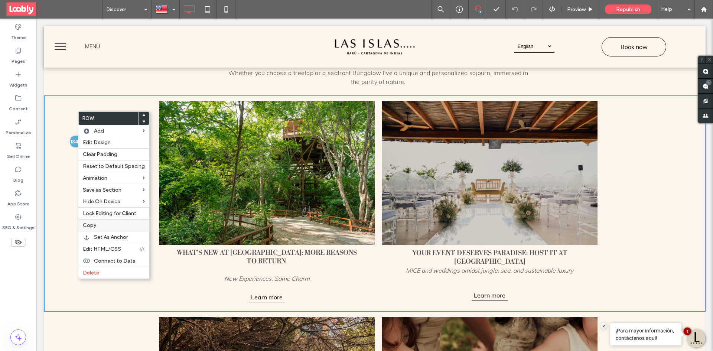
click at [114, 227] on label "Copy" at bounding box center [114, 225] width 62 height 6
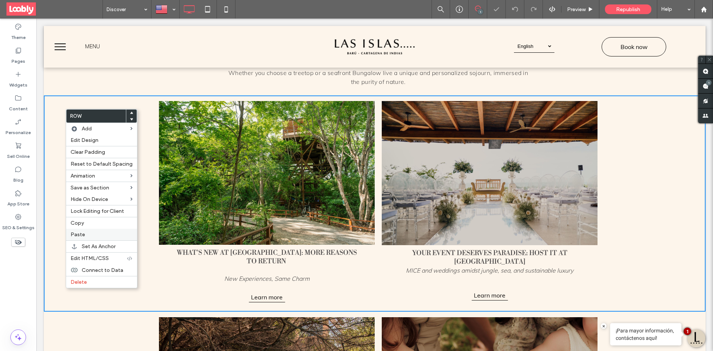
click at [84, 237] on span "Paste" at bounding box center [78, 234] width 14 height 6
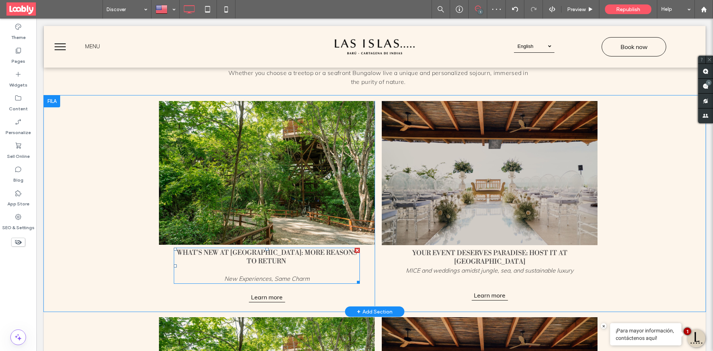
click at [307, 258] on h2 "What's new at [GEOGRAPHIC_DATA]: More reasons to return" at bounding box center [267, 262] width 186 height 26
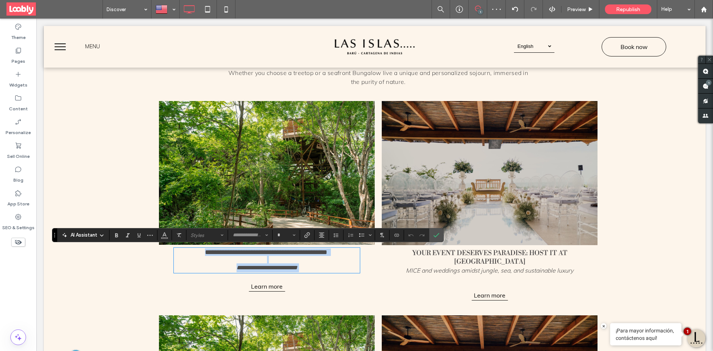
click at [284, 262] on h2 "**********" at bounding box center [267, 256] width 186 height 15
click at [282, 260] on h2 "**********" at bounding box center [267, 256] width 186 height 15
type input "**********"
type input "**"
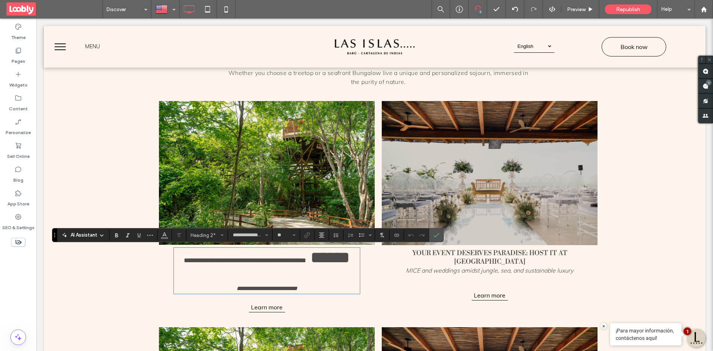
type input "****"
type input "**"
type input "**********"
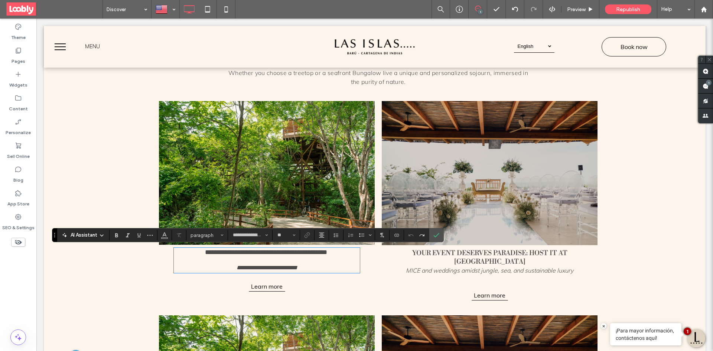
click at [283, 262] on h2 "**********" at bounding box center [267, 256] width 186 height 15
type input "**"
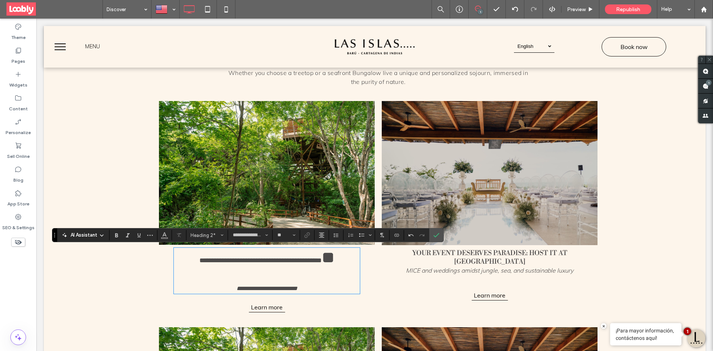
type input "**"
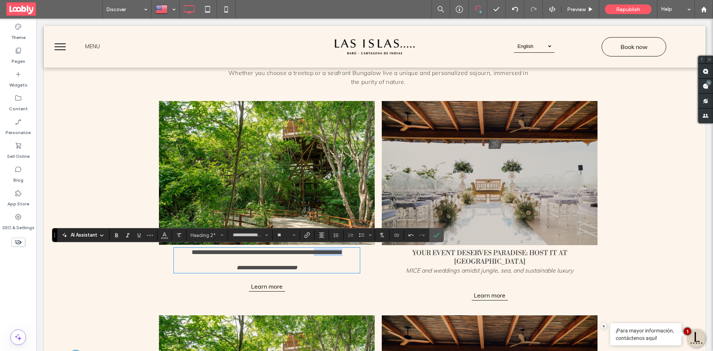
drag, startPoint x: 307, startPoint y: 262, endPoint x: 254, endPoint y: 264, distance: 52.8
click at [254, 263] on h2 "**********" at bounding box center [267, 256] width 186 height 15
copy span "**********"
click at [253, 256] on span "**********" at bounding box center [267, 252] width 151 height 7
drag, startPoint x: 189, startPoint y: 253, endPoint x: 253, endPoint y: 264, distance: 65.2
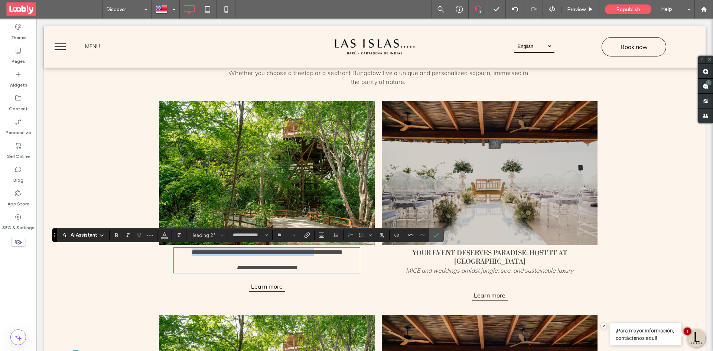
click at [253, 256] on span "**********" at bounding box center [267, 252] width 151 height 7
type input "****"
type input "**"
click at [308, 269] on p "**********" at bounding box center [267, 267] width 186 height 9
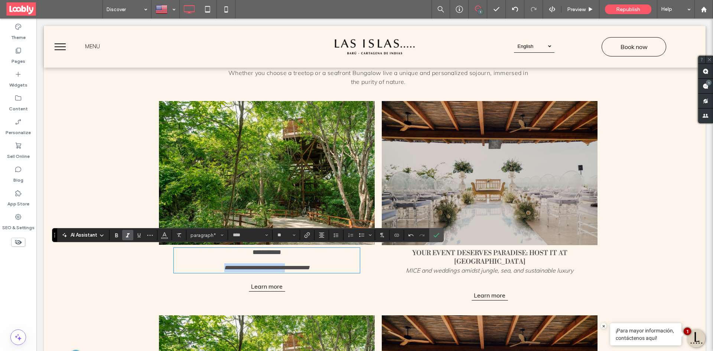
drag, startPoint x: 243, startPoint y: 276, endPoint x: 288, endPoint y: 276, distance: 45.0
click at [288, 276] on div "**********" at bounding box center [263, 202] width 223 height 203
click at [437, 237] on icon "Confirm" at bounding box center [437, 235] width 6 height 6
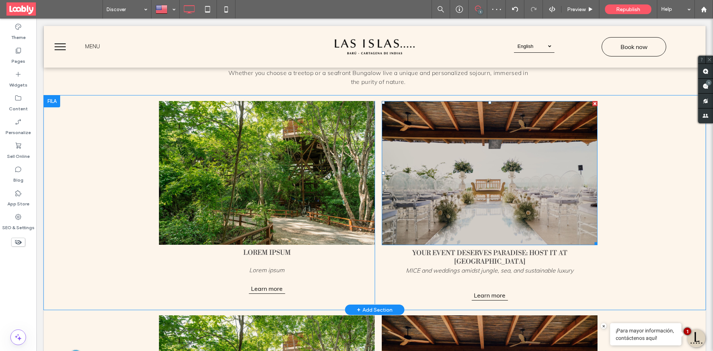
click at [592, 107] on img at bounding box center [490, 173] width 216 height 144
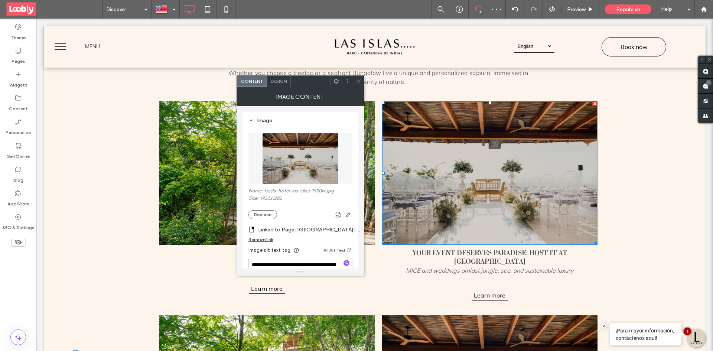
click at [362, 77] on div at bounding box center [358, 81] width 11 height 11
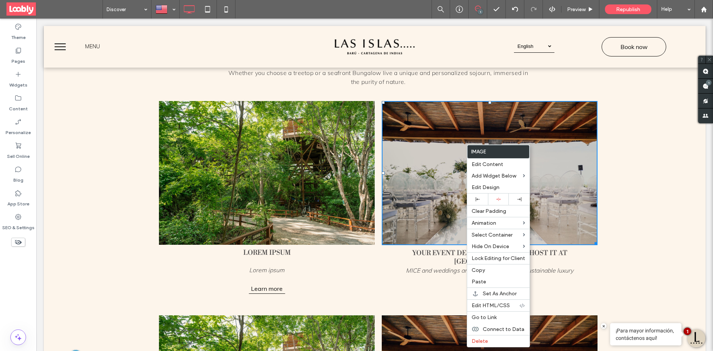
click at [483, 347] on div "Image Edit Content Add Widget Below Edit Design Clear Padding Animation Select …" at bounding box center [498, 246] width 63 height 203
click at [486, 340] on span "Delete" at bounding box center [480, 341] width 16 height 6
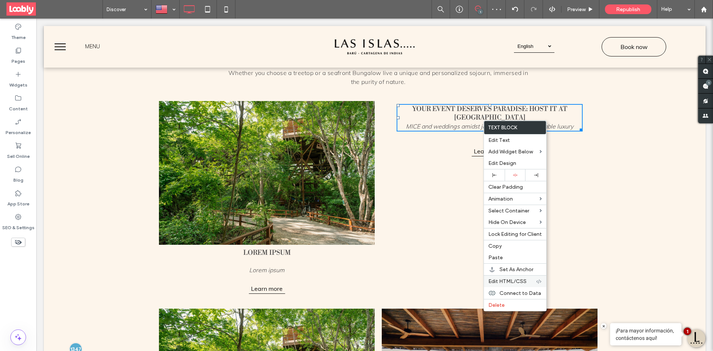
drag, startPoint x: 496, startPoint y: 308, endPoint x: 503, endPoint y: 284, distance: 25.2
click at [496, 308] on div "Delete" at bounding box center [515, 305] width 62 height 12
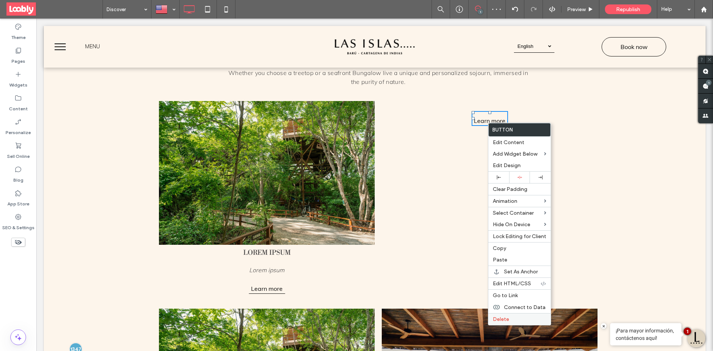
click at [508, 317] on span "Delete" at bounding box center [501, 319] width 16 height 6
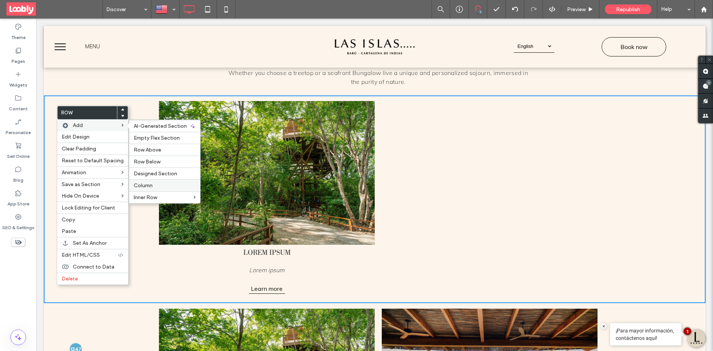
click at [153, 187] on label "Column" at bounding box center [165, 185] width 62 height 6
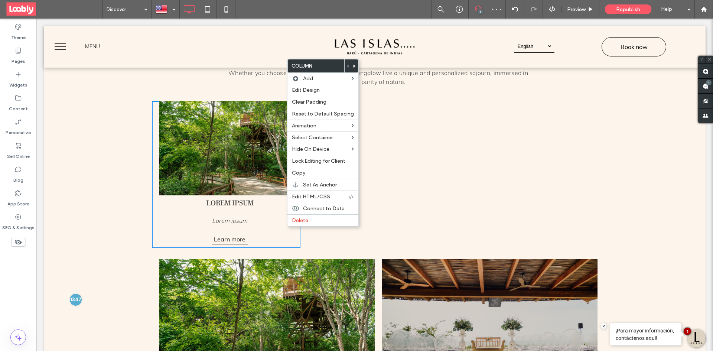
click at [353, 65] on icon at bounding box center [354, 66] width 3 height 3
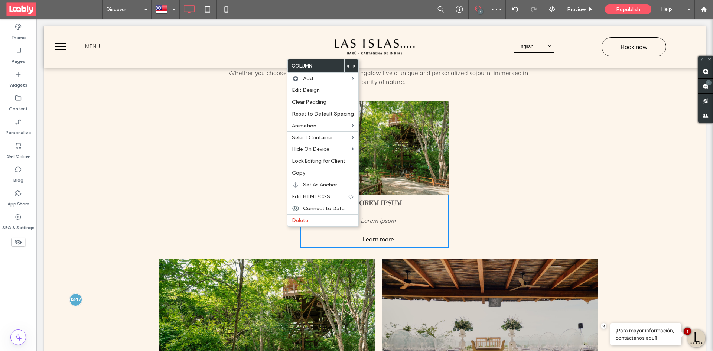
click at [492, 188] on div "Click To Paste Click To Paste" at bounding box center [523, 174] width 149 height 147
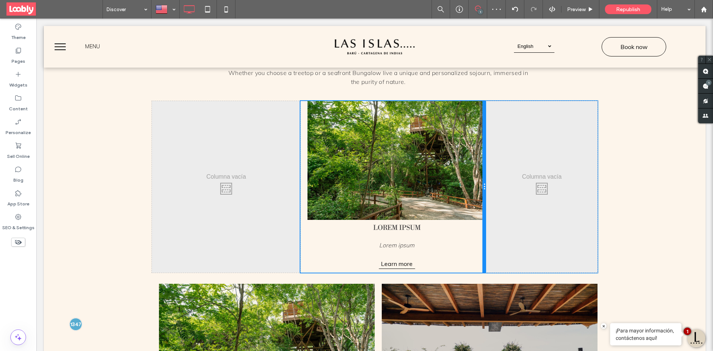
drag, startPoint x: 444, startPoint y: 189, endPoint x: 521, endPoint y: 206, distance: 78.1
click at [499, 185] on div "Click To Paste Click To Paste Lorem ipsum Lorem ipsum Learn more Click To Paste…" at bounding box center [375, 187] width 446 height 172
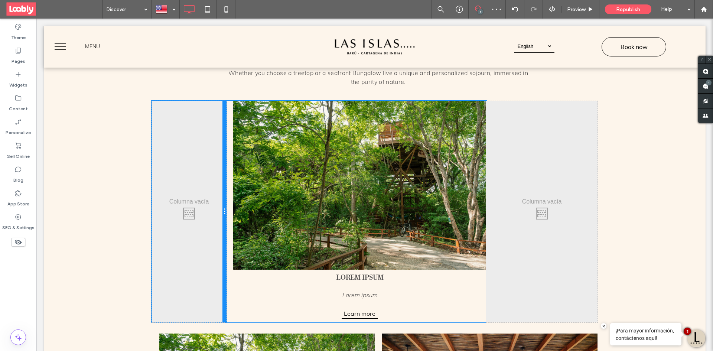
drag, startPoint x: 297, startPoint y: 201, endPoint x: 276, endPoint y: 223, distance: 30.8
click at [237, 205] on div "Click To Paste Click To Paste Lorem ipsum Lorem ipsum Learn more Click To Paste…" at bounding box center [375, 211] width 446 height 221
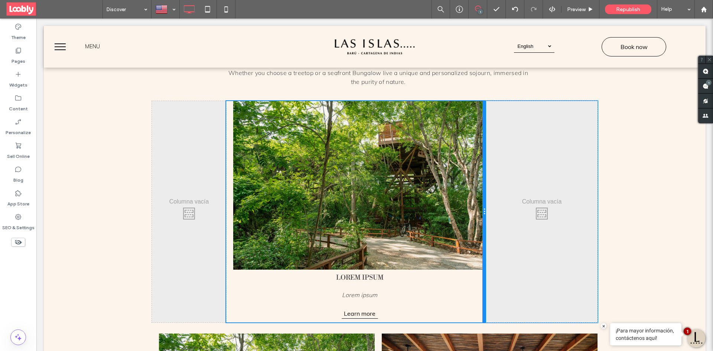
drag, startPoint x: 483, startPoint y: 233, endPoint x: 484, endPoint y: 237, distance: 4.3
click at [484, 237] on div "Click To Paste Click To Paste Lorem ipsum Lorem ipsum Learn more Click To Paste…" at bounding box center [375, 211] width 446 height 221
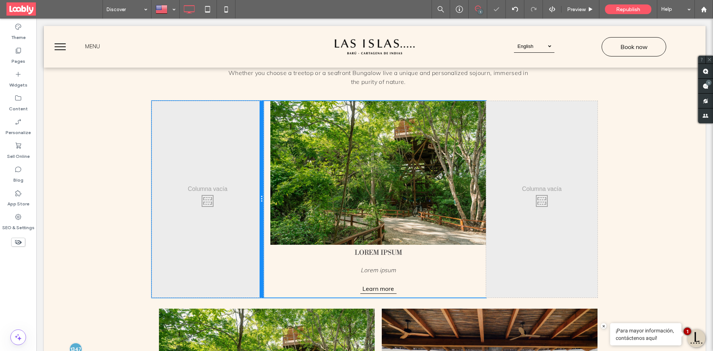
drag, startPoint x: 223, startPoint y: 205, endPoint x: 304, endPoint y: 224, distance: 83.4
click at [247, 205] on div "Click To Paste Click To Paste" at bounding box center [207, 199] width 111 height 197
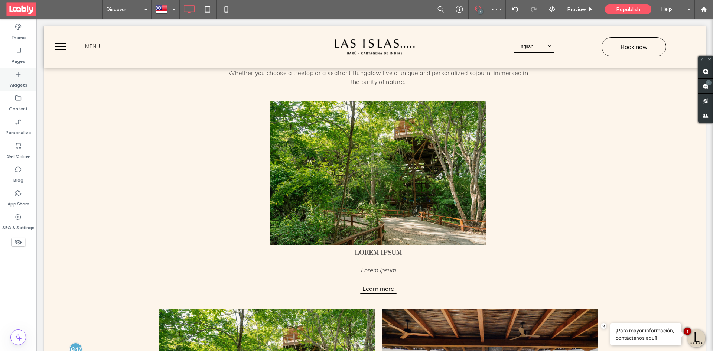
click at [19, 75] on icon at bounding box center [17, 74] width 7 height 7
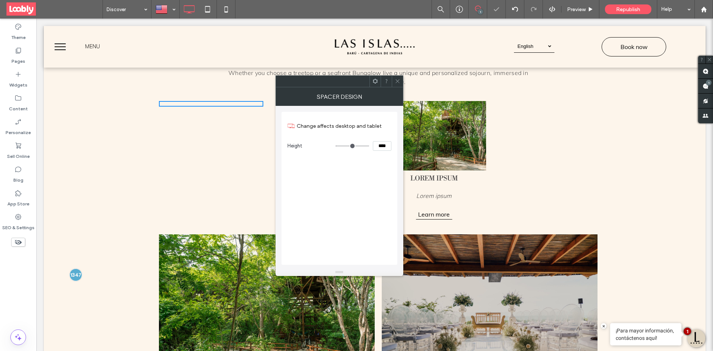
click at [396, 80] on icon at bounding box center [398, 81] width 6 height 6
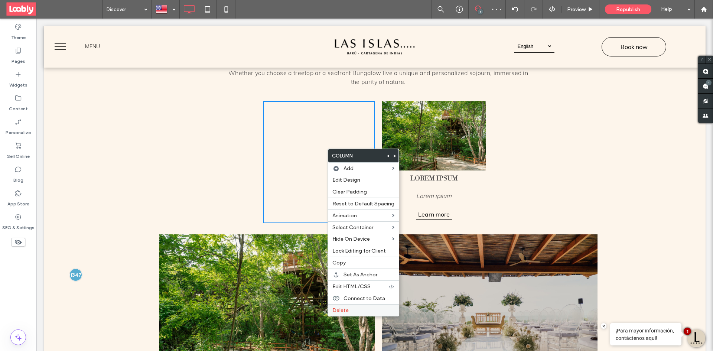
click at [362, 312] on label "Delete" at bounding box center [364, 310] width 62 height 6
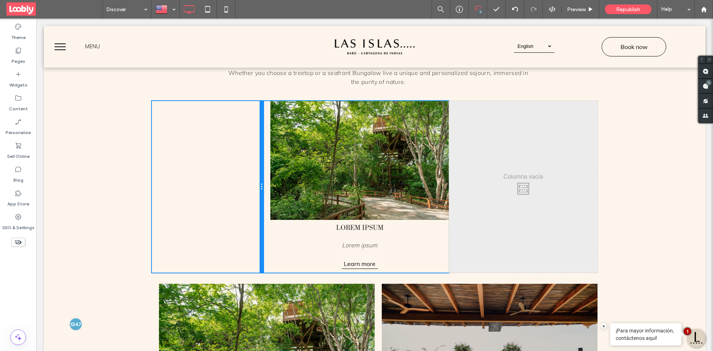
drag, startPoint x: 296, startPoint y: 214, endPoint x: 271, endPoint y: 223, distance: 26.2
click at [271, 223] on div "Click To Paste Click To Paste Lorem ipsum Lorem ipsum Learn more Click To Paste…" at bounding box center [375, 187] width 446 height 172
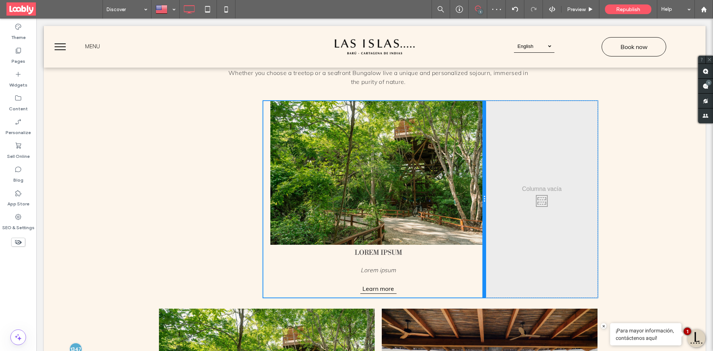
drag, startPoint x: 445, startPoint y: 231, endPoint x: 376, endPoint y: 218, distance: 70.8
click at [472, 235] on div "Lorem ipsum Lorem ipsum Learn more Click To Paste Click To Paste" at bounding box center [374, 199] width 223 height 197
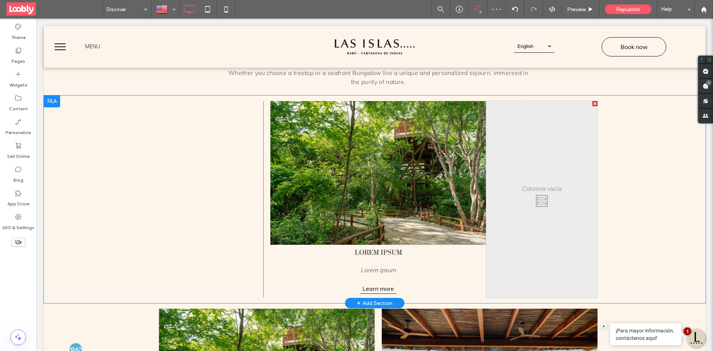
click at [215, 149] on div "Click To Paste Click To Paste" at bounding box center [207, 199] width 111 height 197
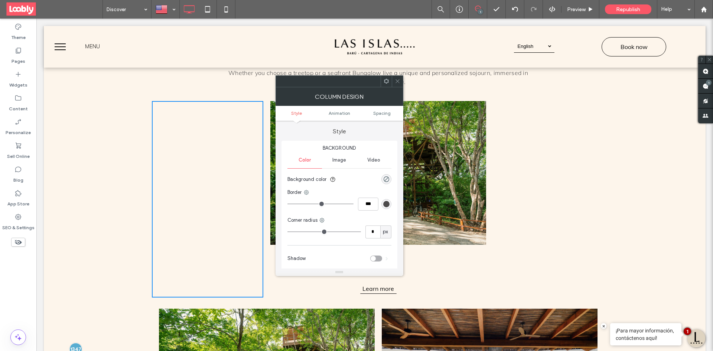
drag, startPoint x: 398, startPoint y: 81, endPoint x: 370, endPoint y: 92, distance: 29.3
click at [397, 81] on icon at bounding box center [398, 81] width 6 height 6
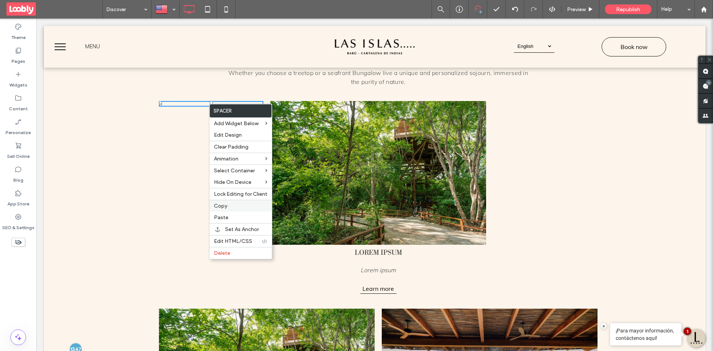
click at [238, 208] on label "Copy" at bounding box center [241, 206] width 54 height 6
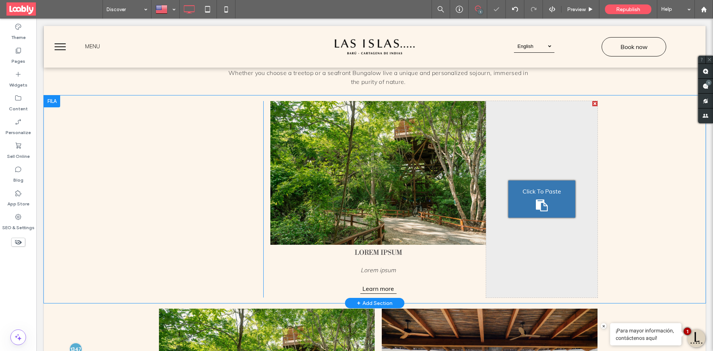
click at [521, 152] on div "Click To Paste Click To Paste" at bounding box center [541, 199] width 111 height 197
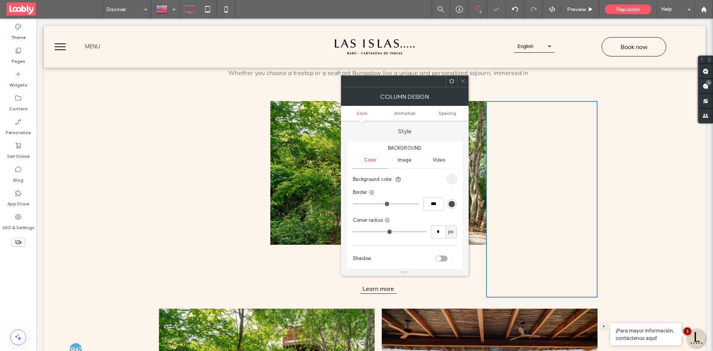
click at [463, 80] on icon at bounding box center [463, 81] width 6 height 6
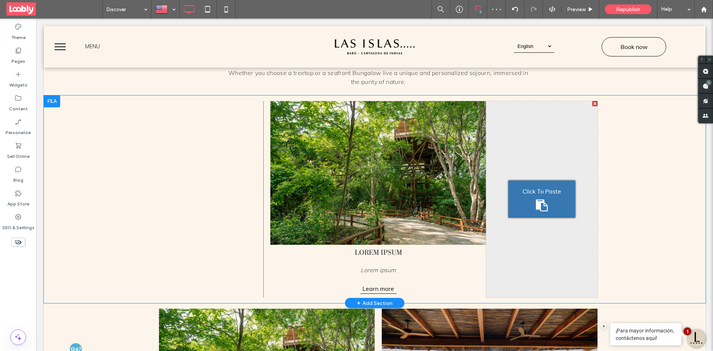
click at [545, 197] on div "Click To Paste" at bounding box center [542, 199] width 67 height 37
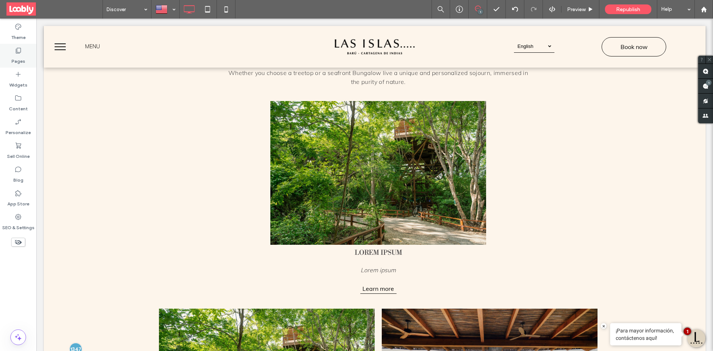
click at [18, 59] on label "Pages" at bounding box center [19, 59] width 14 height 10
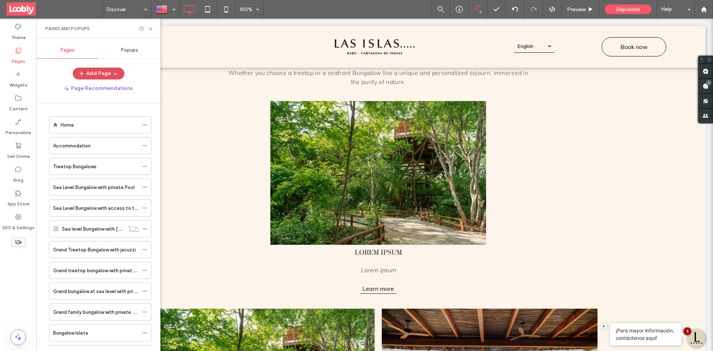
click at [111, 69] on span "button" at bounding box center [114, 73] width 7 height 11
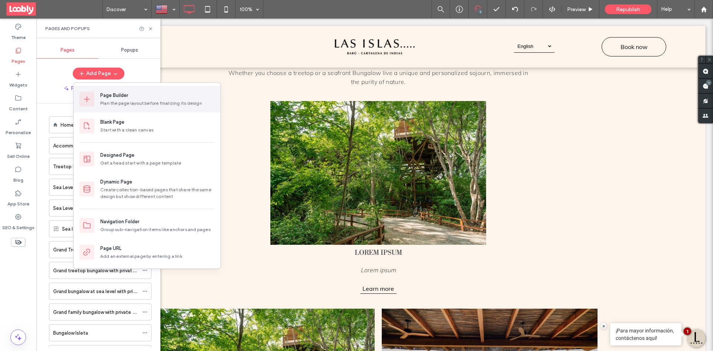
click at [163, 103] on div "Plan the page layout before finalizing its design" at bounding box center [157, 103] width 114 height 7
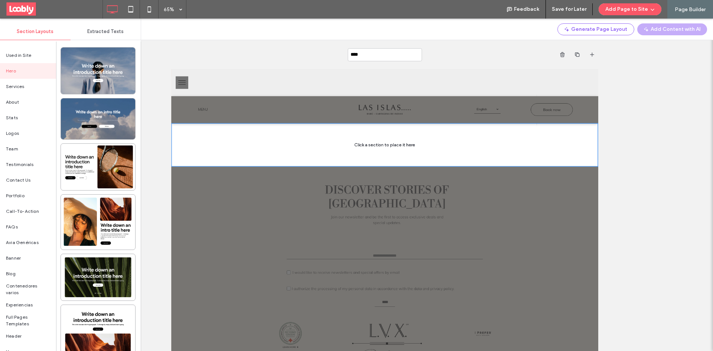
type input "*****"
click at [24, 278] on div "Blog" at bounding box center [28, 274] width 56 height 16
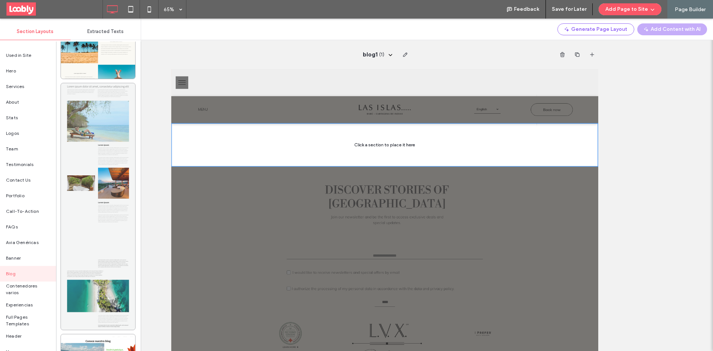
scroll to position [706, 0]
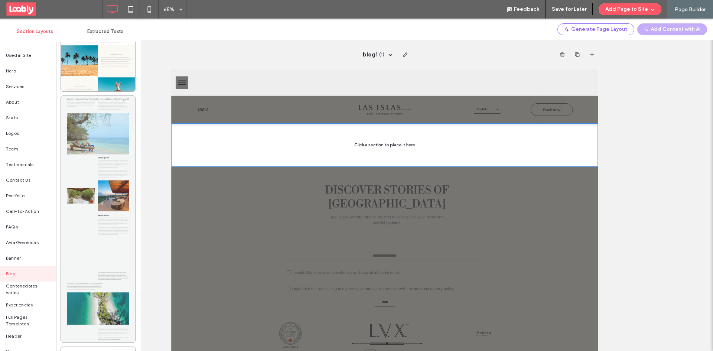
click at [118, 168] on div at bounding box center [98, 219] width 74 height 247
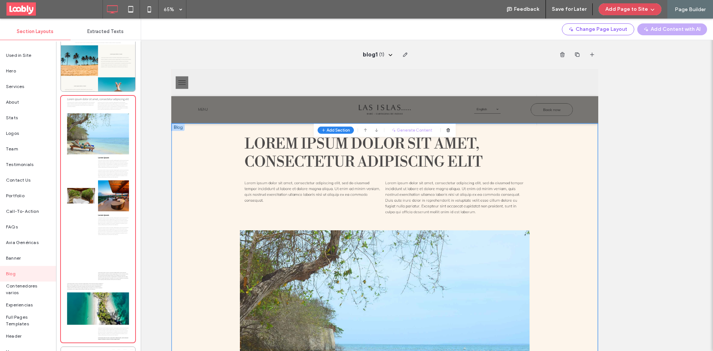
click at [638, 12] on button "Add Page to Site" at bounding box center [630, 9] width 63 height 12
click at [637, 41] on span "Add & Go to Editor" at bounding box center [624, 42] width 44 height 7
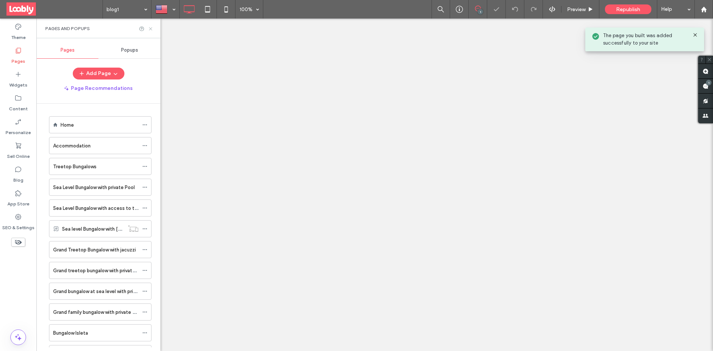
click at [151, 30] on icon at bounding box center [151, 29] width 6 height 6
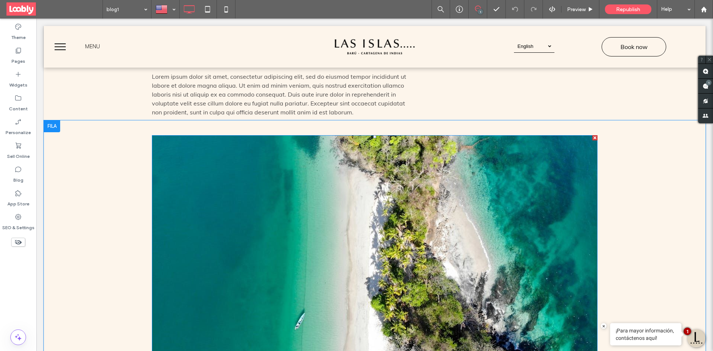
scroll to position [1300, 0]
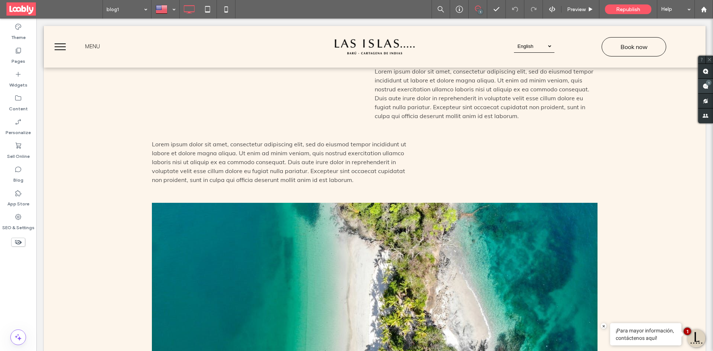
click at [709, 84] on div "1" at bounding box center [709, 83] width 6 height 6
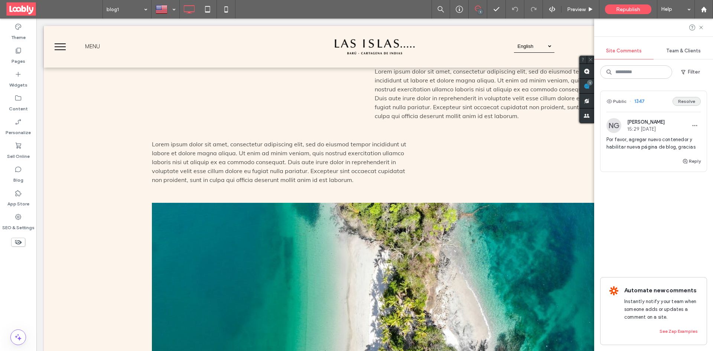
click at [687, 101] on button "Resolve" at bounding box center [687, 101] width 28 height 9
click at [28, 56] on div "Pages" at bounding box center [18, 56] width 36 height 24
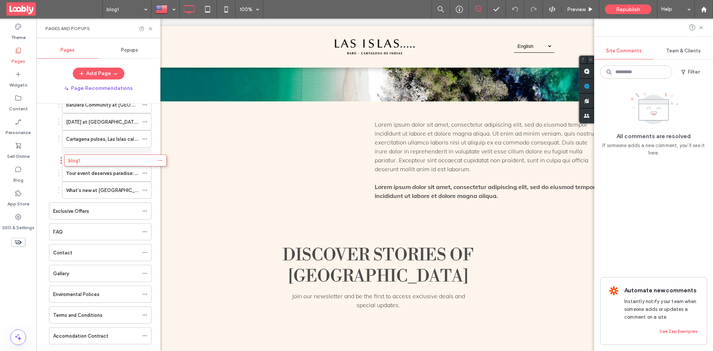
scroll to position [835, 0]
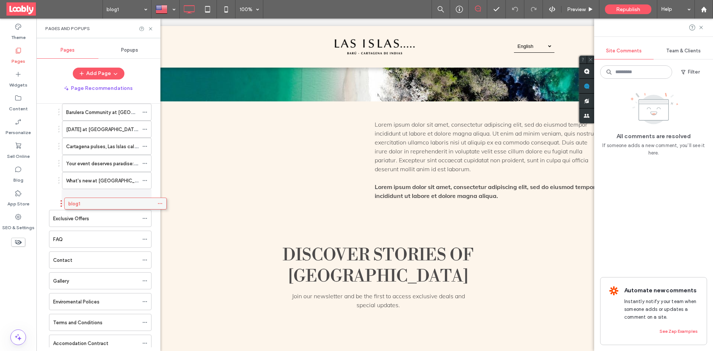
drag, startPoint x: 100, startPoint y: 321, endPoint x: 115, endPoint y: 207, distance: 115.1
drag, startPoint x: 150, startPoint y: 27, endPoint x: 278, endPoint y: 49, distance: 129.9
click at [150, 27] on icon at bounding box center [151, 29] width 6 height 6
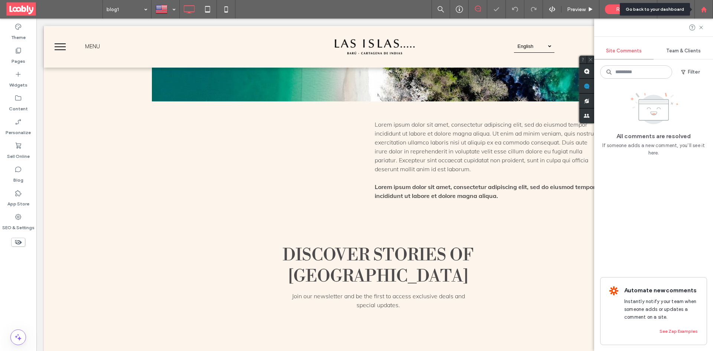
click at [708, 15] on div at bounding box center [704, 9] width 19 height 19
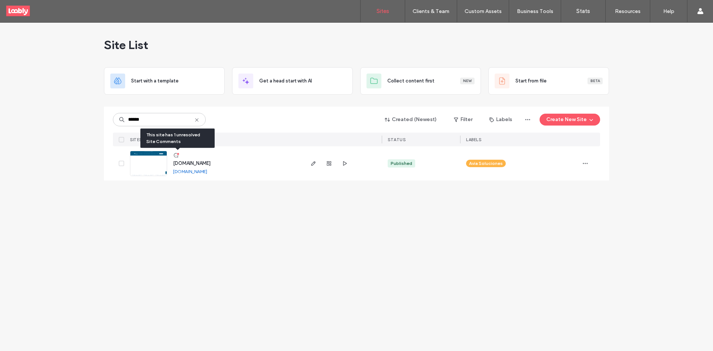
type input "******"
click at [175, 155] on icon at bounding box center [176, 155] width 6 height 6
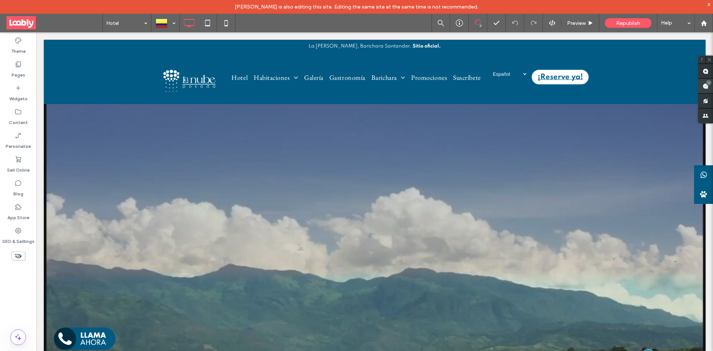
click at [707, 87] on span at bounding box center [706, 86] width 15 height 14
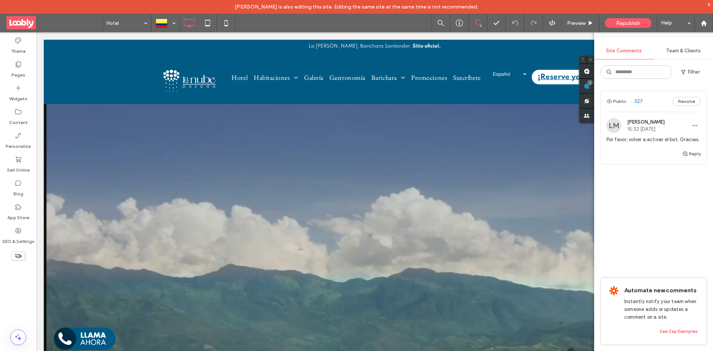
click at [658, 100] on div "Public 327 Resolve" at bounding box center [654, 101] width 106 height 21
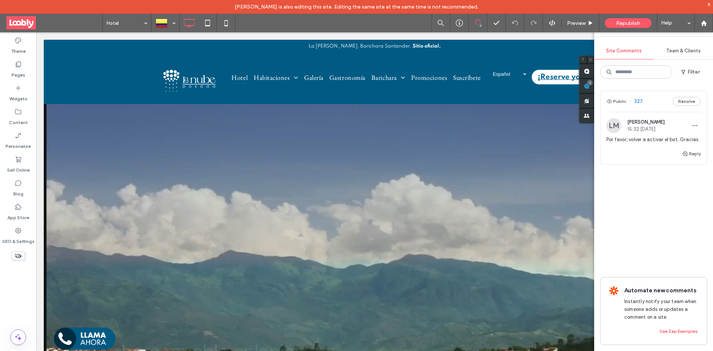
scroll to position [14, 0]
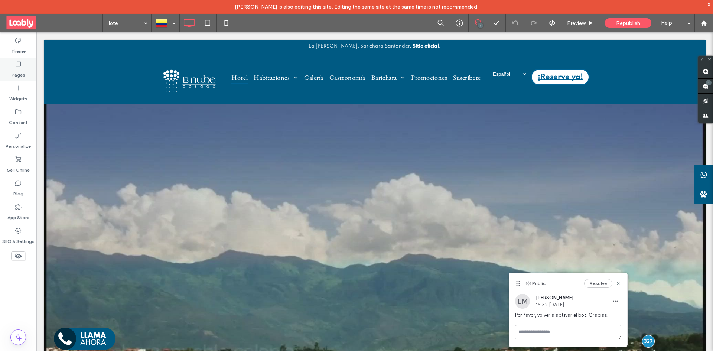
click at [25, 71] on div "Pages" at bounding box center [18, 70] width 36 height 24
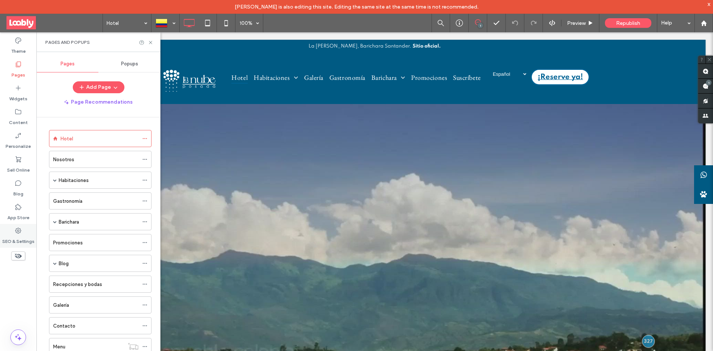
click at [22, 227] on icon at bounding box center [17, 230] width 7 height 7
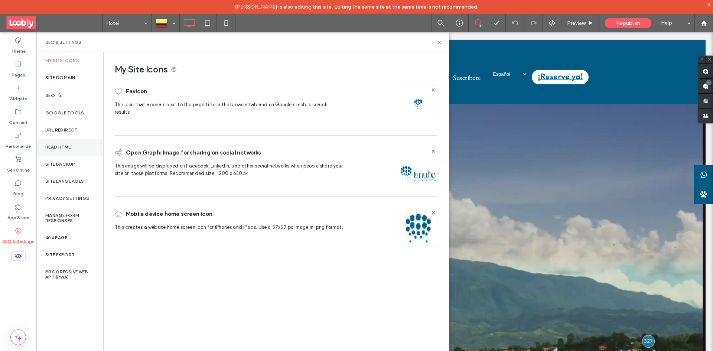
click at [75, 149] on div "Head HTML" at bounding box center [69, 147] width 67 height 17
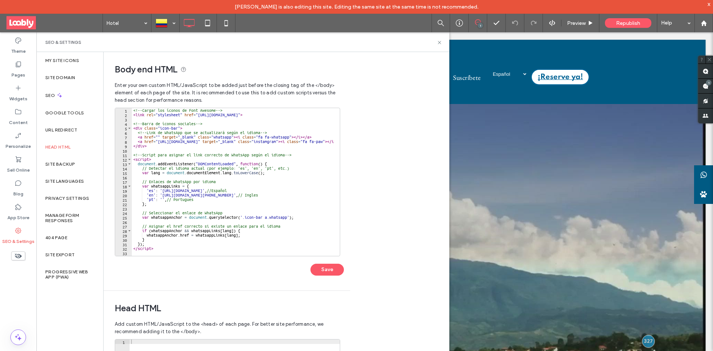
scroll to position [27, 0]
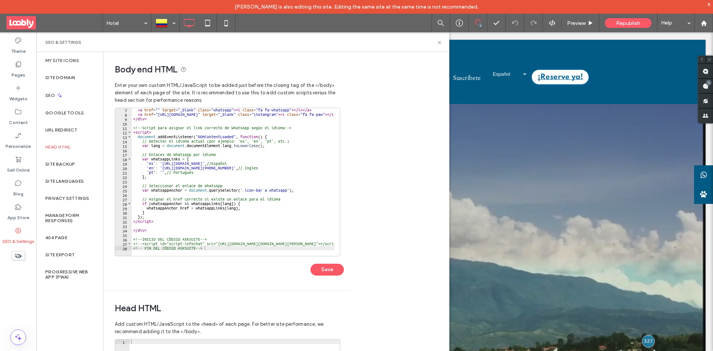
click at [142, 244] on div "< a href = "" target = "_blank" class = "whatsapp" > < i class = "fa fa-whatsap…" at bounding box center [316, 183] width 369 height 151
type textarea "**********"
click at [334, 275] on button "Save" at bounding box center [327, 270] width 33 height 12
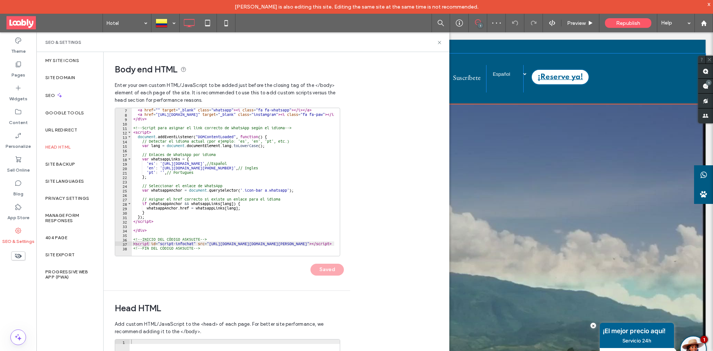
scroll to position [0, 0]
click at [439, 42] on icon at bounding box center [440, 43] width 6 height 6
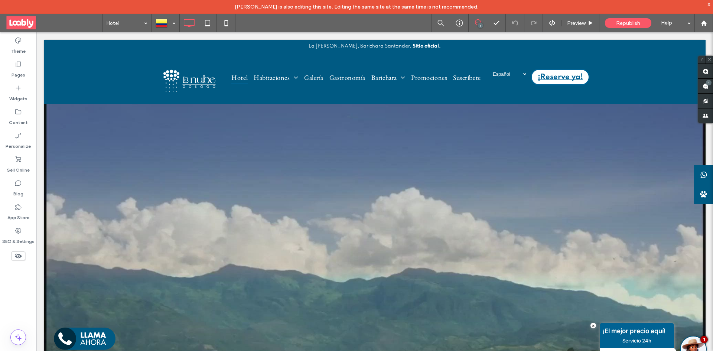
drag, startPoint x: 713, startPoint y: 50, endPoint x: 746, endPoint y: 130, distance: 86.7
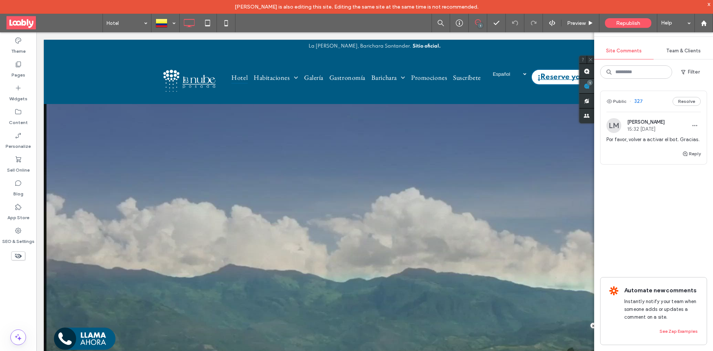
click at [593, 82] on div "1" at bounding box center [590, 83] width 6 height 6
click at [695, 104] on button "Resolve" at bounding box center [687, 101] width 28 height 9
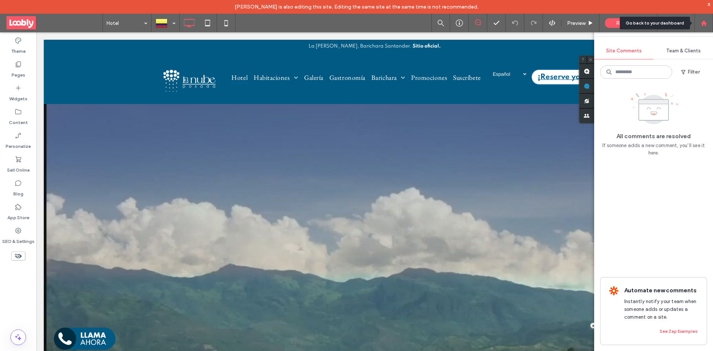
click at [703, 25] on icon at bounding box center [704, 23] width 6 height 6
